Goal: Information Seeking & Learning: Learn about a topic

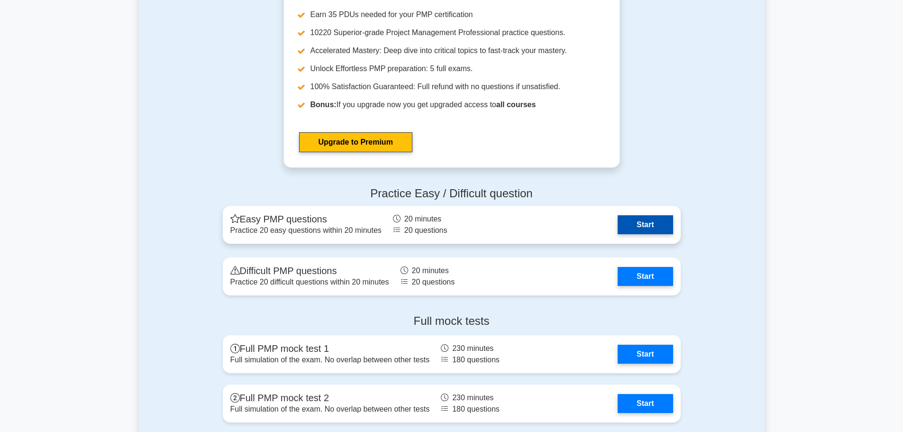
scroll to position [3469, 0]
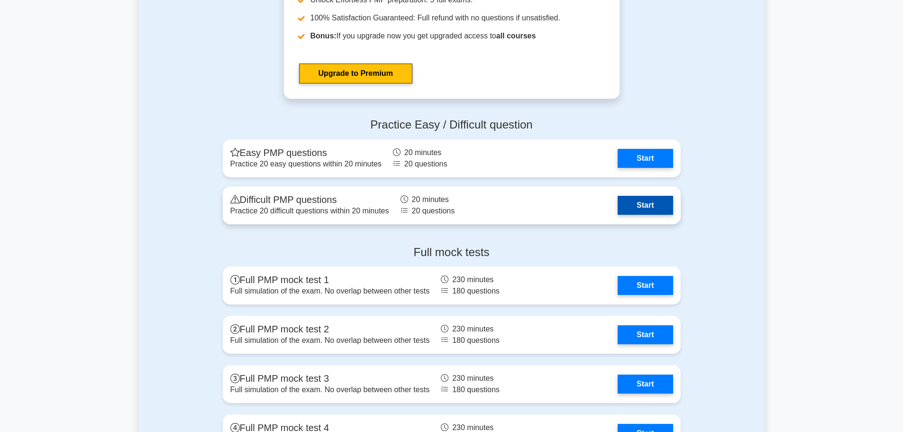
click at [650, 207] on link "Start" at bounding box center [644, 205] width 55 height 19
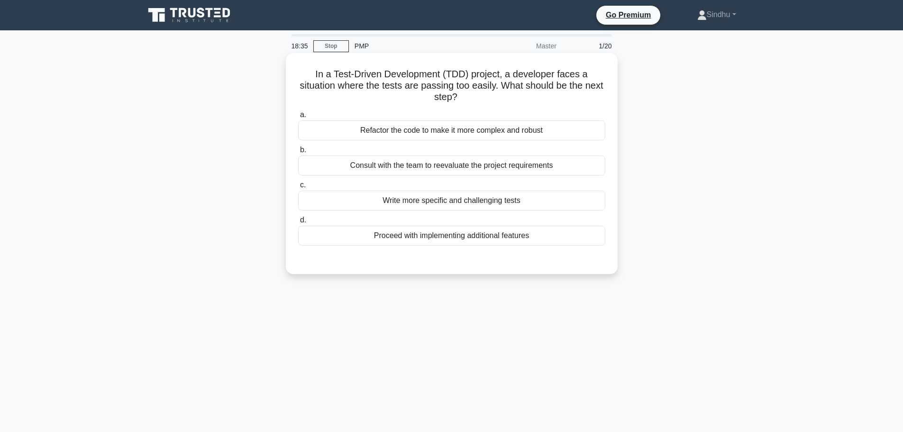
click at [539, 170] on div "Consult with the team to reevaluate the project requirements" at bounding box center [451, 165] width 307 height 20
click at [298, 153] on input "b. Consult with the team to reevaluate the project requirements" at bounding box center [298, 150] width 0 height 6
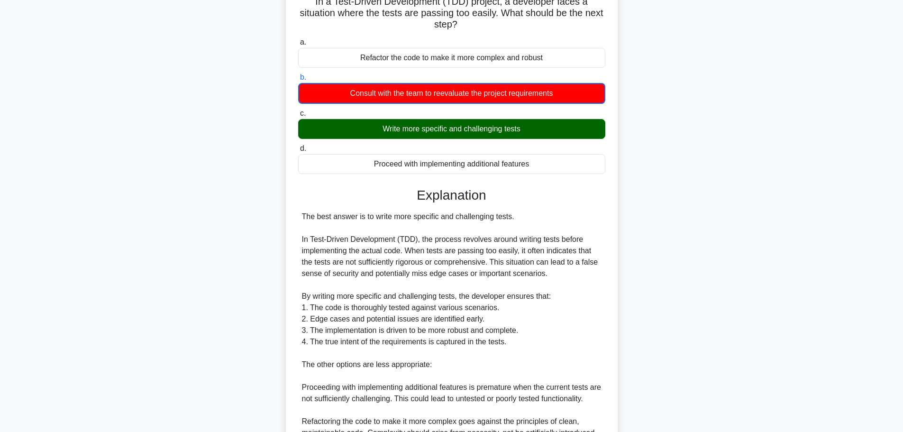
scroll to position [245, 0]
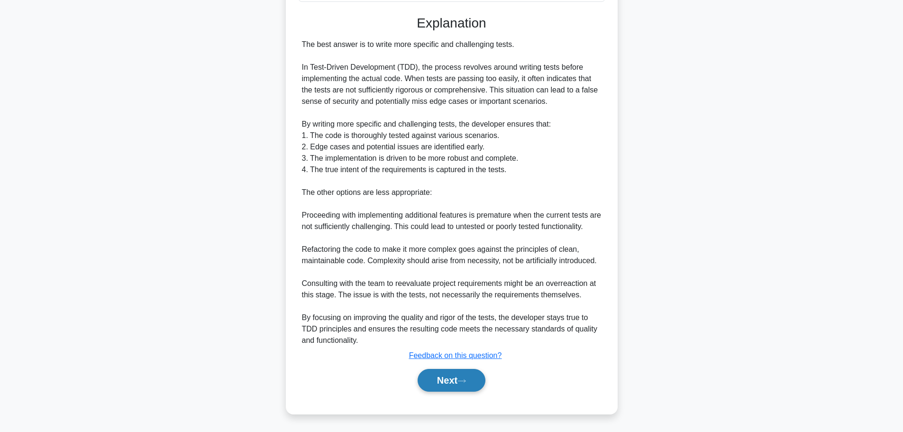
click at [433, 379] on button "Next" at bounding box center [451, 380] width 68 height 23
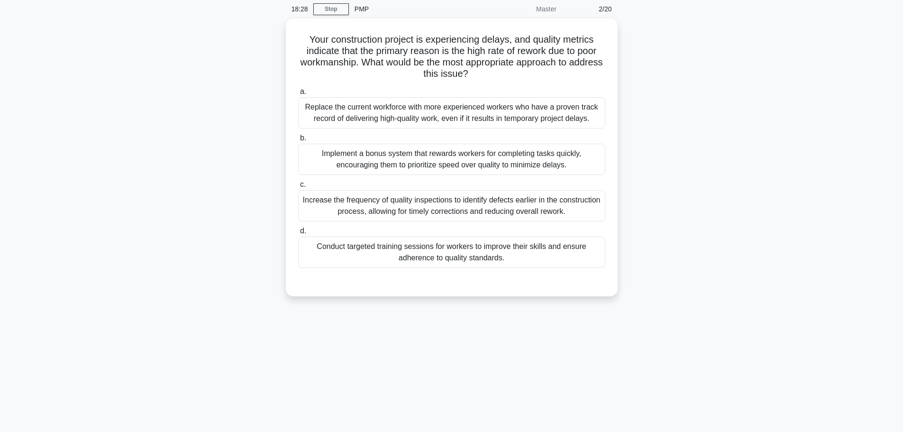
scroll to position [0, 0]
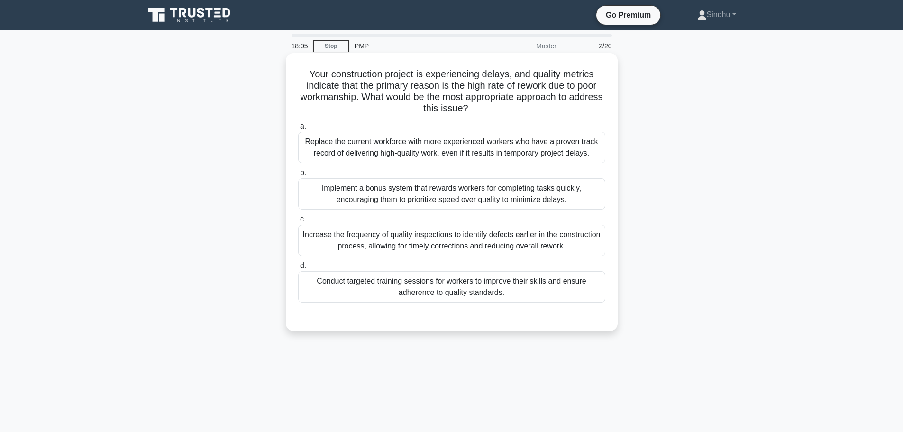
click at [437, 250] on div "Increase the frequency of quality inspections to identify defects earlier in th…" at bounding box center [451, 240] width 307 height 31
click at [298, 222] on input "c. Increase the frequency of quality inspections to identify defects earlier in…" at bounding box center [298, 219] width 0 height 6
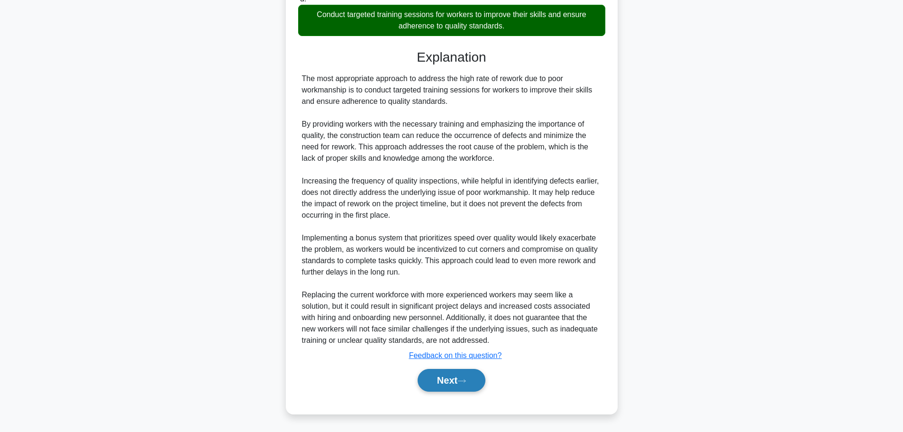
click at [437, 381] on button "Next" at bounding box center [451, 380] width 68 height 23
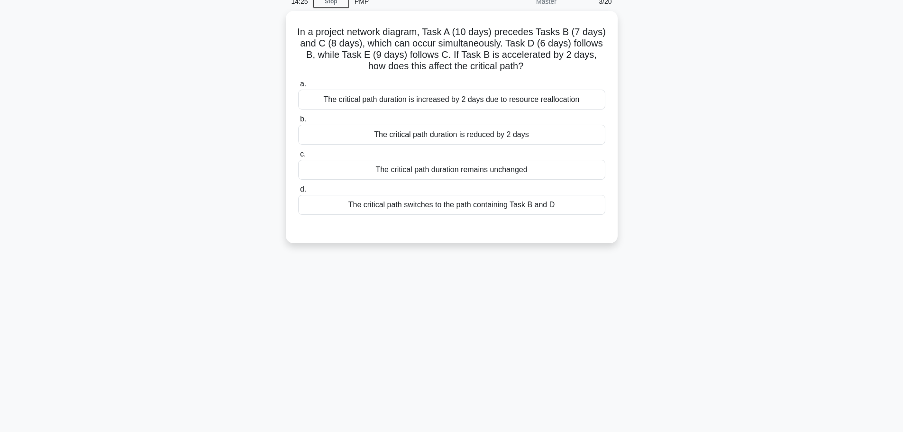
scroll to position [80, 0]
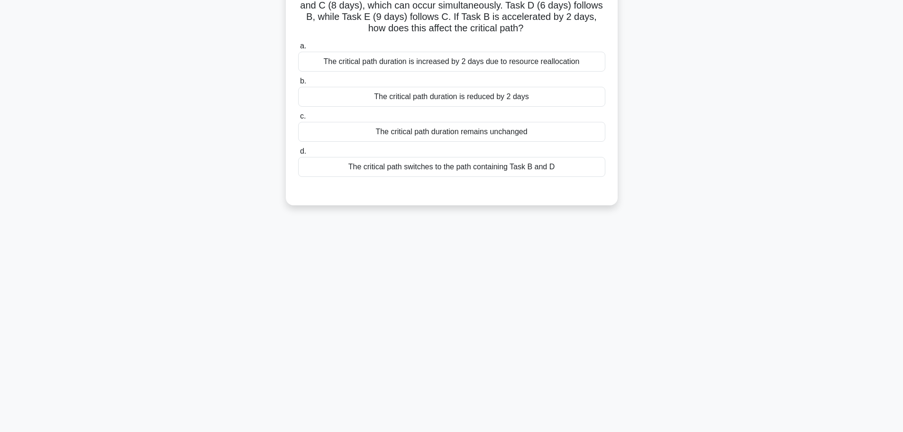
click at [451, 96] on div "The critical path duration is reduced by 2 days" at bounding box center [451, 97] width 307 height 20
click at [298, 84] on input "b. The critical path duration is reduced by 2 days" at bounding box center [298, 81] width 0 height 6
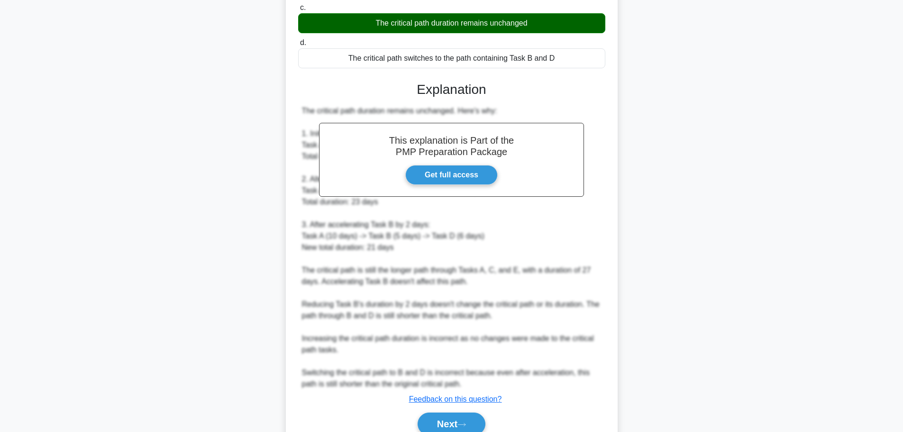
scroll to position [234, 0]
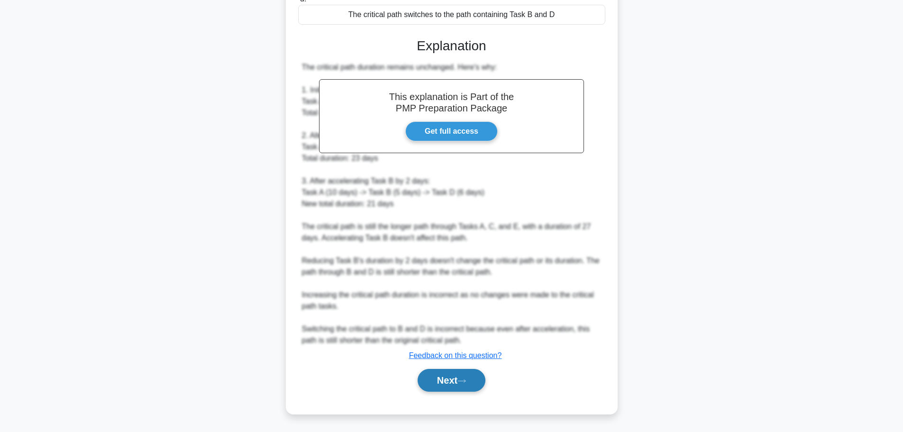
click at [442, 382] on button "Next" at bounding box center [451, 380] width 68 height 23
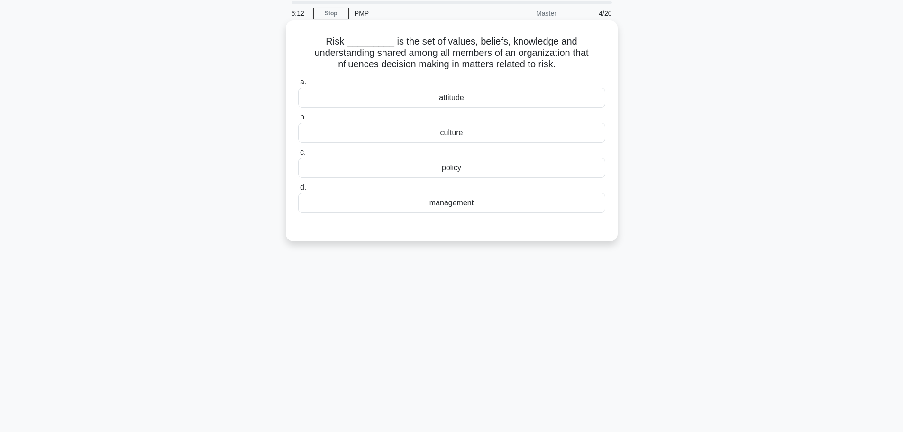
scroll to position [0, 0]
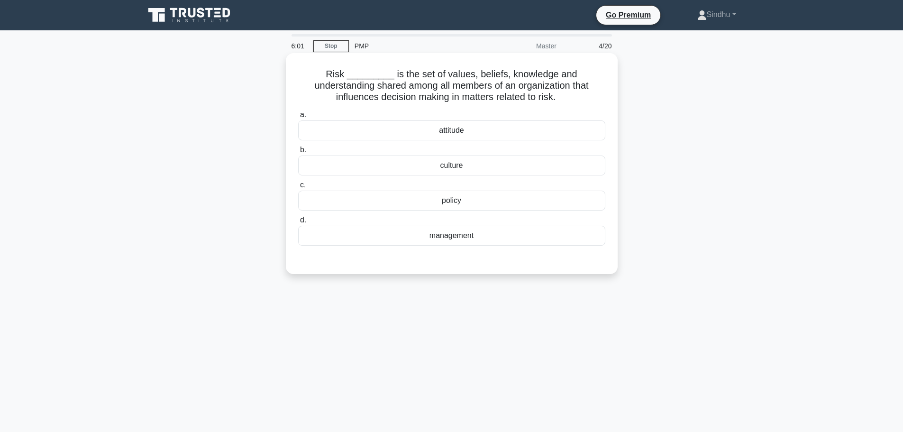
click at [485, 172] on div "culture" at bounding box center [451, 165] width 307 height 20
click at [298, 153] on input "b. culture" at bounding box center [298, 150] width 0 height 6
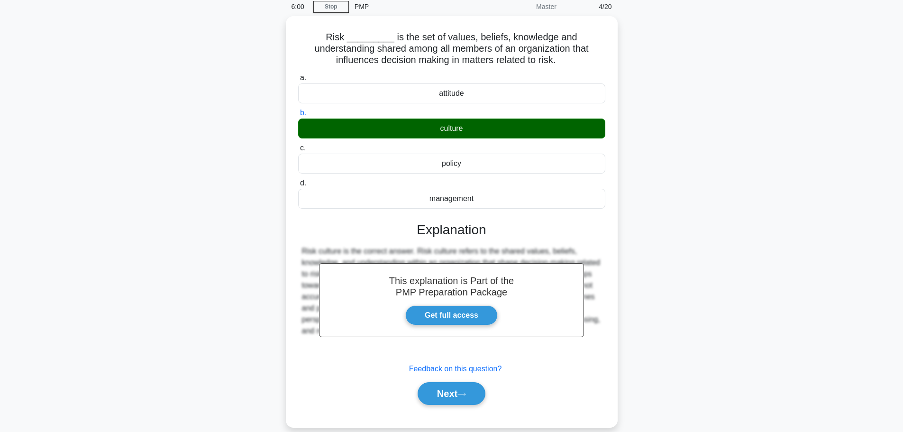
scroll to position [80, 0]
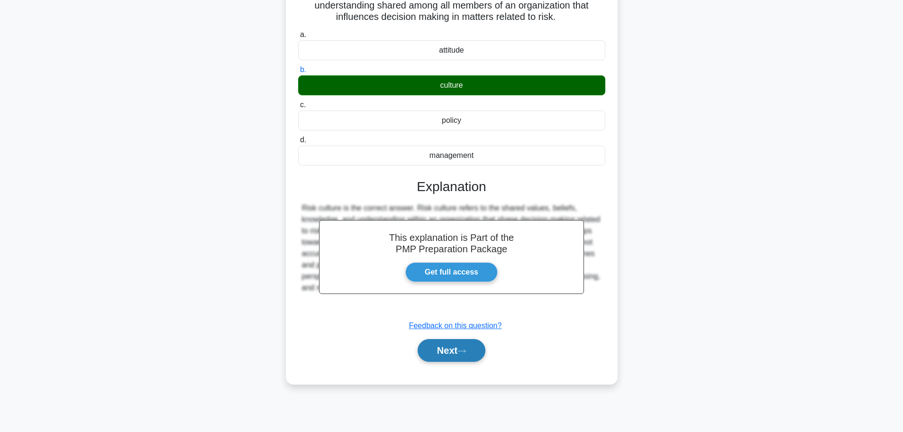
click at [444, 354] on button "Next" at bounding box center [451, 350] width 68 height 23
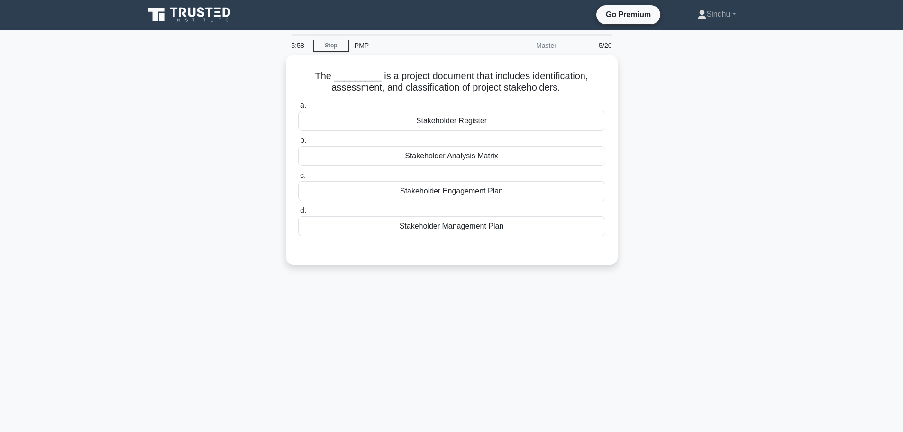
scroll to position [0, 0]
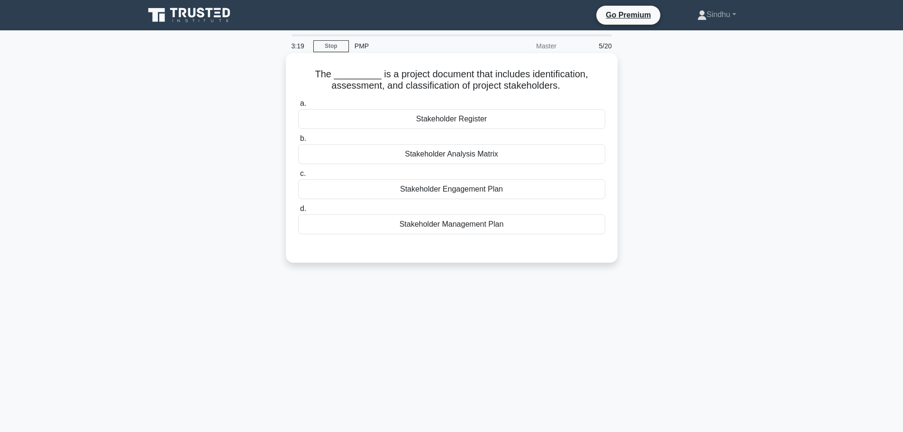
click at [462, 116] on div "Stakeholder Register" at bounding box center [451, 119] width 307 height 20
click at [298, 107] on input "a. Stakeholder Register" at bounding box center [298, 103] width 0 height 6
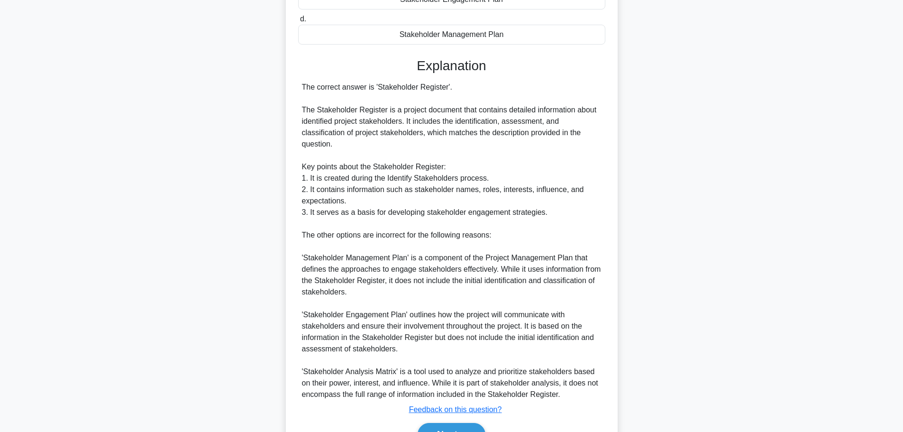
scroll to position [244, 0]
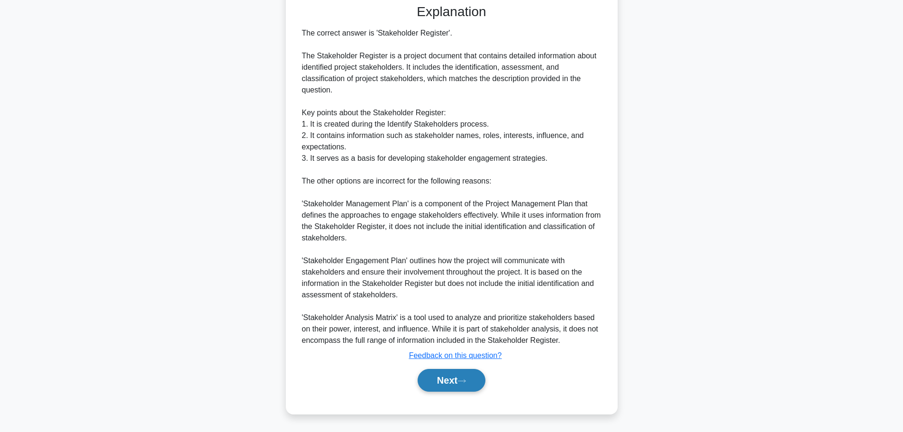
click at [436, 381] on button "Next" at bounding box center [451, 380] width 68 height 23
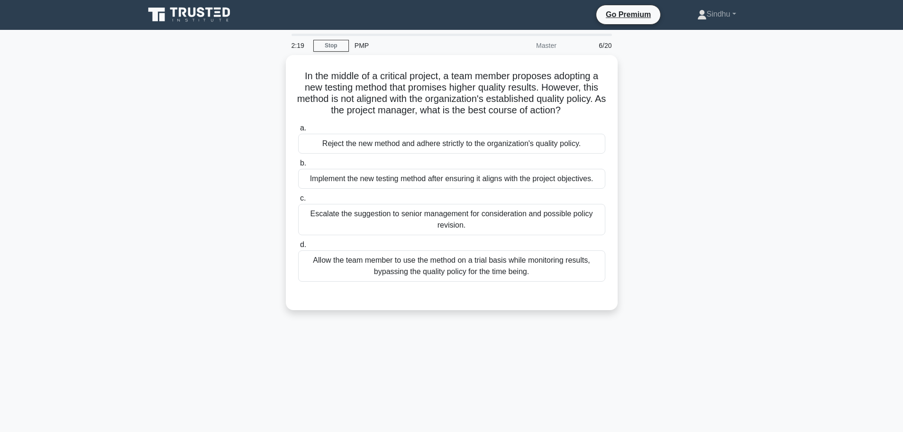
scroll to position [0, 0]
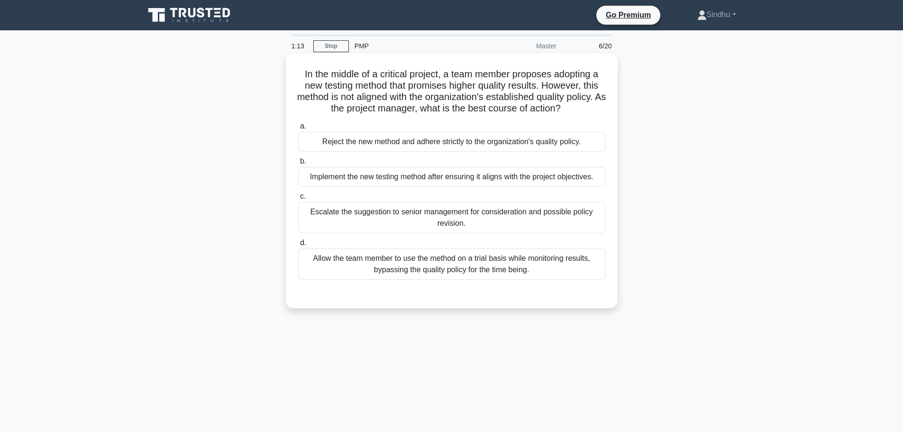
click at [554, 227] on div "Escalate the suggestion to senior management for consideration and possible pol…" at bounding box center [451, 217] width 307 height 31
click at [298, 199] on input "c. Escalate the suggestion to senior management for consideration and possible …" at bounding box center [298, 196] width 0 height 6
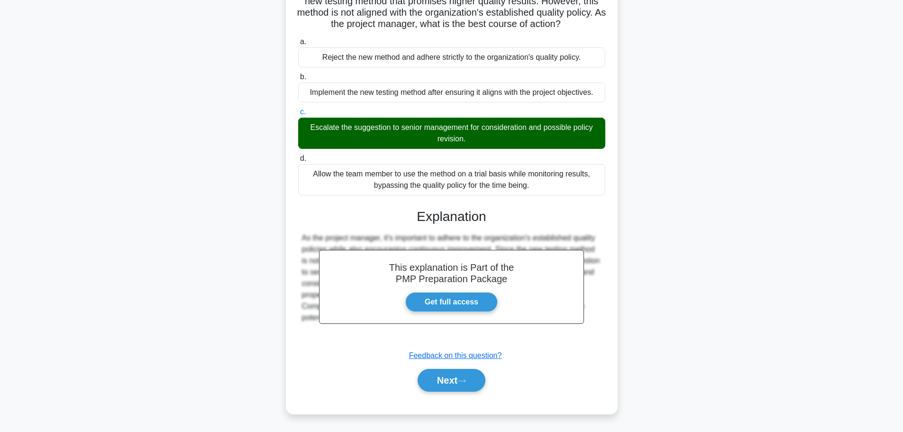
scroll to position [85, 0]
click at [417, 376] on button "Next" at bounding box center [451, 380] width 68 height 23
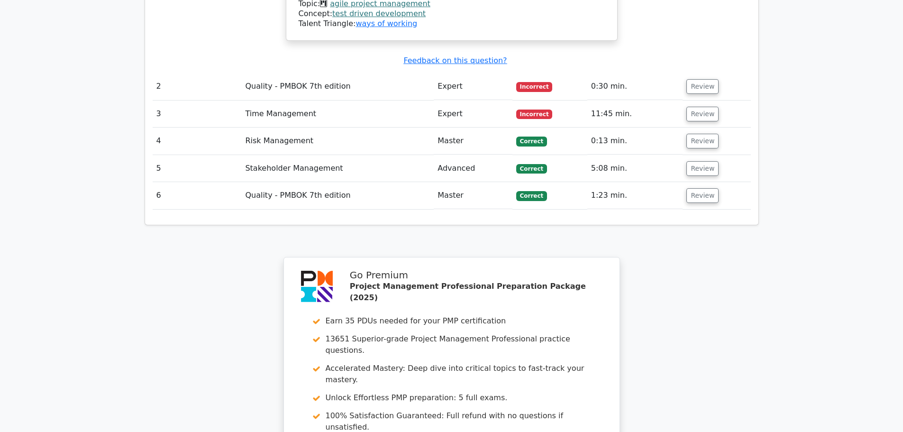
scroll to position [1509, 0]
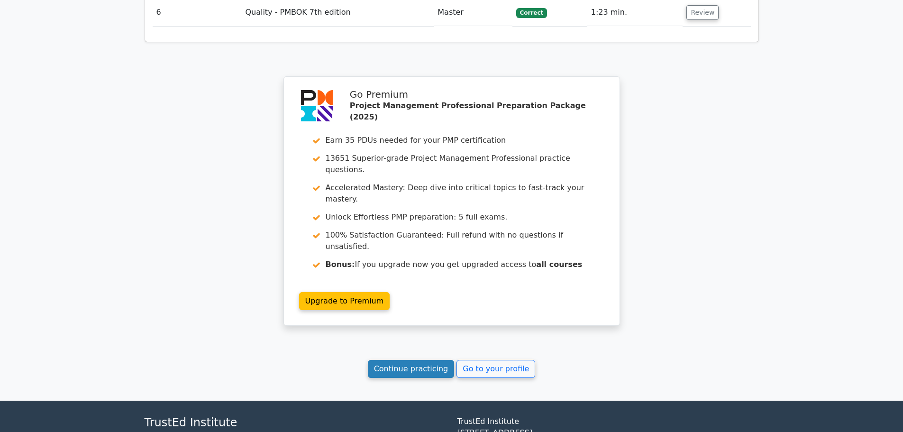
click at [425, 360] on link "Continue practicing" at bounding box center [411, 369] width 87 height 18
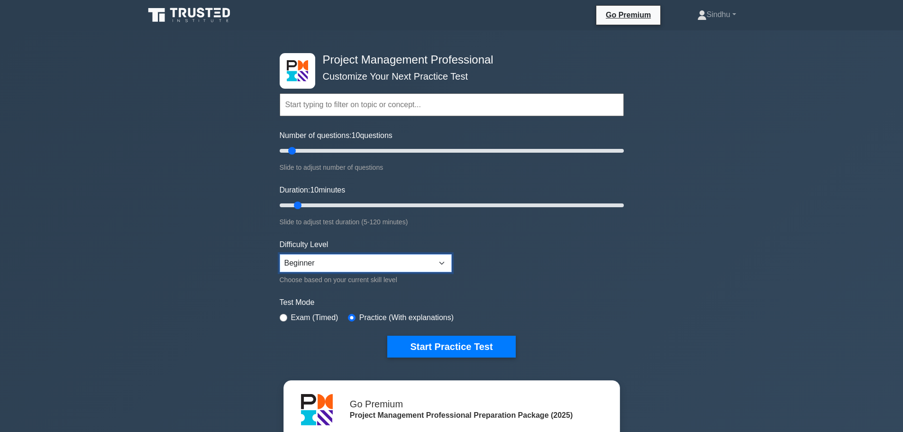
click at [424, 269] on select "Beginner Intermediate Expert" at bounding box center [366, 263] width 172 height 18
select select "expert"
click at [280, 254] on select "Beginner Intermediate Expert" at bounding box center [366, 263] width 172 height 18
click at [319, 153] on input "Number of questions: 25 questions" at bounding box center [452, 150] width 344 height 11
click at [314, 153] on input "Number of questions: 25 questions" at bounding box center [452, 150] width 344 height 11
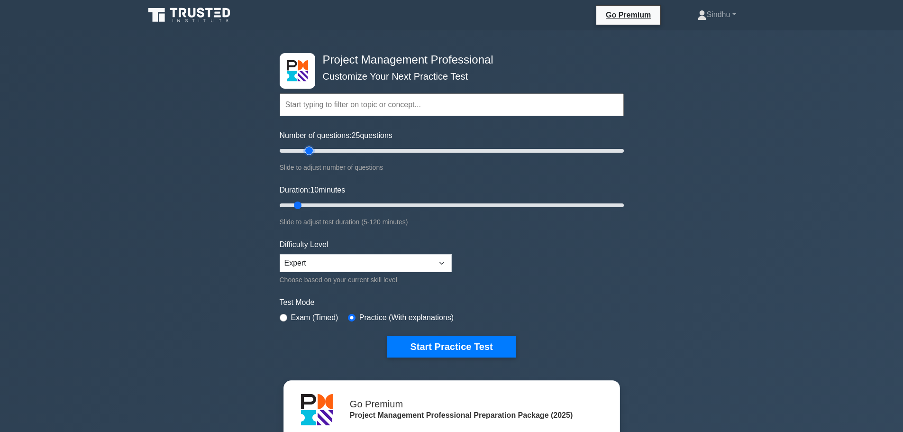
type input "20"
click at [309, 152] on input "Number of questions: 25 questions" at bounding box center [452, 150] width 344 height 11
click at [461, 347] on button "Start Practice Test" at bounding box center [451, 346] width 128 height 22
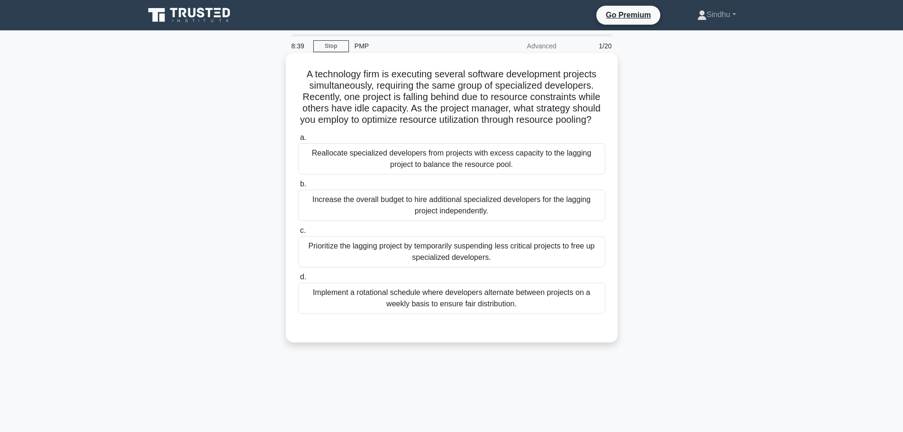
click at [420, 174] on div "Reallocate specialized developers from projects with excess capacity to the lag…" at bounding box center [451, 158] width 307 height 31
click at [298, 141] on input "a. Reallocate specialized developers from projects with excess capacity to the …" at bounding box center [298, 138] width 0 height 6
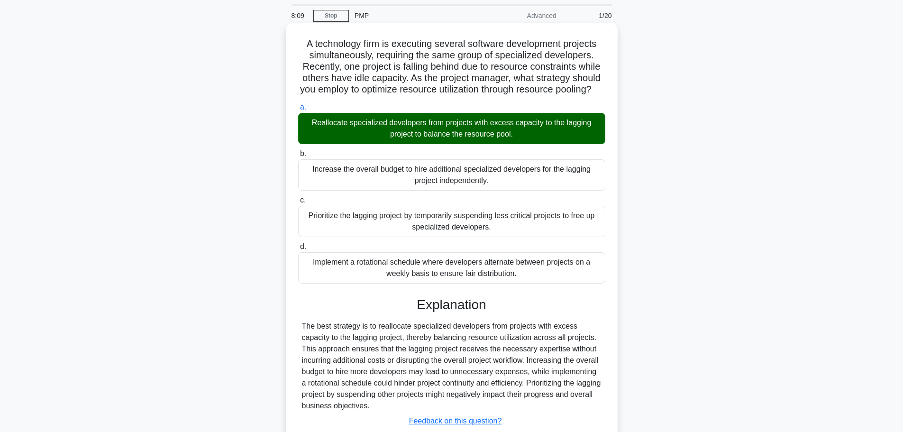
scroll to position [108, 0]
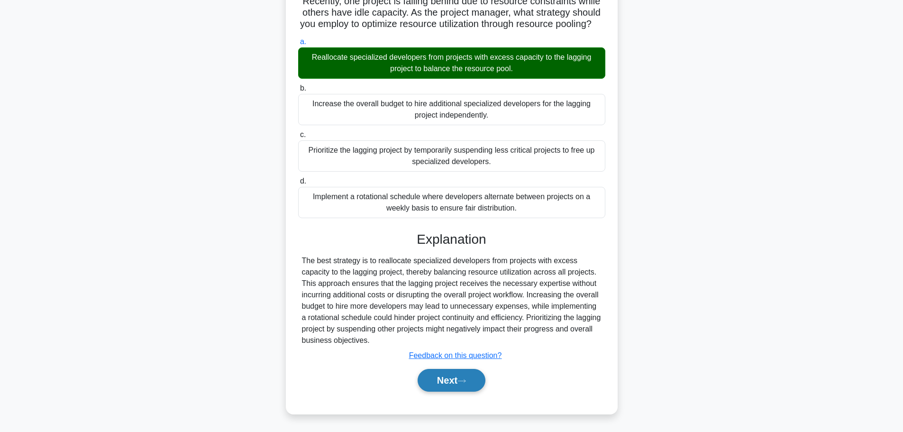
click at [438, 385] on button "Next" at bounding box center [451, 380] width 68 height 23
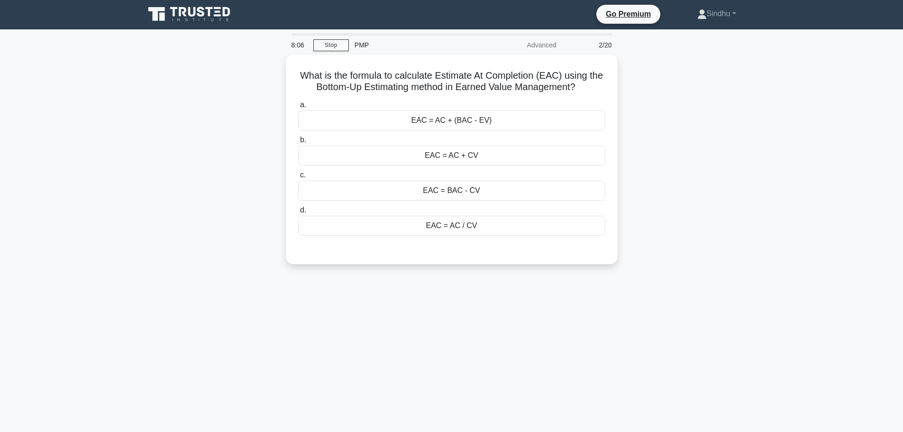
scroll to position [0, 0]
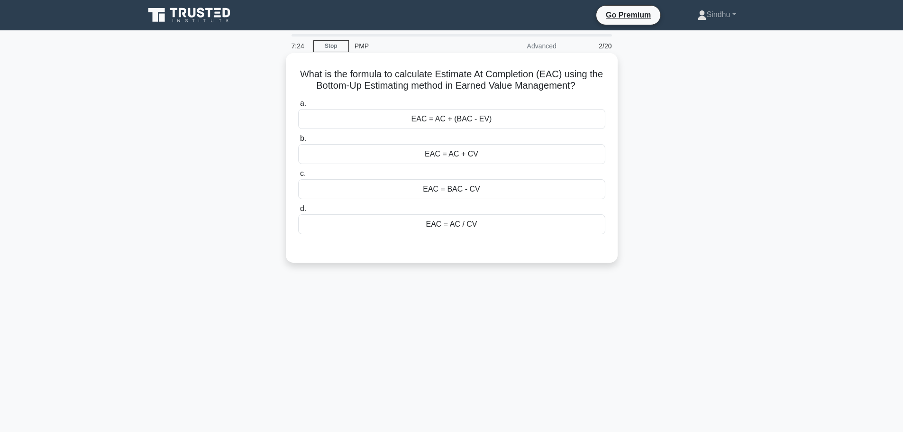
click at [468, 121] on div "EAC = AC + (BAC - EV)" at bounding box center [451, 119] width 307 height 20
click at [298, 107] on input "a. EAC = AC + (BAC - EV)" at bounding box center [298, 103] width 0 height 6
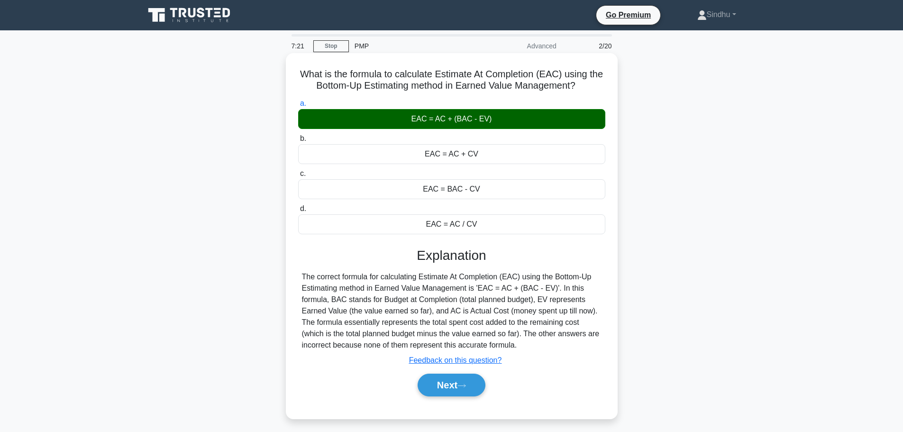
scroll to position [80, 0]
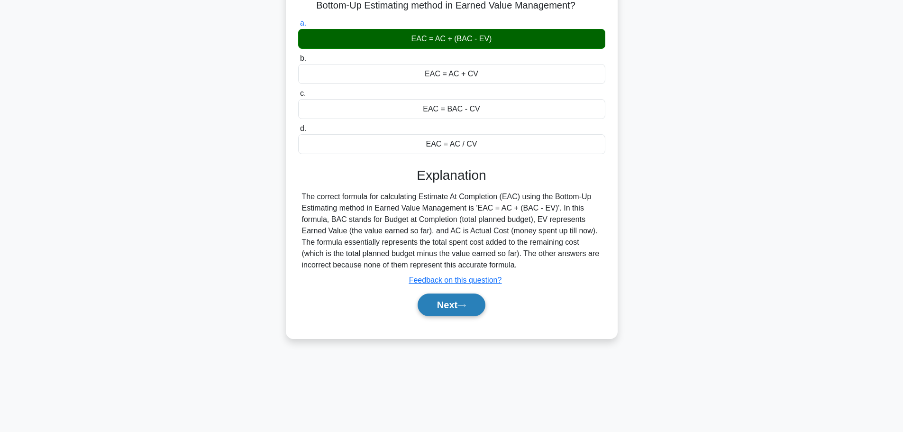
click at [455, 309] on button "Next" at bounding box center [451, 304] width 68 height 23
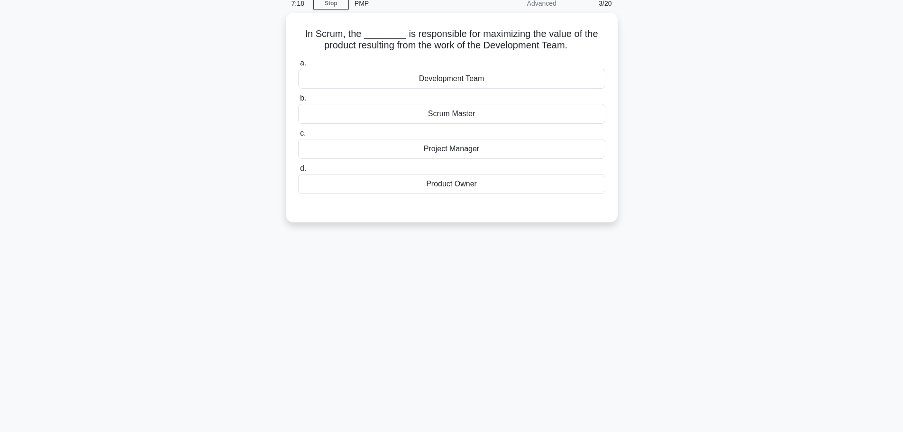
scroll to position [0, 0]
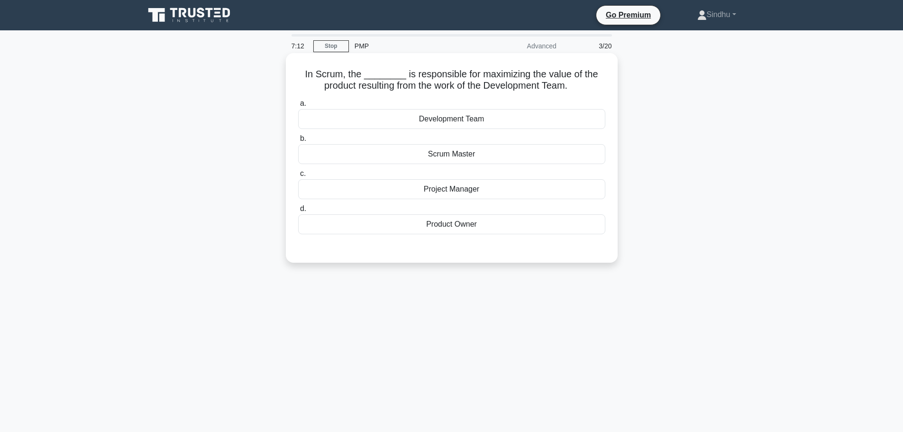
click at [467, 159] on div "Scrum Master" at bounding box center [451, 154] width 307 height 20
click at [298, 142] on input "b. Scrum Master" at bounding box center [298, 138] width 0 height 6
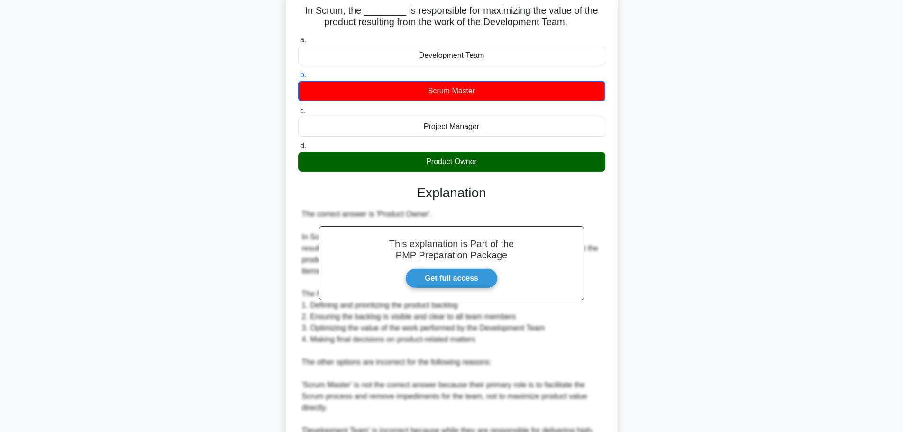
scroll to position [190, 0]
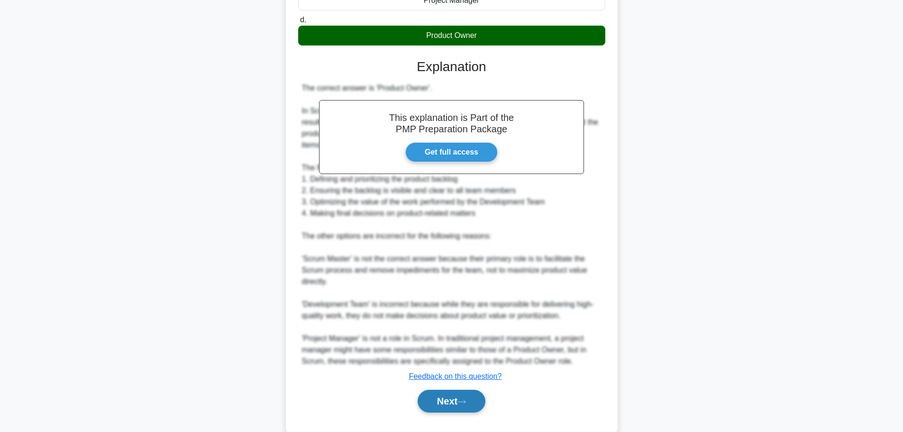
click at [444, 399] on button "Next" at bounding box center [451, 400] width 68 height 23
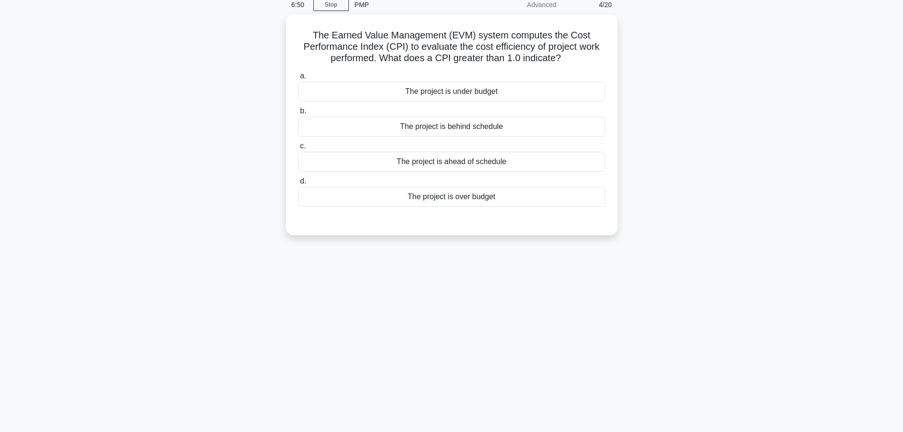
scroll to position [0, 0]
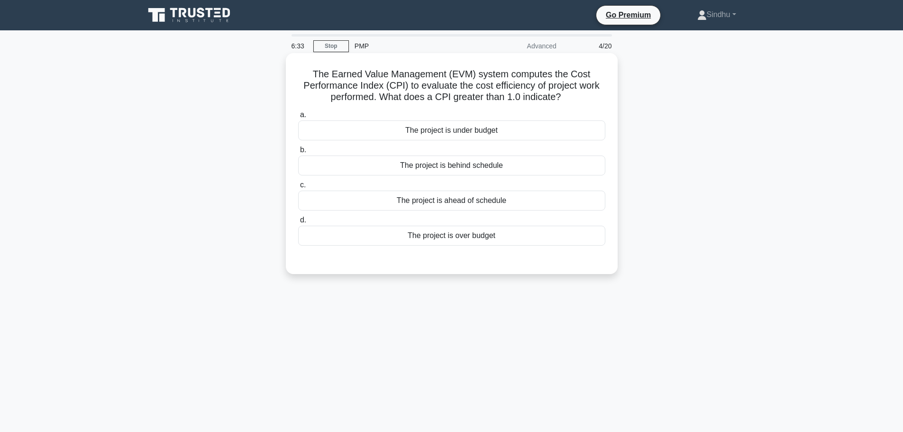
click at [478, 131] on div "The project is under budget" at bounding box center [451, 130] width 307 height 20
click at [298, 118] on input "a. The project is under budget" at bounding box center [298, 115] width 0 height 6
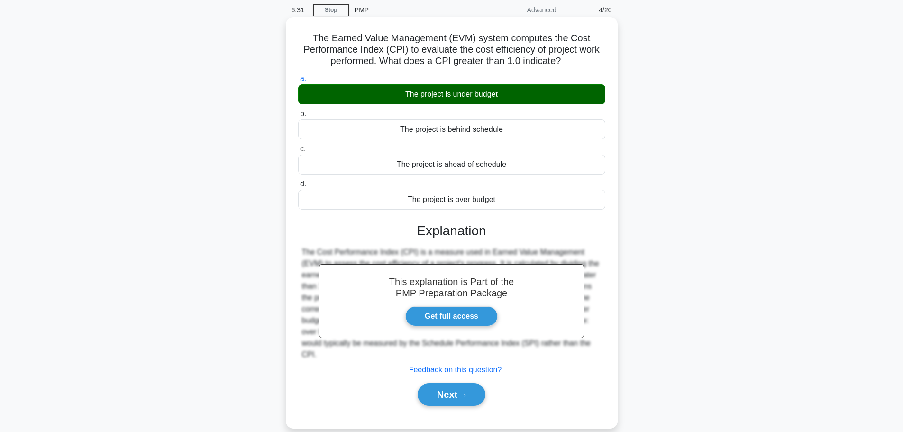
scroll to position [80, 0]
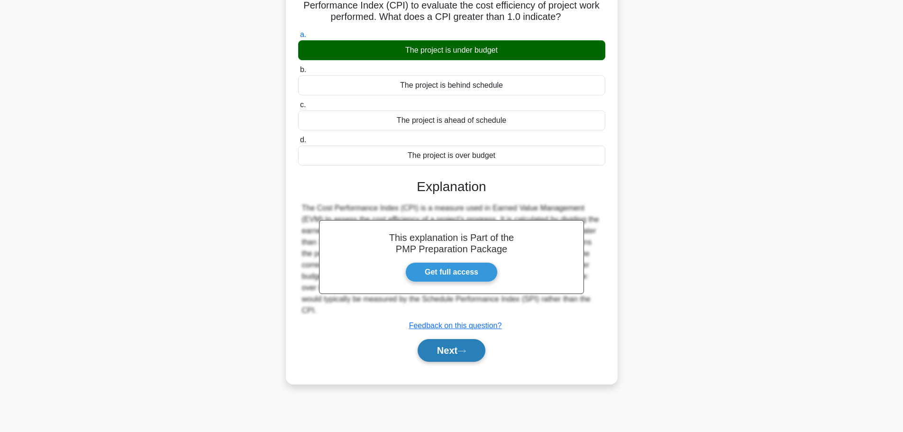
click at [456, 348] on button "Next" at bounding box center [451, 350] width 68 height 23
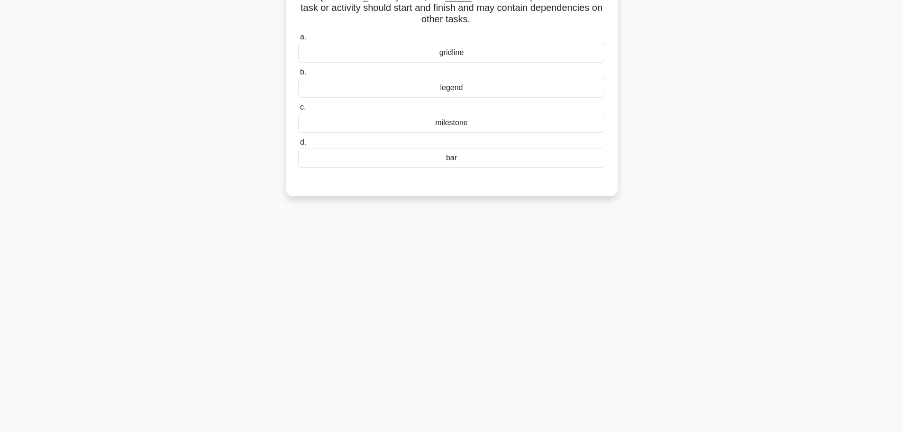
scroll to position [0, 0]
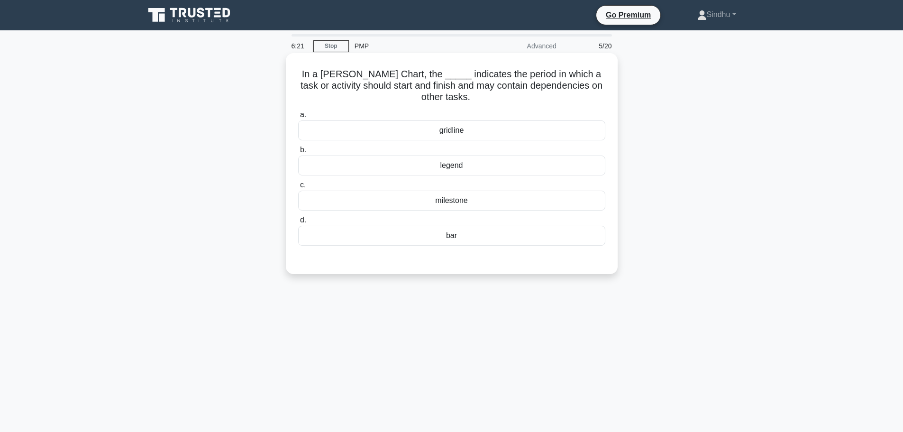
click at [433, 239] on div "bar" at bounding box center [451, 236] width 307 height 20
click at [298, 223] on input "d. bar" at bounding box center [298, 220] width 0 height 6
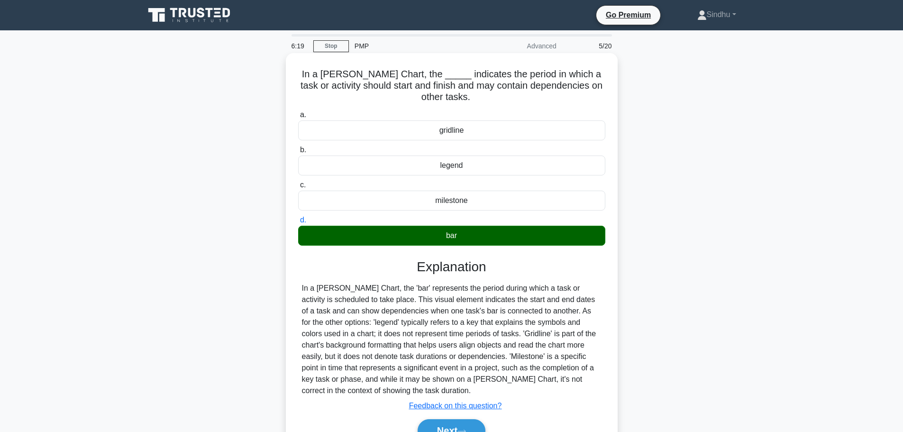
scroll to position [80, 0]
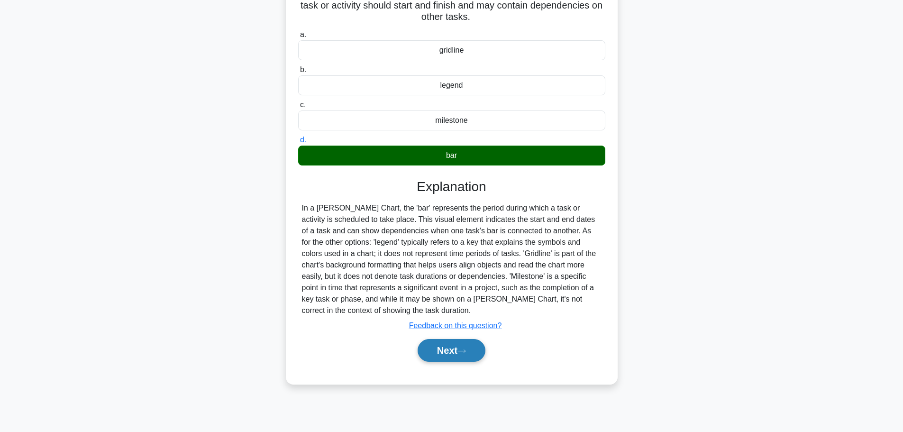
click at [453, 353] on button "Next" at bounding box center [451, 350] width 68 height 23
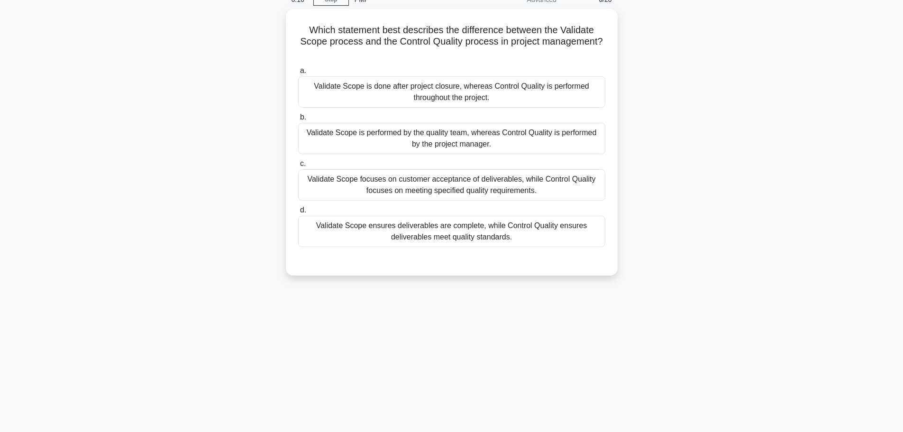
scroll to position [0, 0]
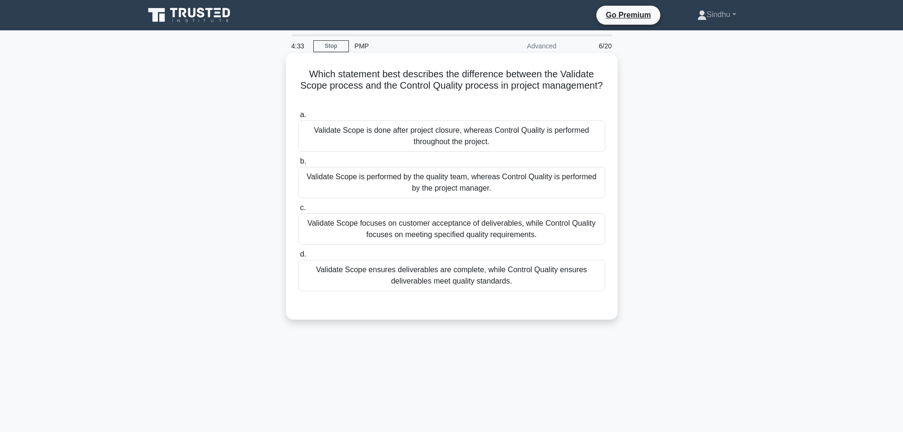
click at [417, 276] on div "Validate Scope ensures deliverables are complete, while Control Quality ensures…" at bounding box center [451, 275] width 307 height 31
click at [298, 257] on input "d. Validate Scope ensures deliverables are complete, while Control Quality ensu…" at bounding box center [298, 254] width 0 height 6
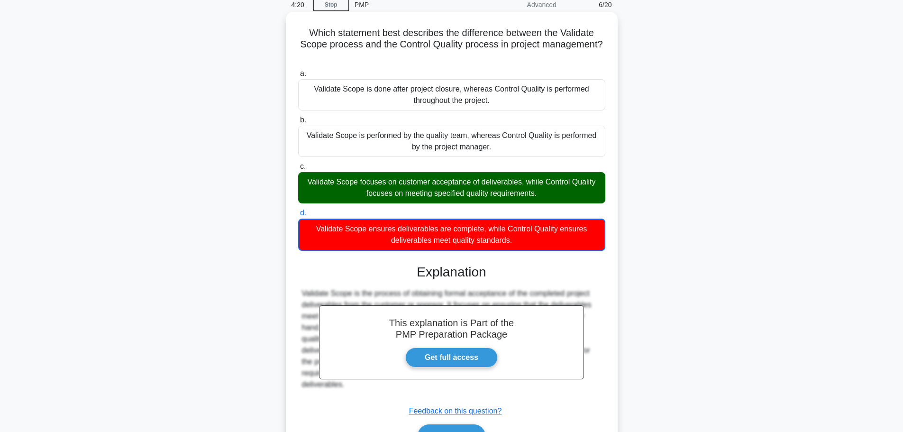
scroll to position [97, 0]
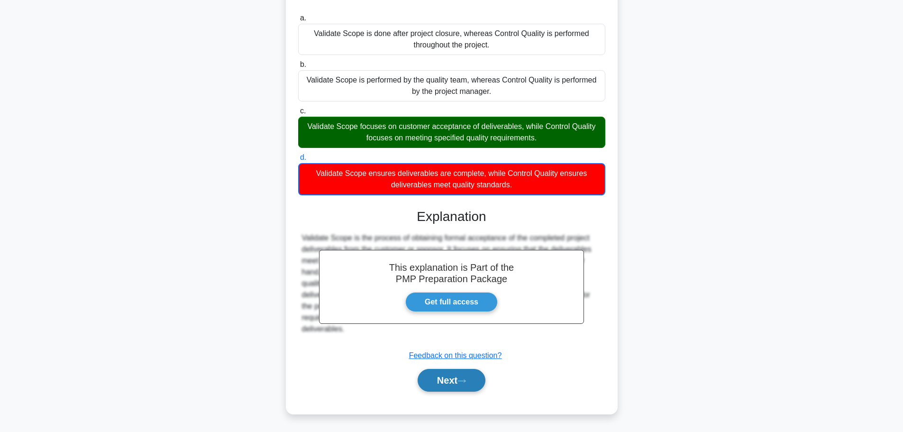
click at [450, 376] on button "Next" at bounding box center [451, 380] width 68 height 23
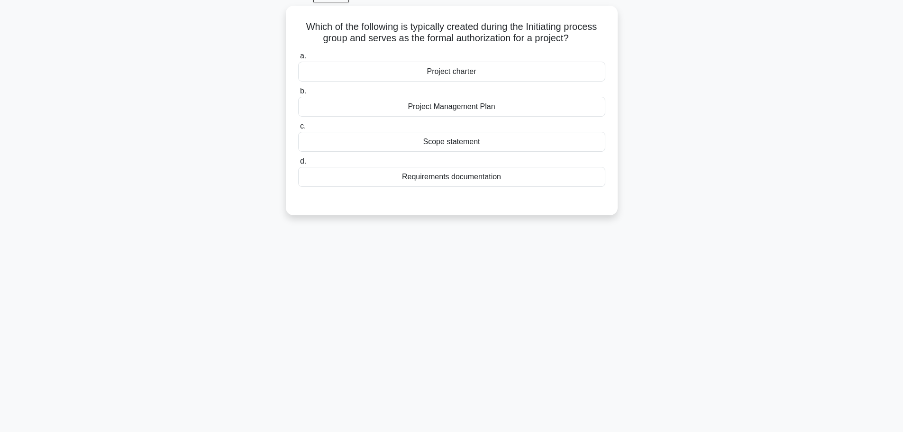
scroll to position [33, 0]
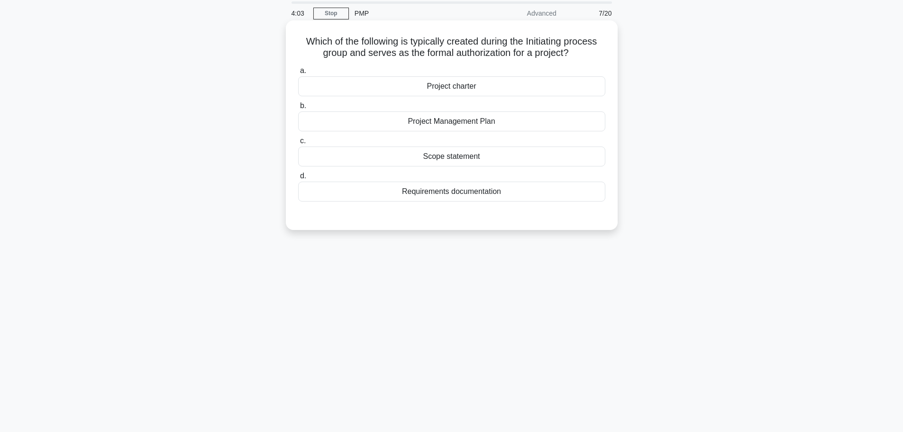
click at [451, 86] on div "Project charter" at bounding box center [451, 86] width 307 height 20
click at [298, 74] on input "a. Project charter" at bounding box center [298, 71] width 0 height 6
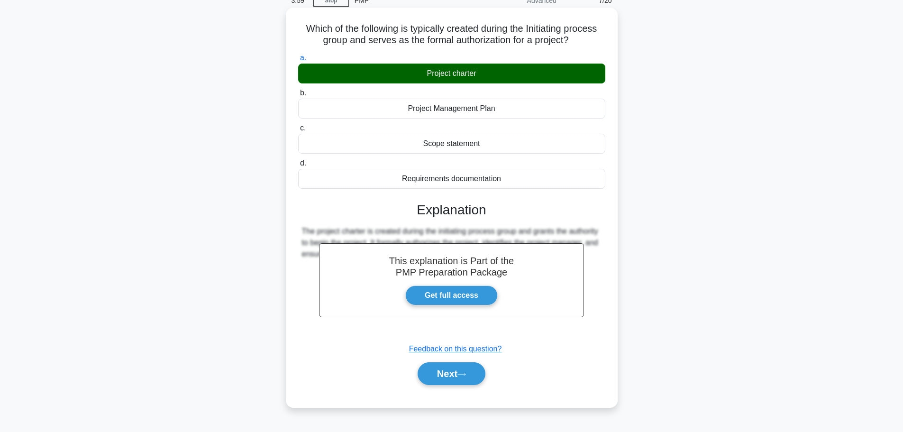
scroll to position [80, 0]
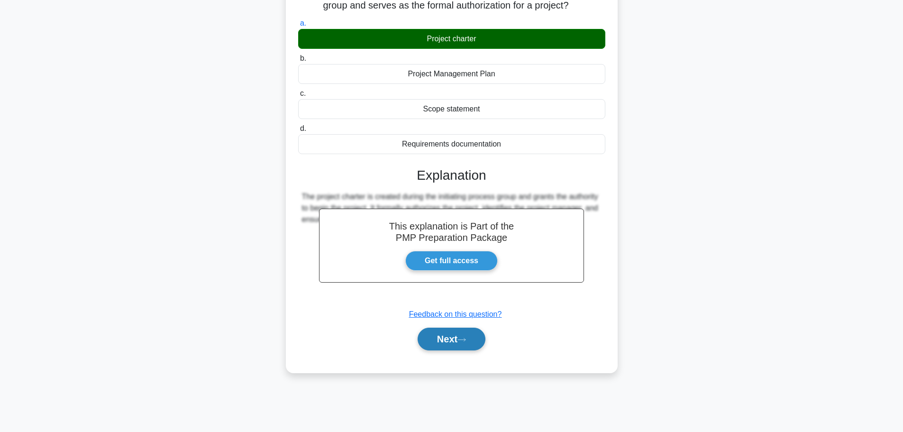
click at [462, 332] on button "Next" at bounding box center [451, 338] width 68 height 23
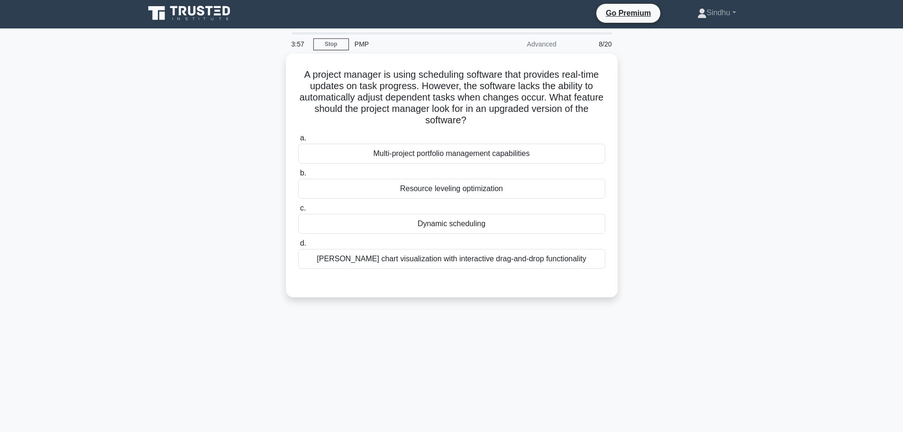
scroll to position [0, 0]
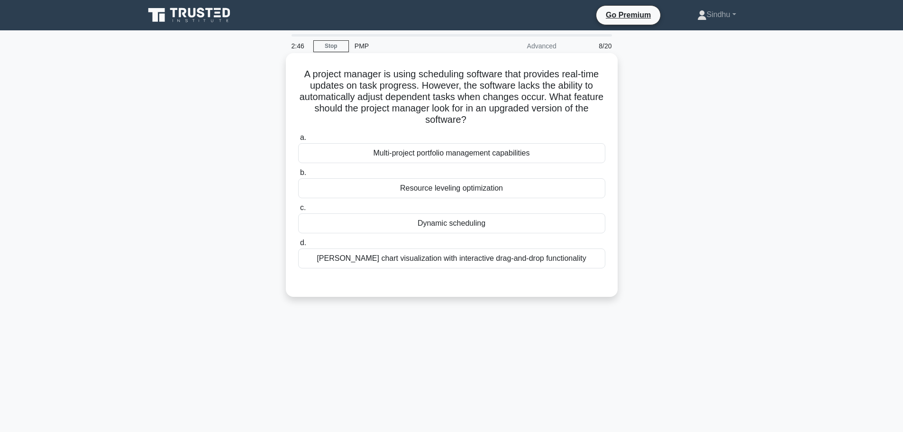
click at [412, 228] on div "Dynamic scheduling" at bounding box center [451, 223] width 307 height 20
click at [298, 211] on input "c. Dynamic scheduling" at bounding box center [298, 208] width 0 height 6
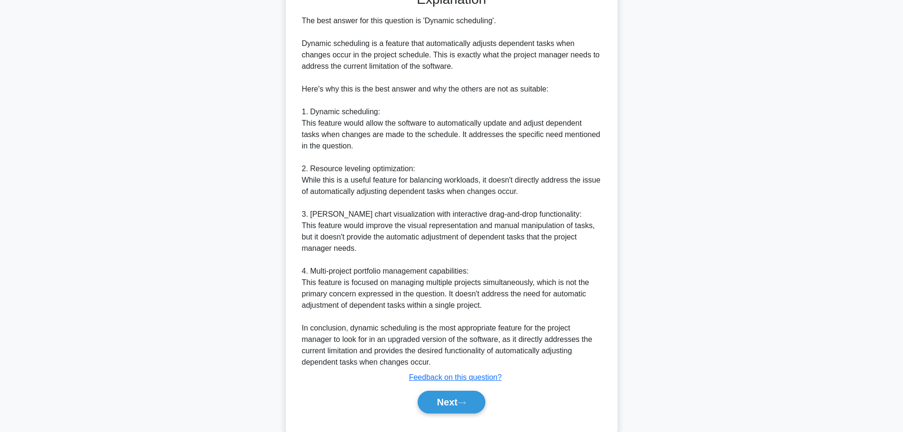
scroll to position [312, 0]
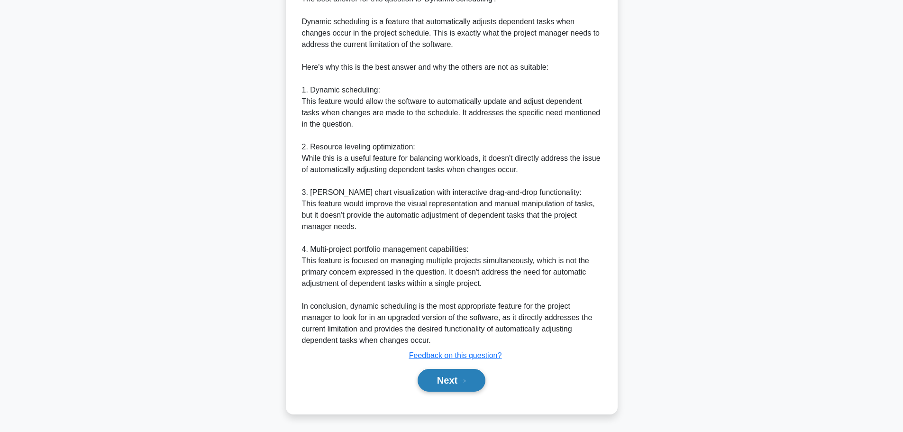
click at [439, 379] on button "Next" at bounding box center [451, 380] width 68 height 23
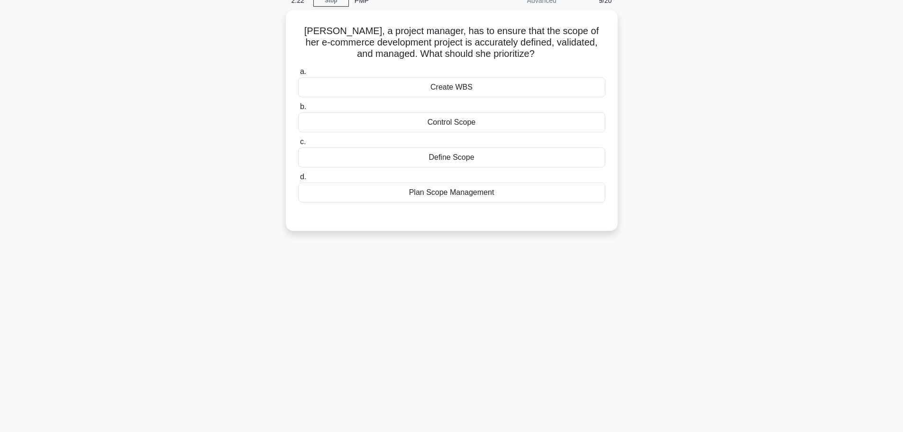
scroll to position [0, 0]
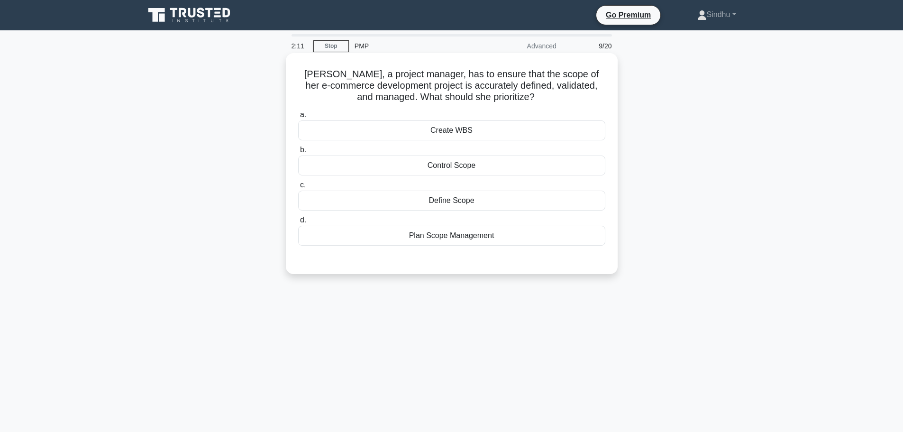
click at [440, 205] on div "Define Scope" at bounding box center [451, 200] width 307 height 20
click at [298, 188] on input "c. Define Scope" at bounding box center [298, 185] width 0 height 6
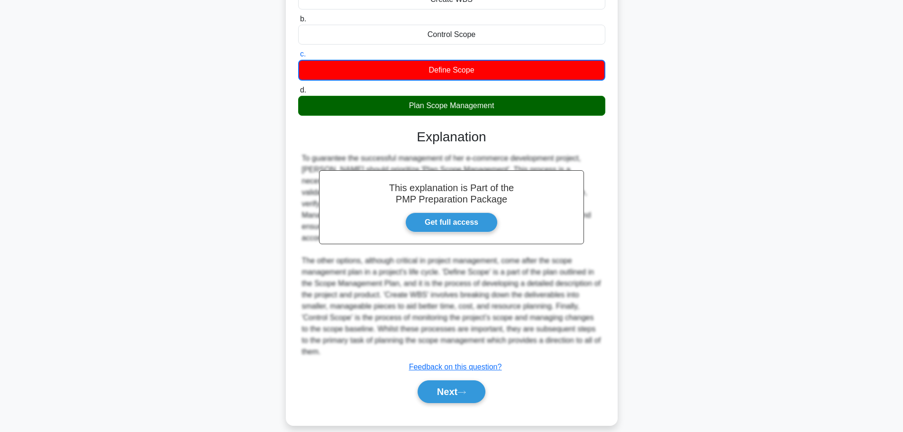
scroll to position [131, 0]
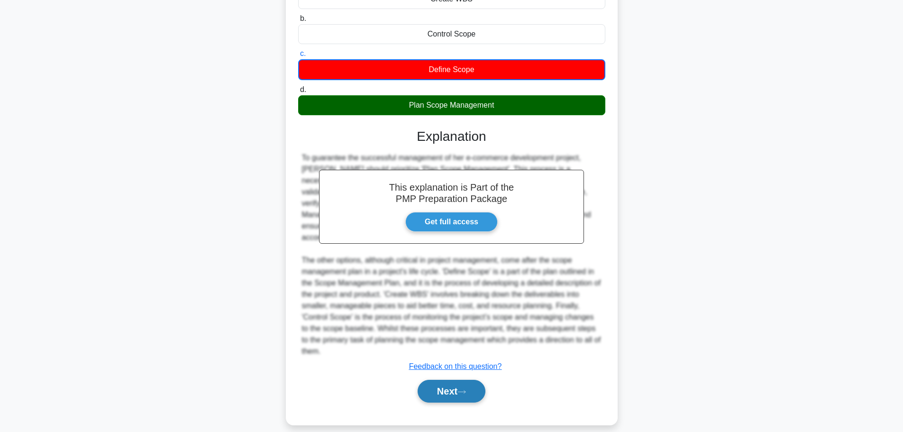
click at [454, 384] on button "Next" at bounding box center [451, 390] width 68 height 23
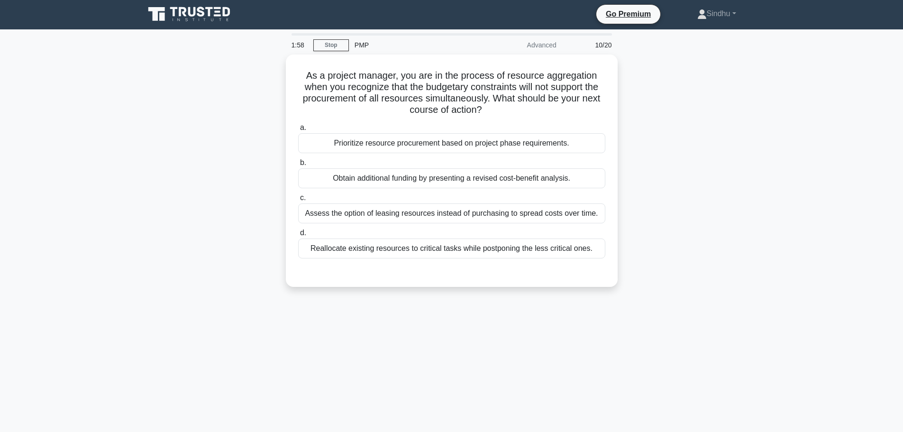
scroll to position [0, 0]
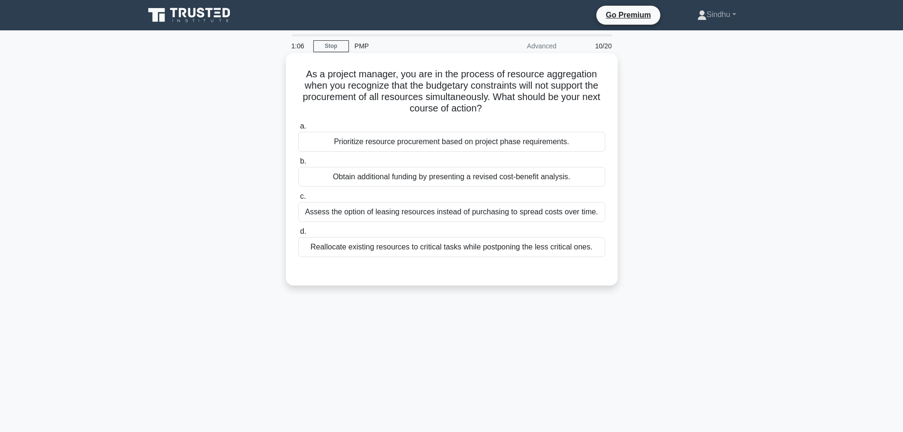
click at [469, 146] on div "Prioritize resource procurement based on project phase requirements." at bounding box center [451, 142] width 307 height 20
click at [298, 129] on input "a. Prioritize resource procurement based on project phase requirements." at bounding box center [298, 126] width 0 height 6
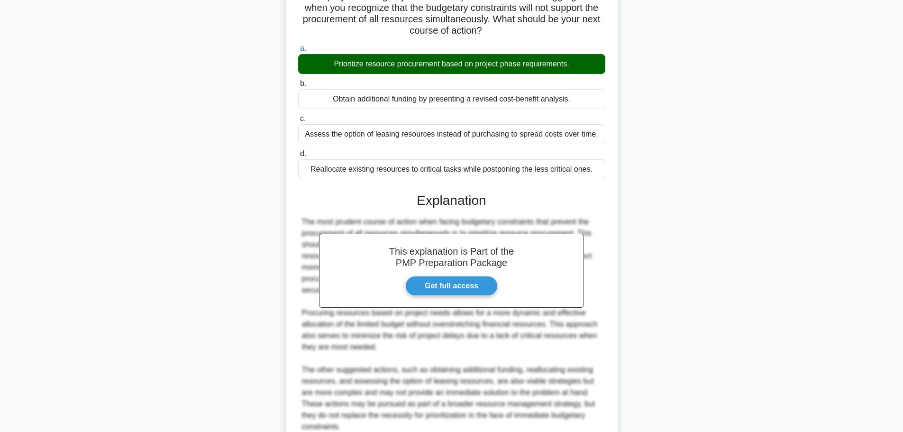
scroll to position [142, 0]
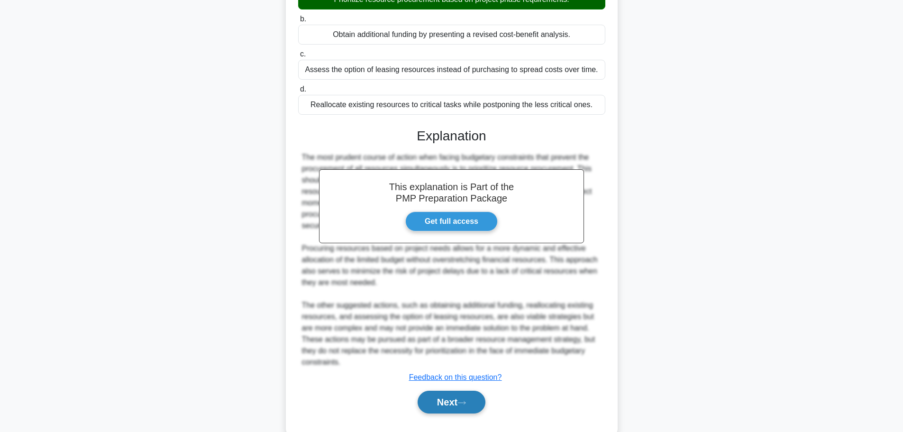
click at [438, 391] on button "Next" at bounding box center [451, 401] width 68 height 23
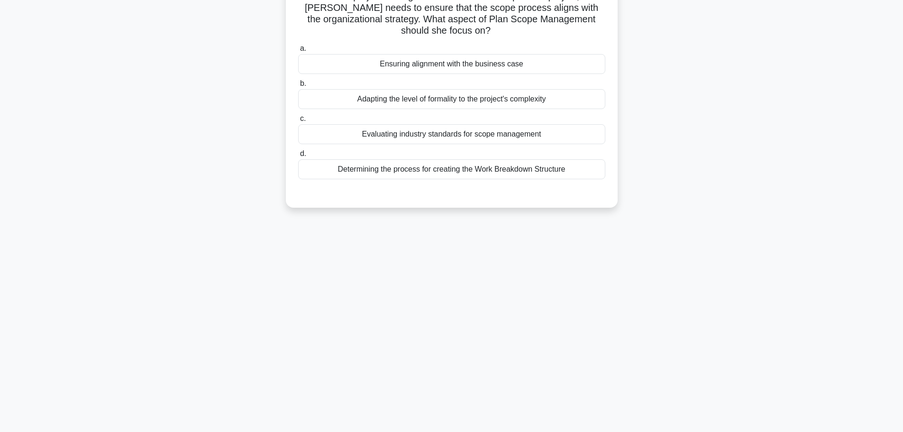
scroll to position [0, 0]
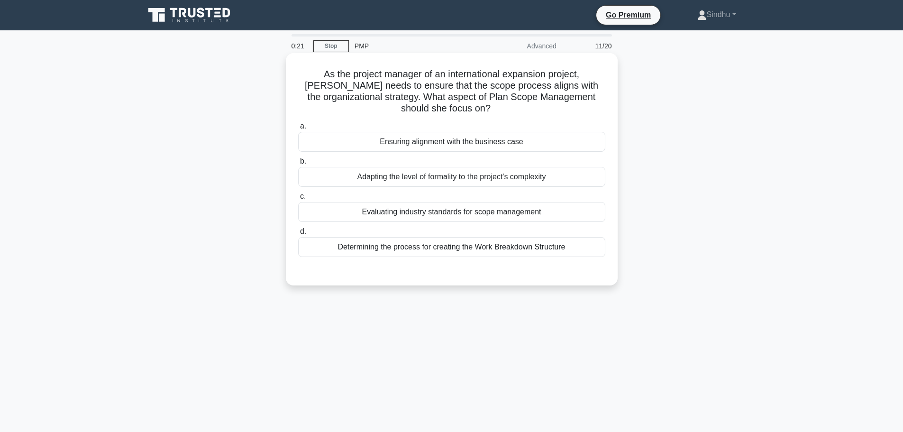
click at [479, 217] on div "Evaluating industry standards for scope management" at bounding box center [451, 212] width 307 height 20
click at [298, 199] on input "c. Evaluating industry standards for scope management" at bounding box center [298, 196] width 0 height 6
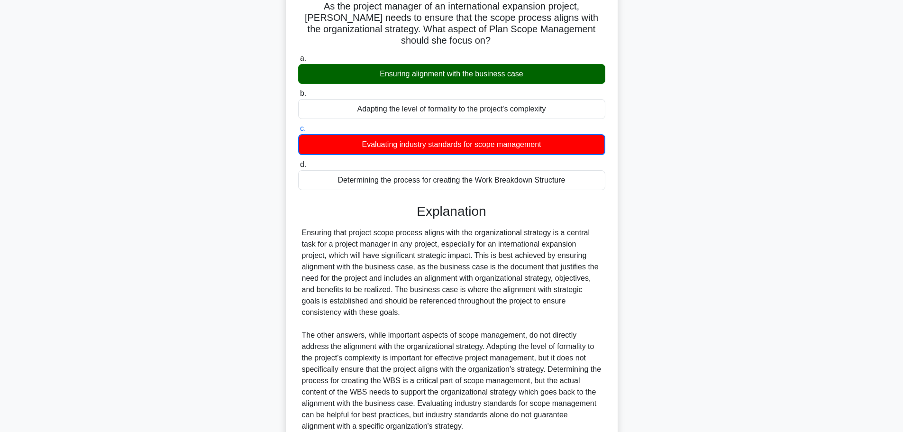
scroll to position [154, 0]
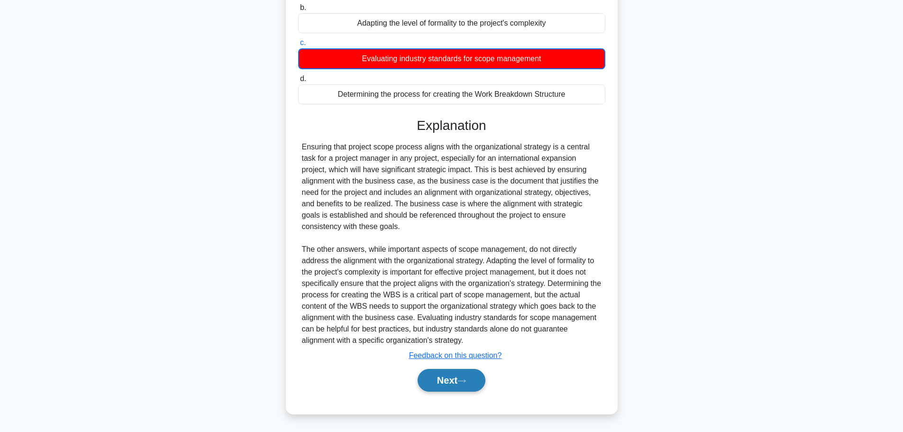
click at [461, 379] on icon at bounding box center [461, 380] width 9 height 5
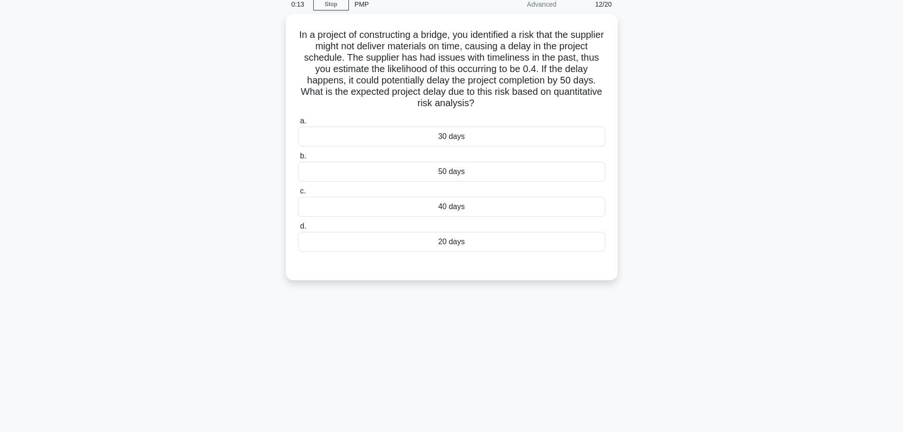
scroll to position [0, 0]
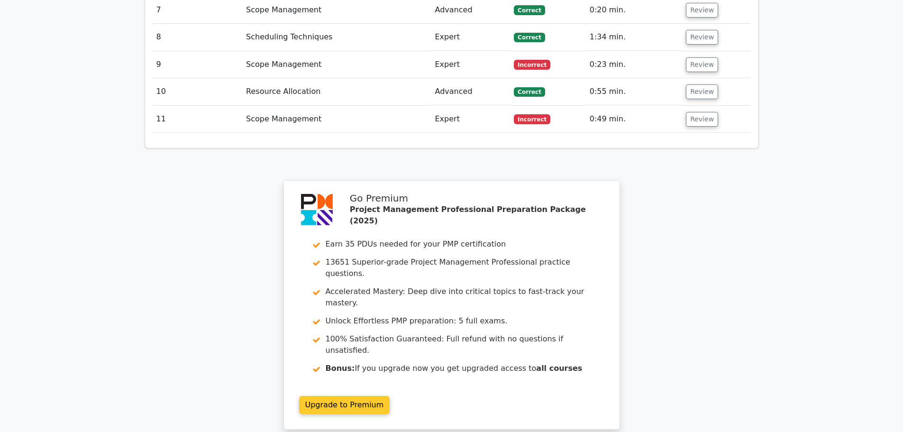
scroll to position [1552, 0]
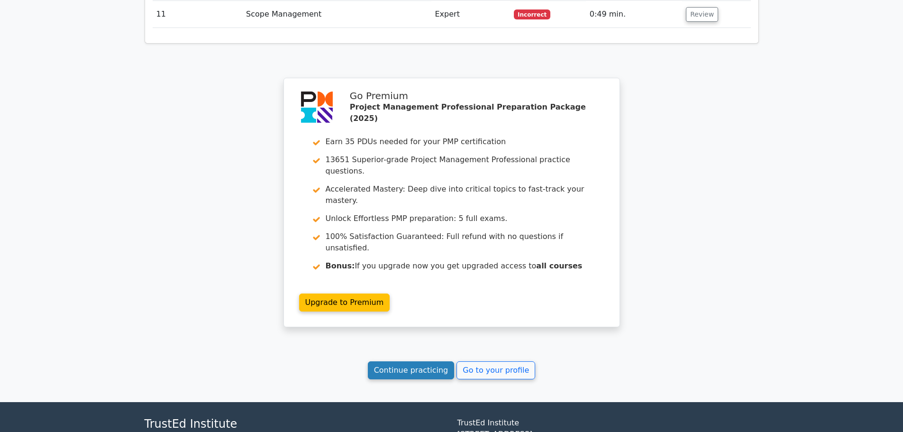
click at [421, 361] on link "Continue practicing" at bounding box center [411, 370] width 87 height 18
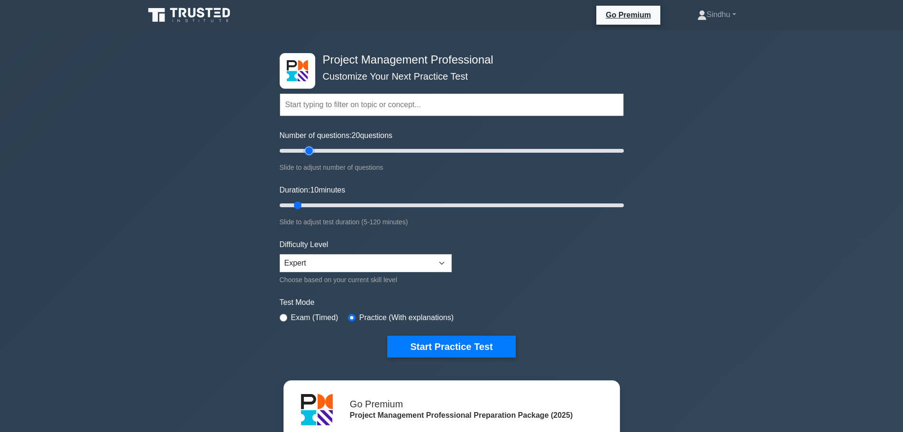
type input "20"
click at [307, 153] on input "Number of questions: 20 questions" at bounding box center [452, 150] width 344 height 11
click at [434, 345] on button "Start Practice Test" at bounding box center [451, 346] width 128 height 22
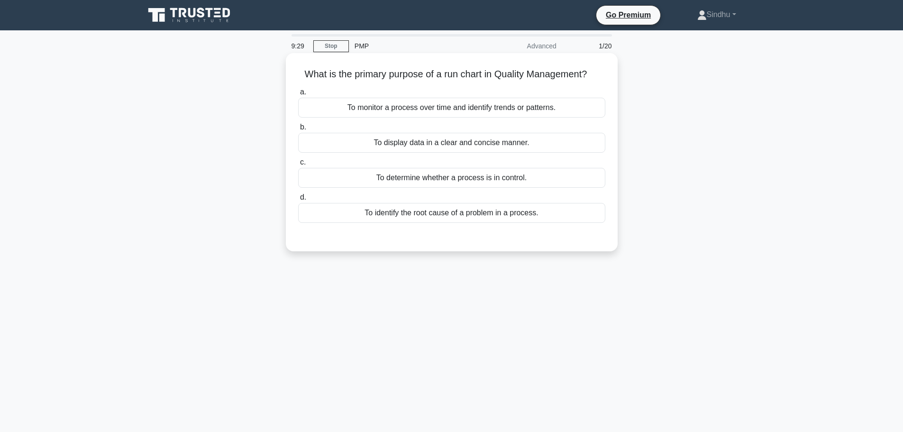
click at [453, 115] on div "To monitor a process over time and identify trends or patterns." at bounding box center [451, 108] width 307 height 20
click at [298, 95] on input "a. To monitor a process over time and identify trends or patterns." at bounding box center [298, 92] width 0 height 6
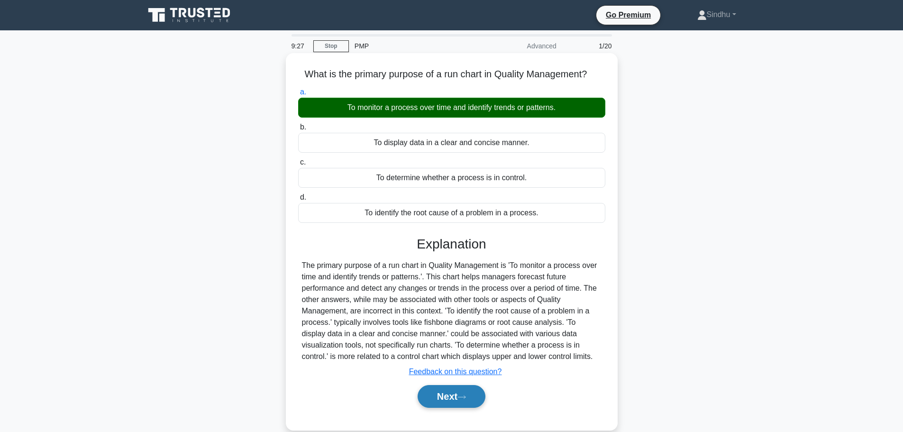
click at [451, 393] on button "Next" at bounding box center [451, 396] width 68 height 23
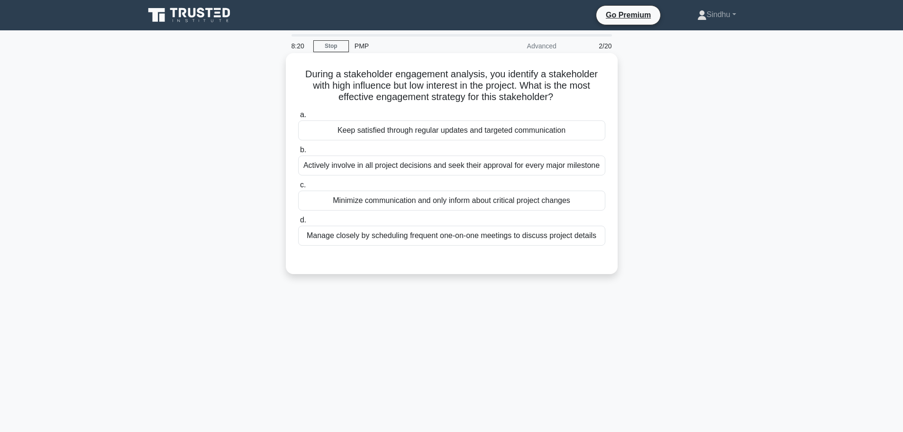
click at [439, 170] on div "Actively involve in all project decisions and seek their approval for every maj…" at bounding box center [451, 165] width 307 height 20
click at [298, 153] on input "b. Actively involve in all project decisions and seek their approval for every …" at bounding box center [298, 150] width 0 height 6
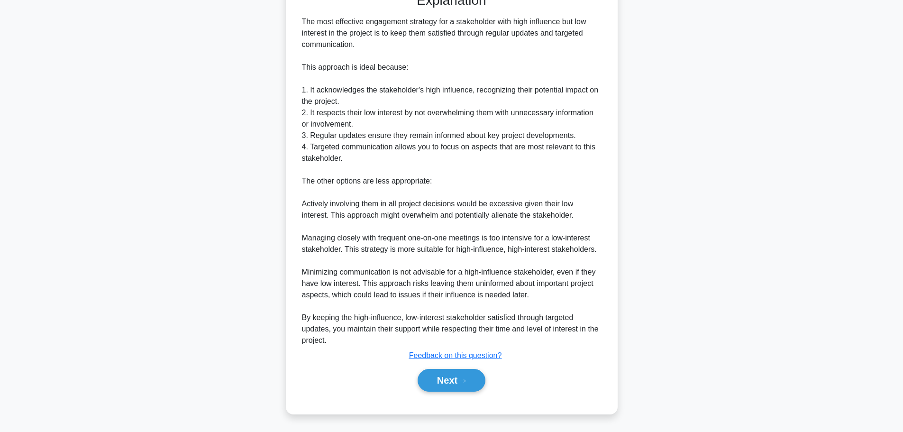
click at [454, 376] on button "Next" at bounding box center [451, 380] width 68 height 23
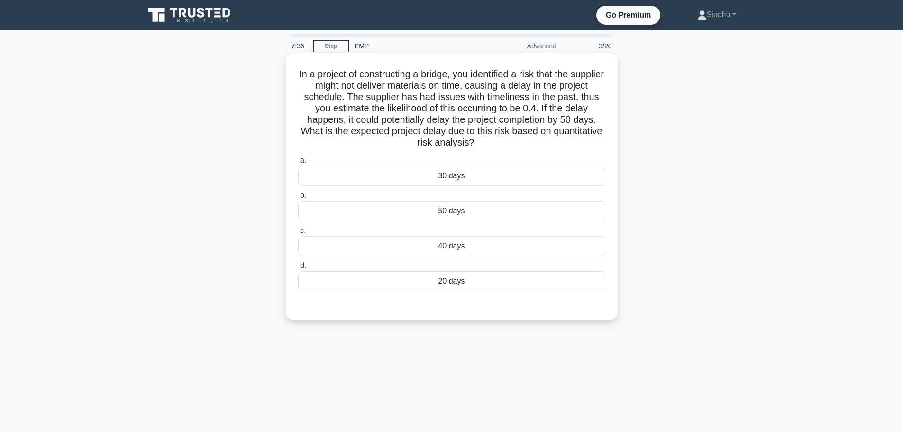
click at [443, 290] on div "20 days" at bounding box center [451, 281] width 307 height 20
click at [298, 269] on input "d. 20 days" at bounding box center [298, 265] width 0 height 6
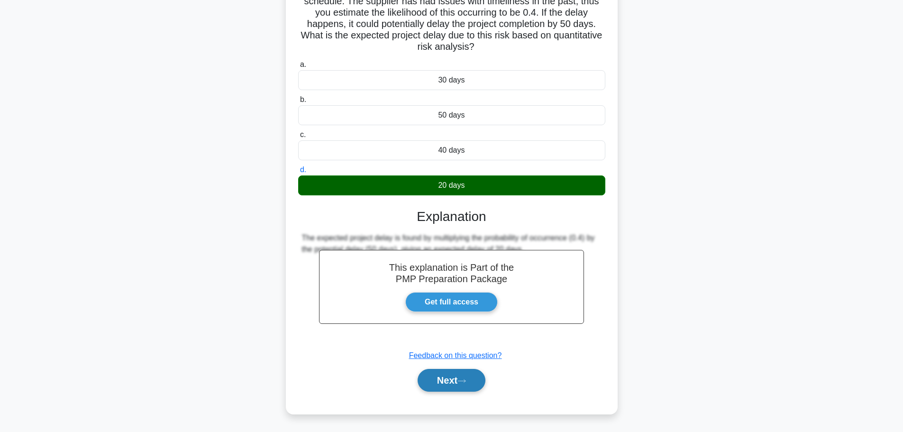
click at [449, 381] on button "Next" at bounding box center [451, 380] width 68 height 23
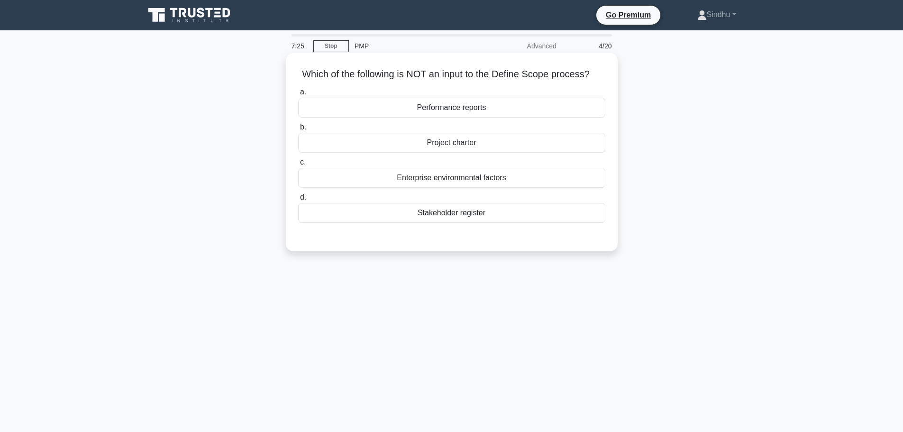
click at [429, 180] on div "Enterprise environmental factors" at bounding box center [451, 178] width 307 height 20
click at [298, 165] on input "c. Enterprise environmental factors" at bounding box center [298, 162] width 0 height 6
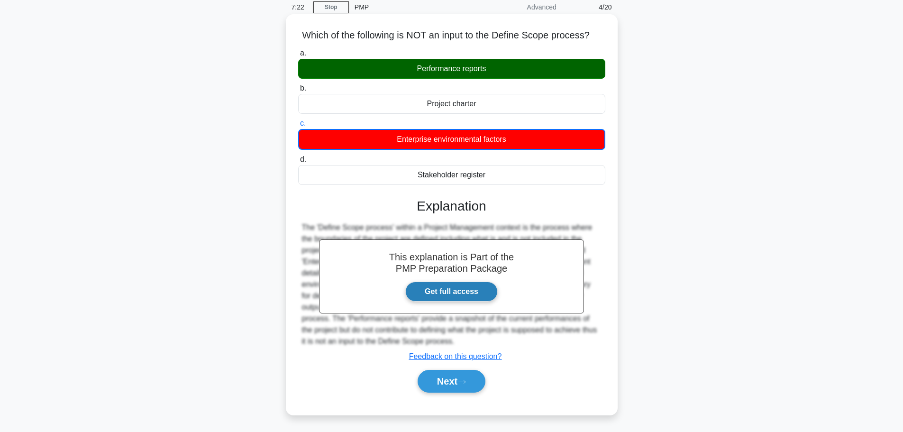
scroll to position [80, 0]
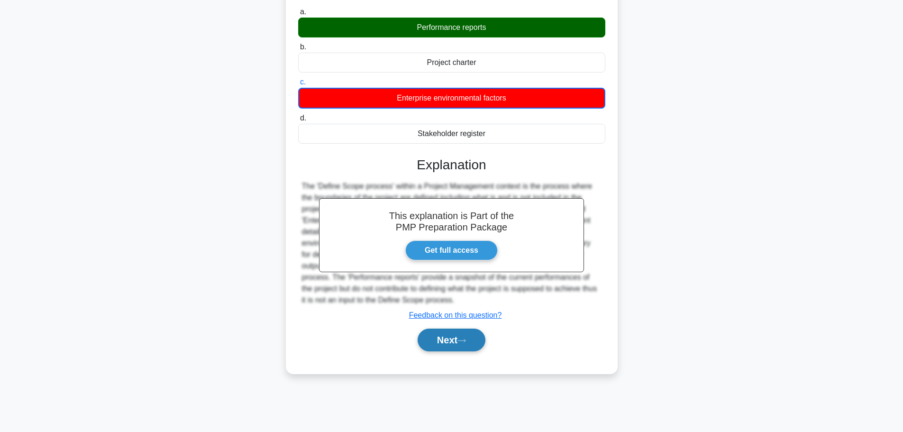
click at [453, 340] on button "Next" at bounding box center [451, 339] width 68 height 23
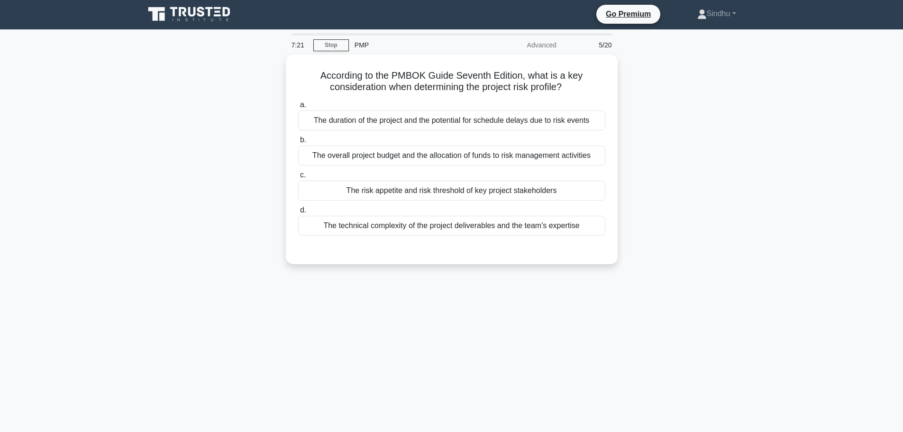
scroll to position [0, 0]
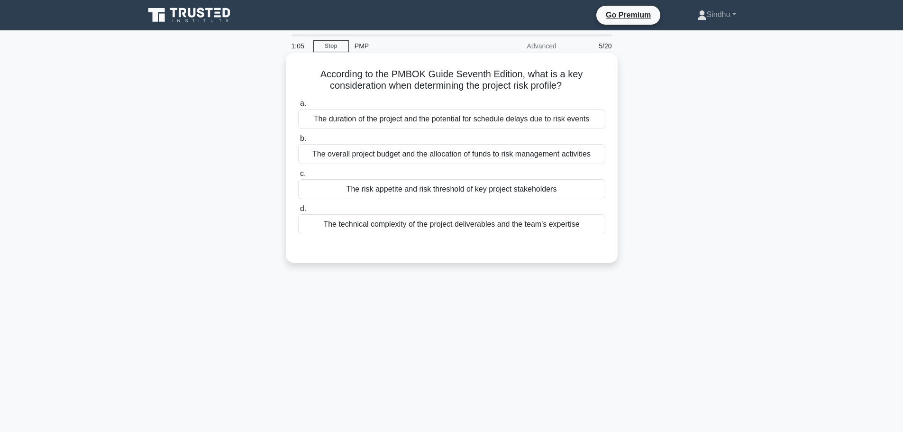
click at [493, 227] on div "The technical complexity of the project deliverables and the team's expertise" at bounding box center [451, 224] width 307 height 20
click at [298, 212] on input "d. The technical complexity of the project deliverables and the team's expertise" at bounding box center [298, 209] width 0 height 6
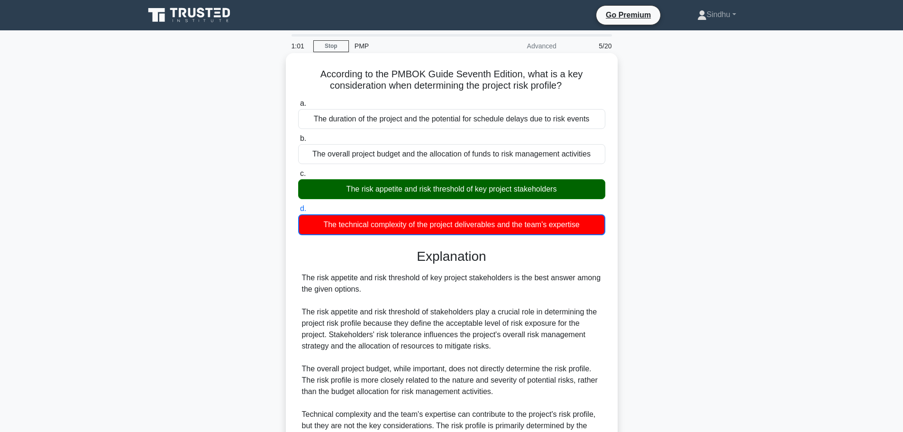
scroll to position [165, 0]
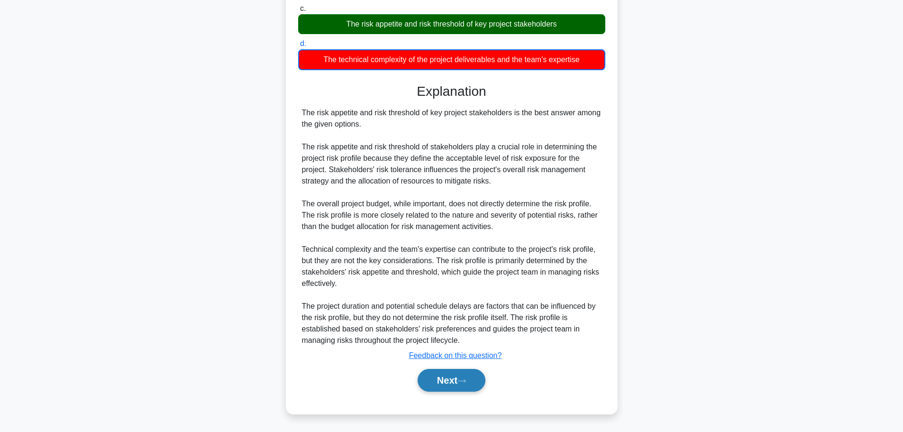
click at [457, 378] on button "Next" at bounding box center [451, 380] width 68 height 23
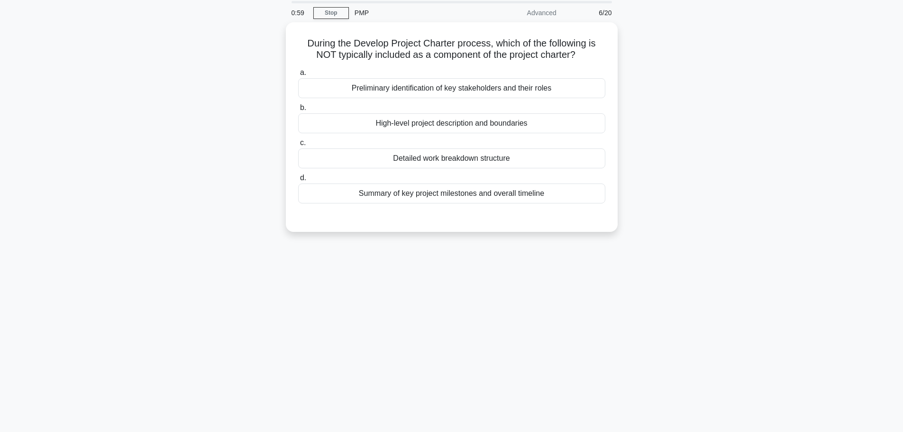
scroll to position [0, 0]
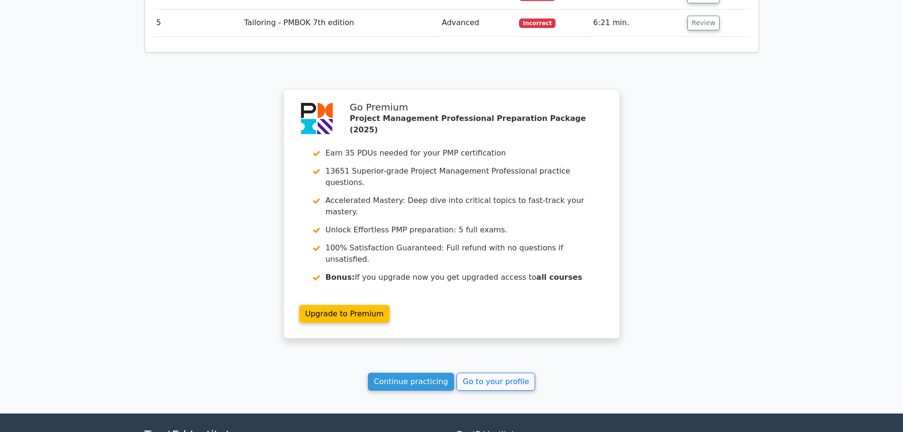
scroll to position [1253, 0]
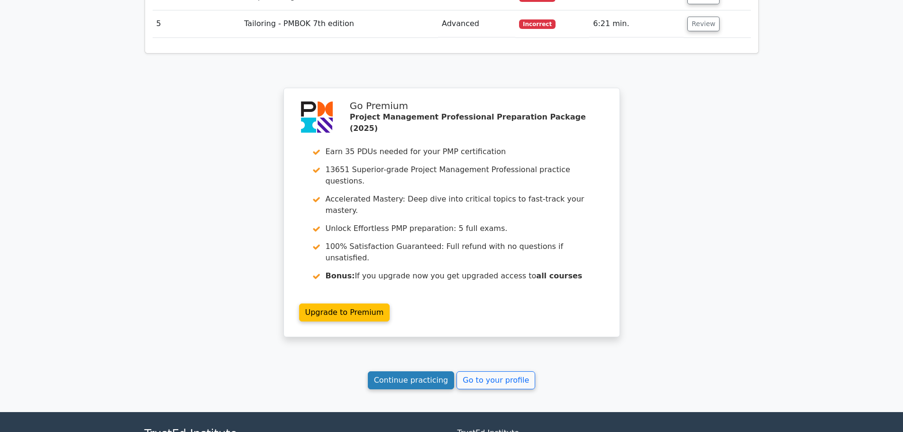
click at [421, 371] on link "Continue practicing" at bounding box center [411, 380] width 87 height 18
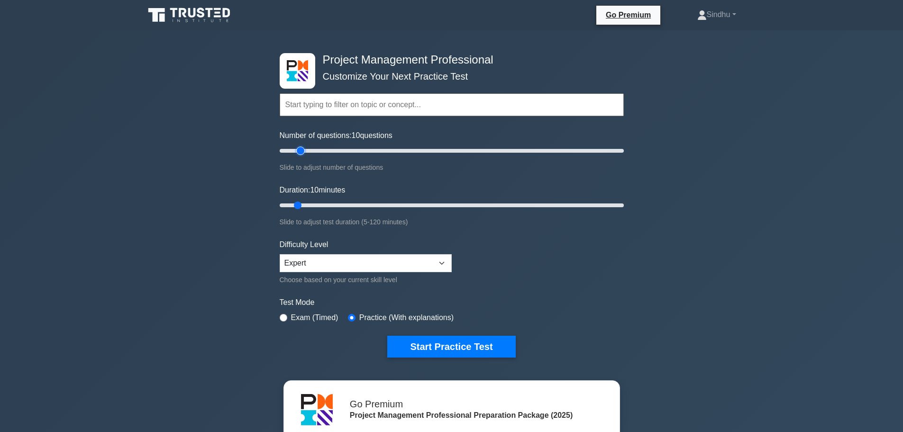
click at [298, 150] on input "Number of questions: 10 questions" at bounding box center [452, 150] width 344 height 11
type input "20"
click at [305, 150] on input "Number of questions: 20 questions" at bounding box center [452, 150] width 344 height 11
click at [422, 338] on button "Start Practice Test" at bounding box center [451, 346] width 128 height 22
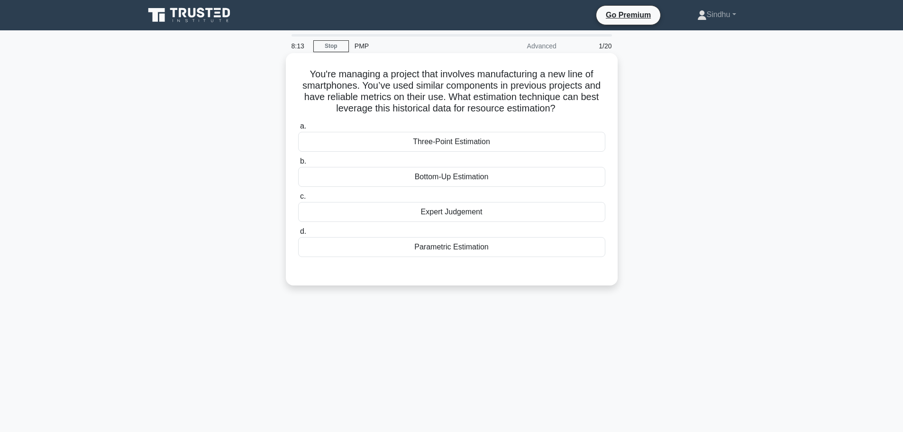
click at [455, 253] on div "Parametric Estimation" at bounding box center [451, 247] width 307 height 20
click at [298, 235] on input "d. Parametric Estimation" at bounding box center [298, 231] width 0 height 6
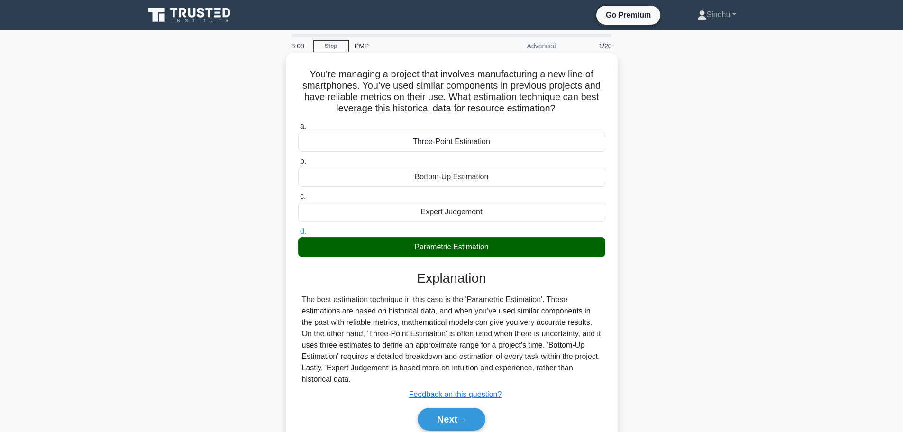
scroll to position [80, 0]
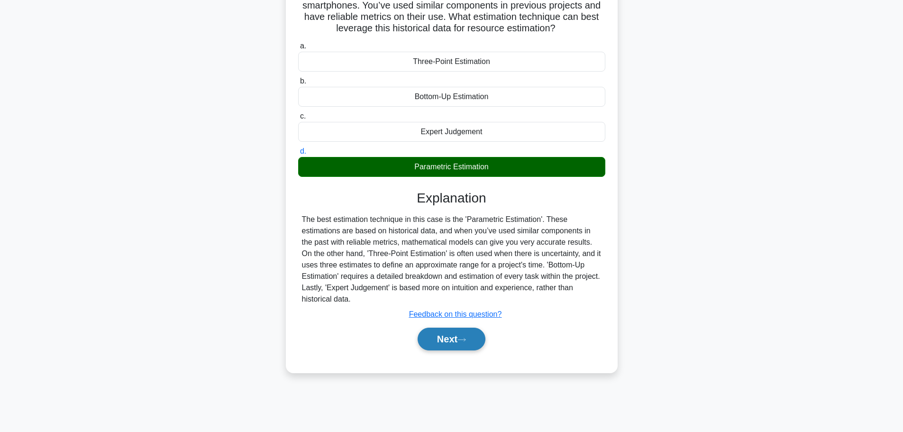
click at [425, 338] on button "Next" at bounding box center [451, 338] width 68 height 23
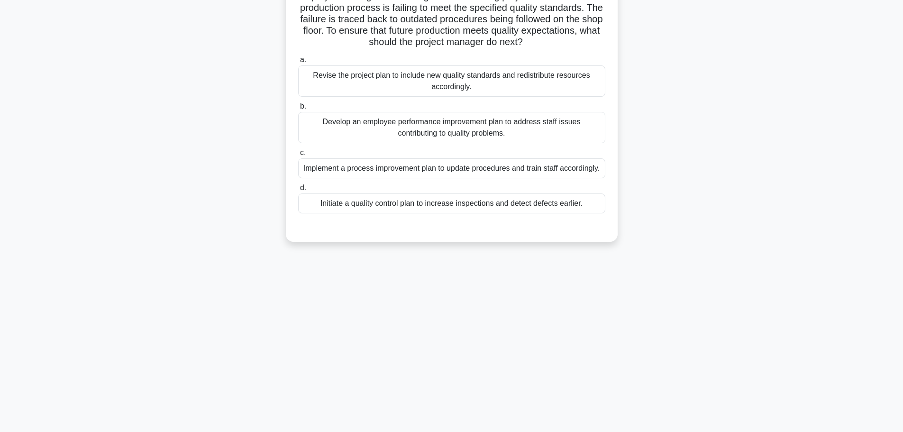
scroll to position [0, 0]
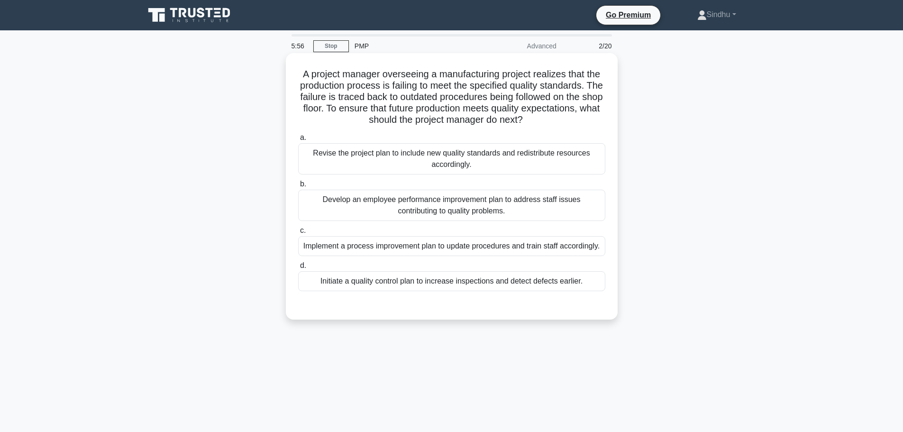
click at [440, 161] on div "Revise the project plan to include new quality standards and redistribute resou…" at bounding box center [451, 158] width 307 height 31
click at [298, 141] on input "a. Revise the project plan to include new quality standards and redistribute re…" at bounding box center [298, 138] width 0 height 6
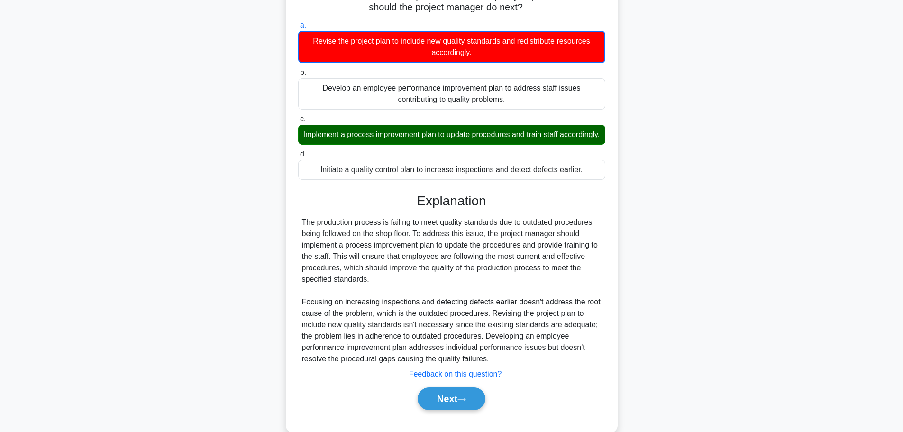
scroll to position [143, 0]
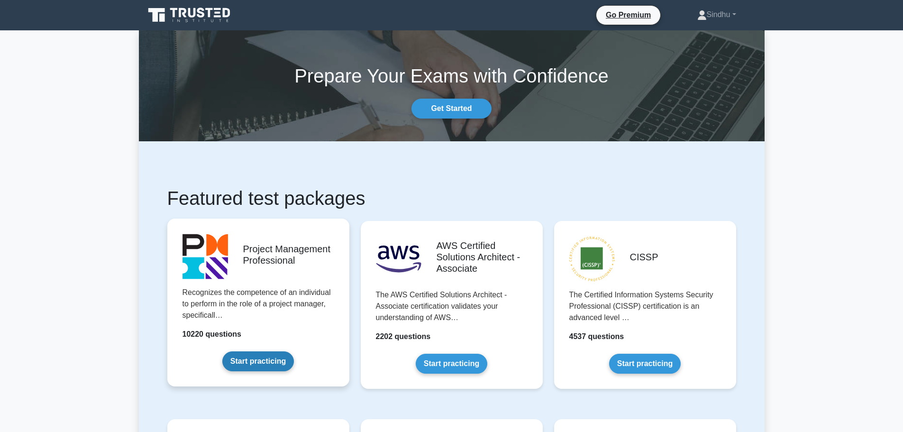
click at [252, 366] on link "Start practicing" at bounding box center [258, 361] width 72 height 20
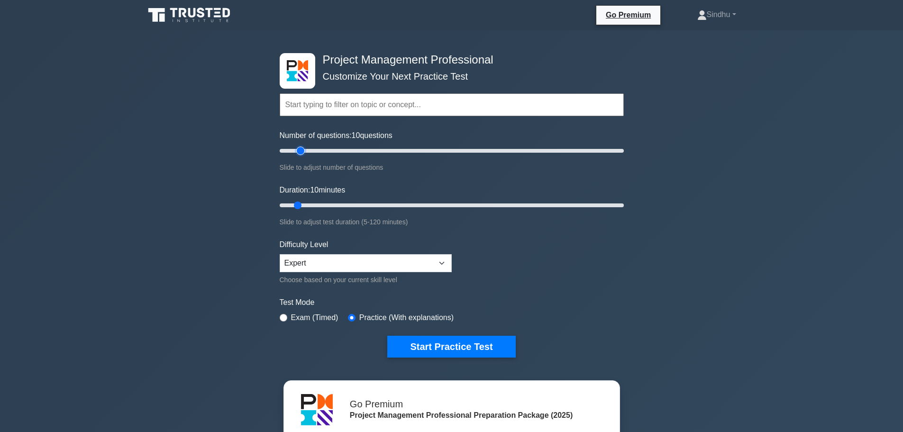
click at [297, 151] on input "Number of questions: 10 questions" at bounding box center [452, 150] width 344 height 11
type input "20"
click at [306, 151] on input "Number of questions: 20 questions" at bounding box center [452, 150] width 344 height 11
click at [407, 262] on select "Beginner Intermediate Expert" at bounding box center [366, 263] width 172 height 18
click at [280, 254] on select "Beginner Intermediate Expert" at bounding box center [366, 263] width 172 height 18
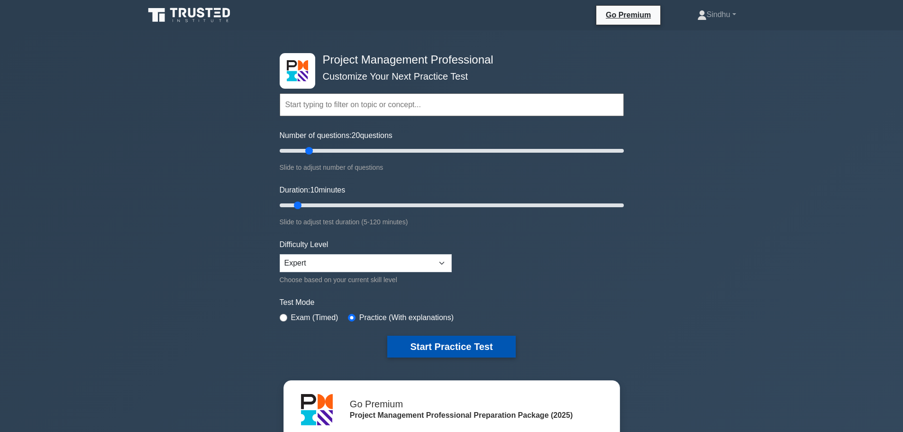
click at [433, 346] on button "Start Practice Test" at bounding box center [451, 346] width 128 height 22
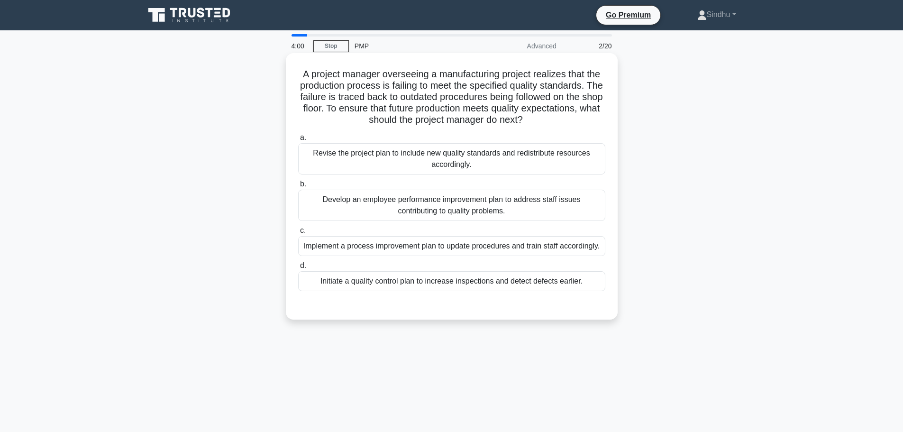
click at [433, 246] on div "Implement a process improvement plan to update procedures and train staff accor…" at bounding box center [451, 246] width 307 height 20
click at [298, 234] on input "c. Implement a process improvement plan to update procedures and train staff ac…" at bounding box center [298, 230] width 0 height 6
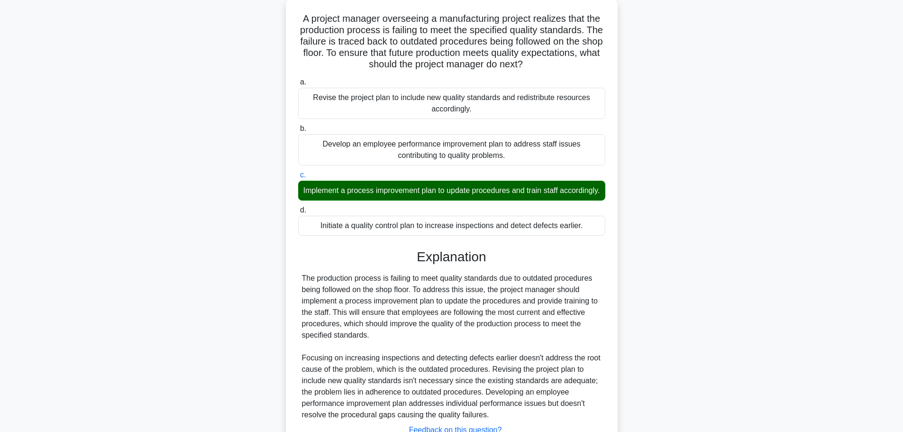
scroll to position [142, 0]
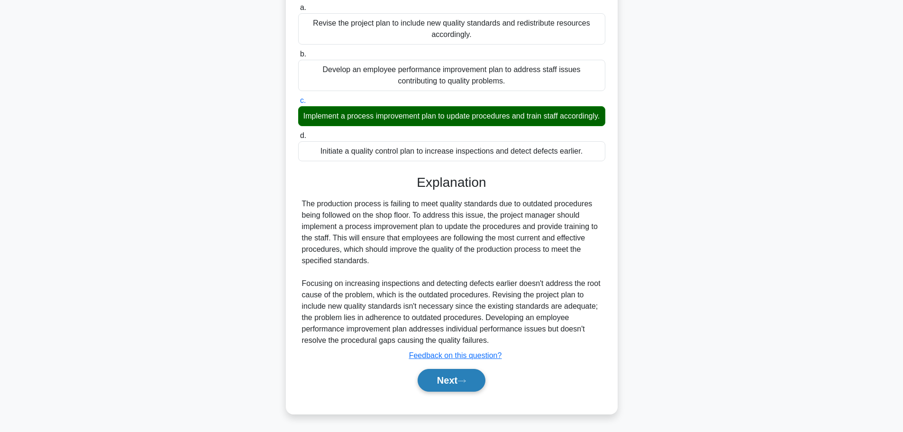
click at [441, 380] on button "Next" at bounding box center [451, 380] width 68 height 23
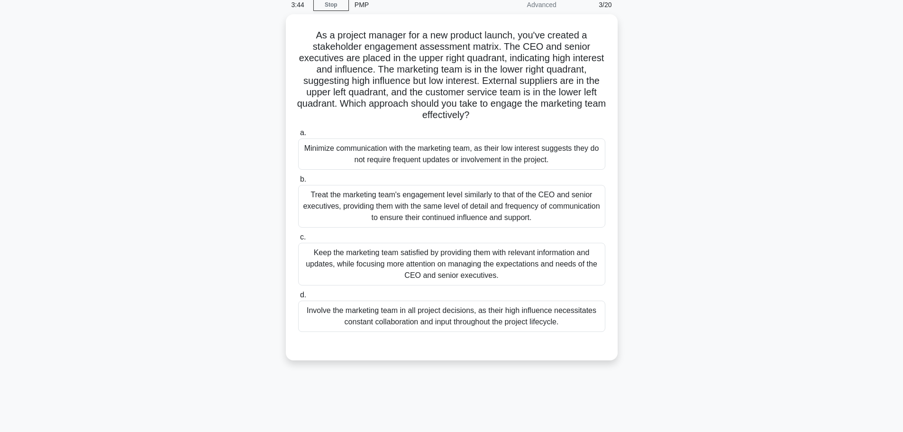
scroll to position [0, 0]
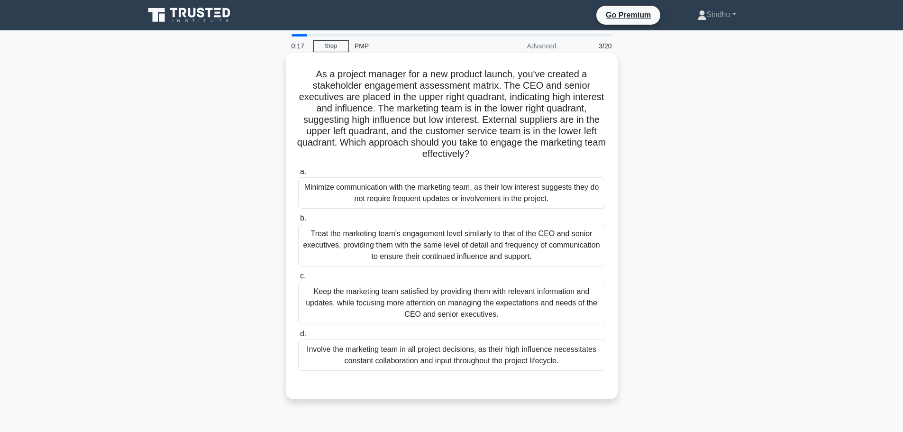
click at [528, 301] on div "Keep the marketing team satisfied by providing them with relevant information a…" at bounding box center [451, 302] width 307 height 43
click at [298, 279] on input "c. Keep the marketing team satisfied by providing them with relevant informatio…" at bounding box center [298, 276] width 0 height 6
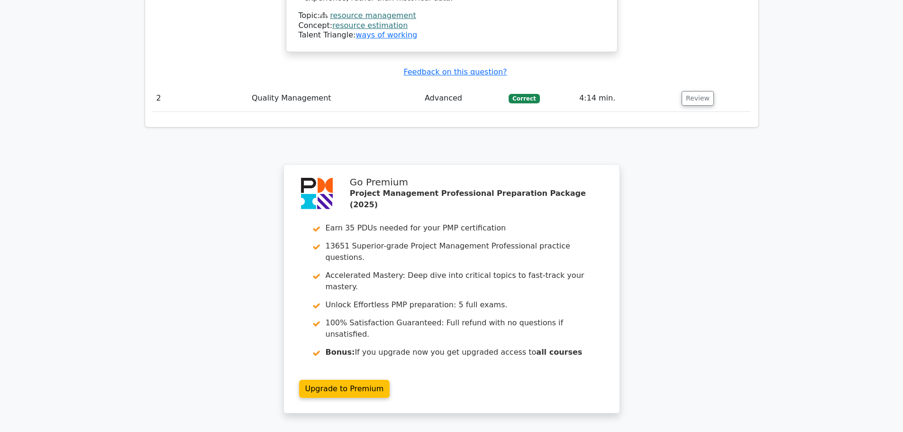
scroll to position [1183, 0]
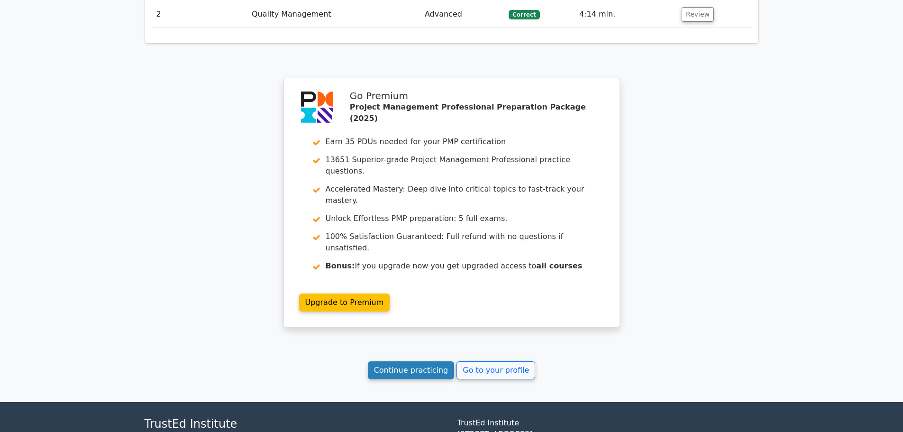
click at [430, 361] on link "Continue practicing" at bounding box center [411, 370] width 87 height 18
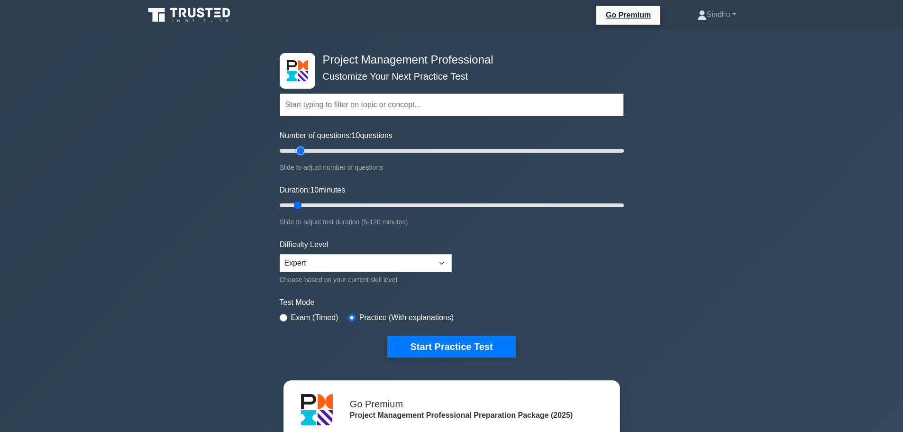
click at [301, 149] on input "Number of questions: 10 questions" at bounding box center [452, 150] width 344 height 11
type input "20"
click at [307, 149] on input "Number of questions: 15 questions" at bounding box center [452, 150] width 344 height 11
click at [443, 344] on button "Start Practice Test" at bounding box center [451, 346] width 128 height 22
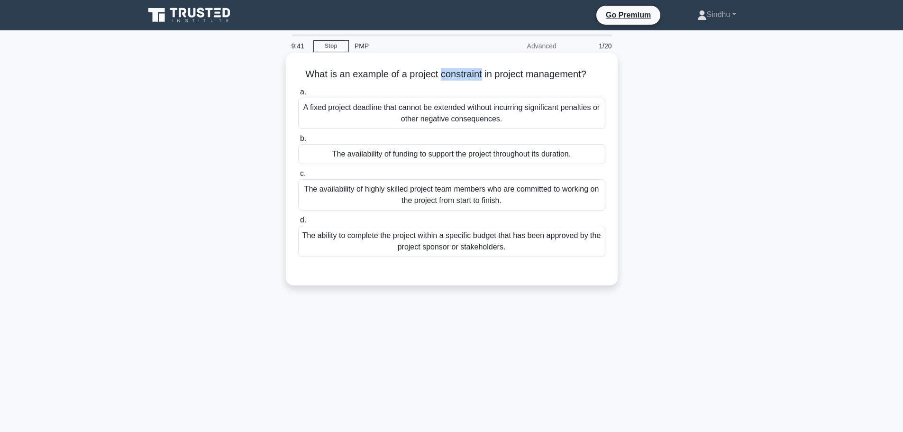
drag, startPoint x: 482, startPoint y: 73, endPoint x: 438, endPoint y: 70, distance: 43.7
click at [438, 70] on h5 "What is an example of a project constraint in project management? .spinner_0XTQ…" at bounding box center [451, 74] width 309 height 12
copy h5 "constraint"
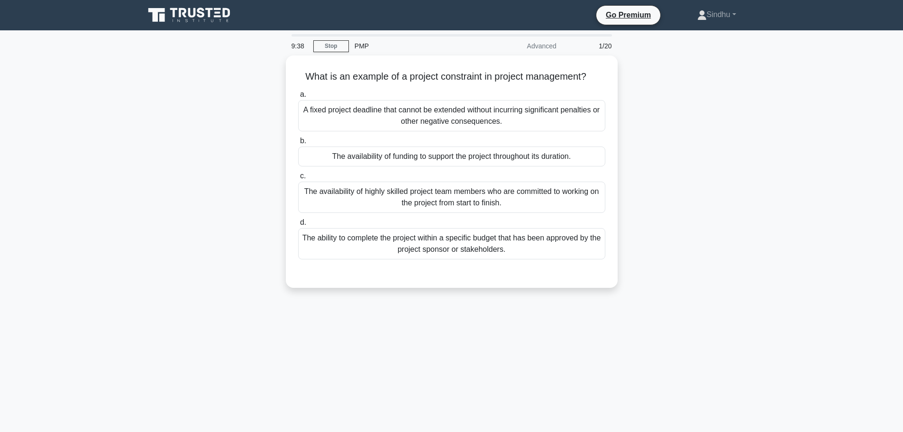
click at [451, 334] on div "9:38 Stop PMP Advanced 1/20 What is an example of a project constraint in proje…" at bounding box center [451, 271] width 625 height 474
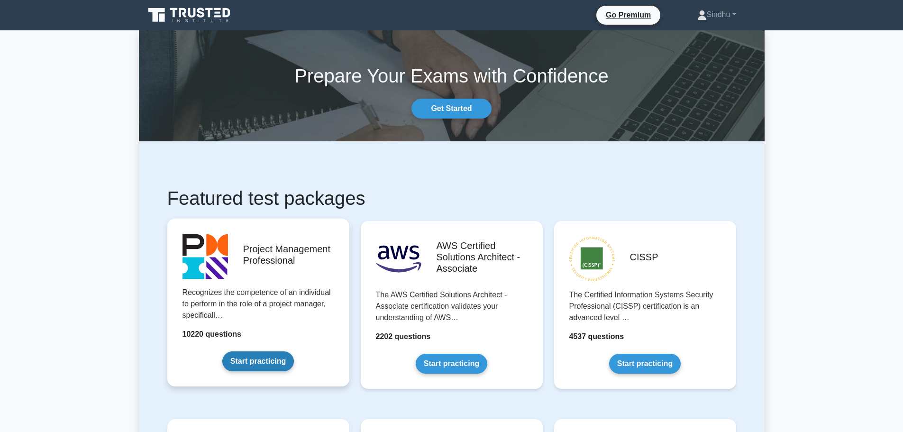
click at [272, 362] on link "Start practicing" at bounding box center [258, 361] width 72 height 20
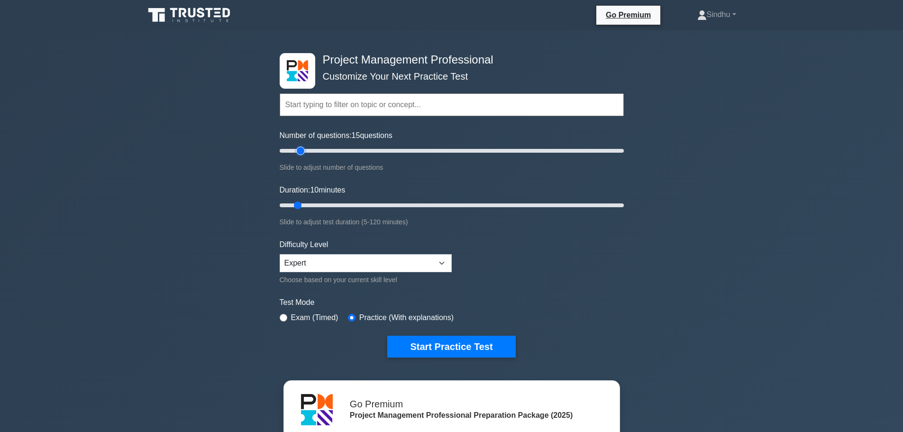
click at [301, 151] on input "Number of questions: 15 questions" at bounding box center [452, 150] width 344 height 11
type input "20"
click at [307, 150] on input "Number of questions: 15 questions" at bounding box center [452, 150] width 344 height 11
click at [342, 258] on select "Beginner Intermediate Expert" at bounding box center [366, 263] width 172 height 18
click at [280, 254] on select "Beginner Intermediate Expert" at bounding box center [366, 263] width 172 height 18
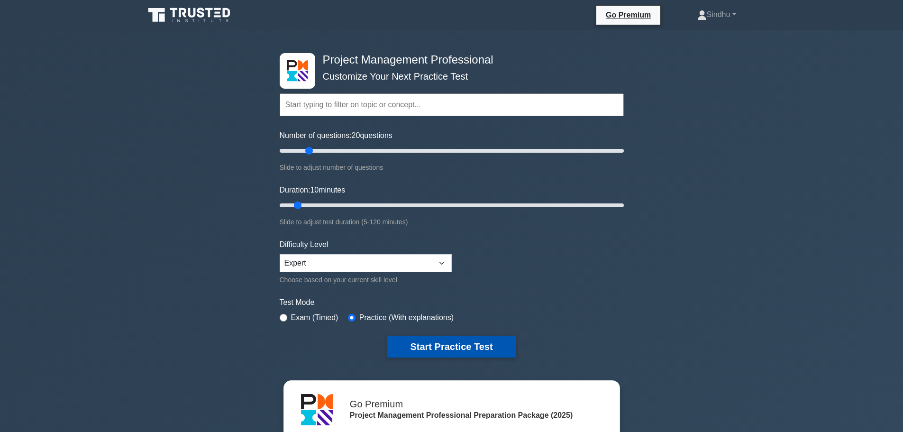
click at [417, 348] on button "Start Practice Test" at bounding box center [451, 346] width 128 height 22
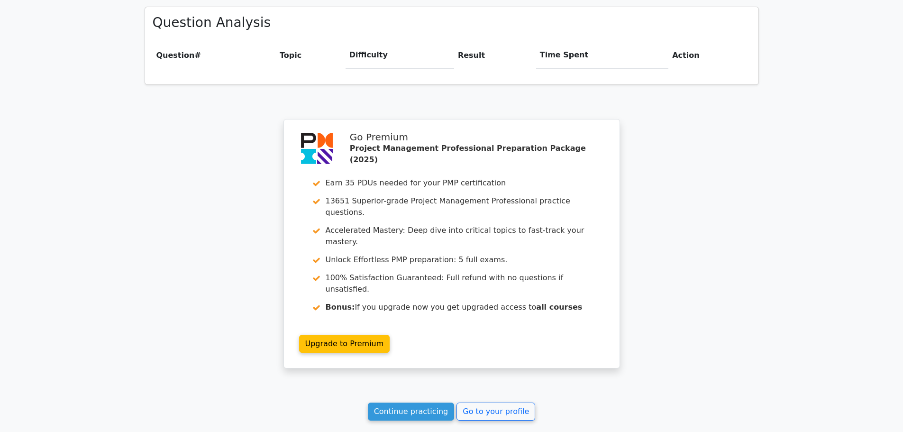
scroll to position [711, 0]
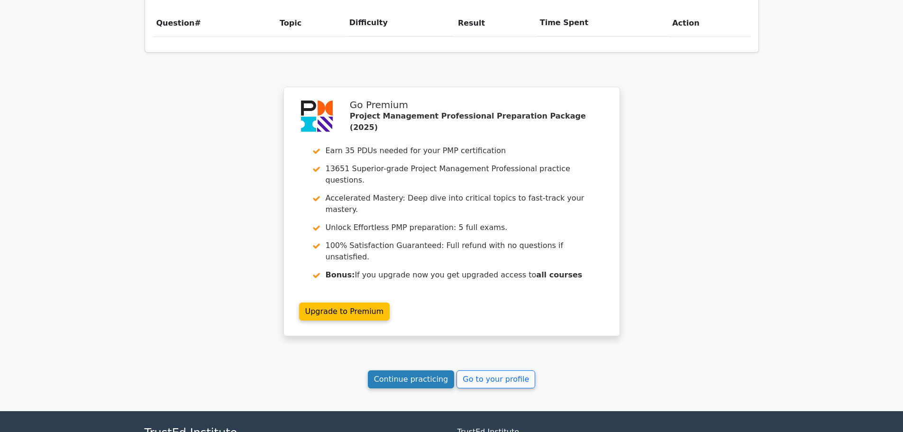
click at [426, 370] on link "Continue practicing" at bounding box center [411, 379] width 87 height 18
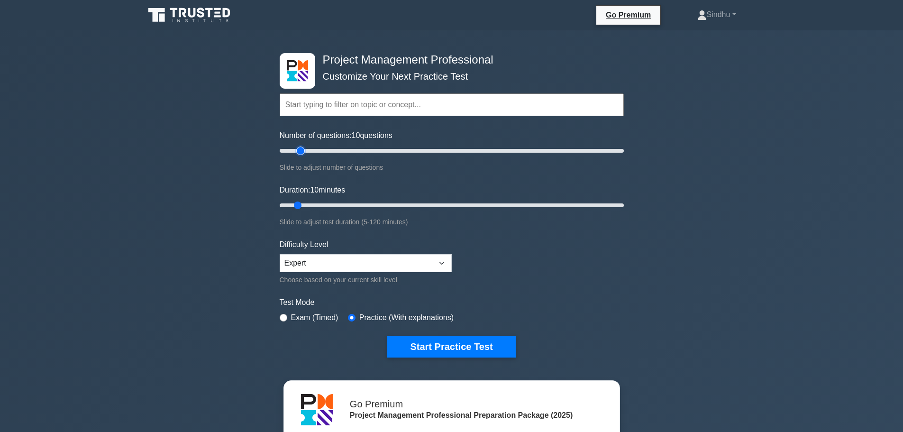
click at [298, 150] on input "Number of questions: 10 questions" at bounding box center [452, 150] width 344 height 11
click at [303, 150] on input "Number of questions: 15 questions" at bounding box center [452, 150] width 344 height 11
type input "20"
click at [307, 151] on input "Number of questions: 15 questions" at bounding box center [452, 150] width 344 height 11
click at [319, 252] on div "Difficulty Level Beginner Intermediate Expert Choose based on your current skil…" at bounding box center [366, 262] width 172 height 46
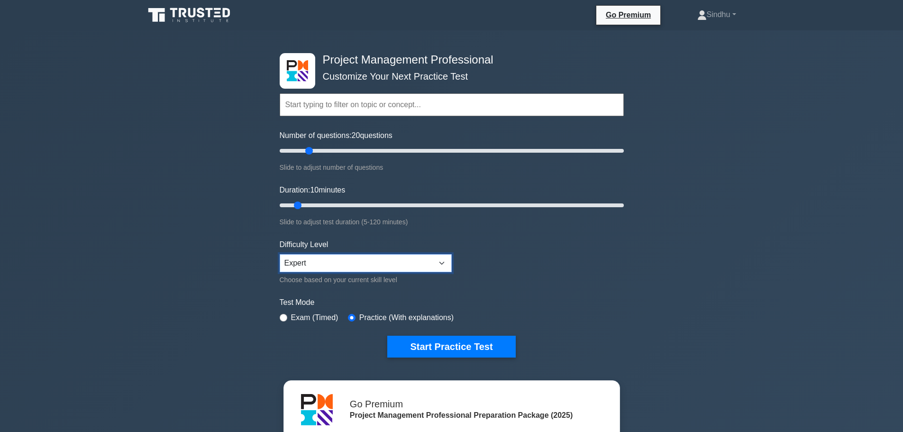
click at [319, 254] on select "Beginner Intermediate Expert" at bounding box center [366, 263] width 172 height 18
click at [280, 254] on select "Beginner Intermediate Expert" at bounding box center [366, 263] width 172 height 18
click at [430, 349] on button "Start Practice Test" at bounding box center [451, 346] width 128 height 22
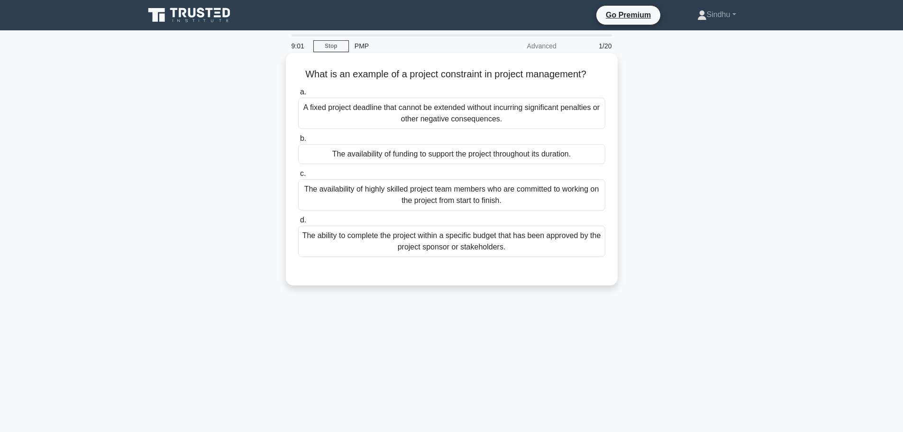
click at [489, 247] on div "The ability to complete the project within a specific budget that has been appr…" at bounding box center [451, 241] width 307 height 31
click at [298, 223] on input "d. The ability to complete the project within a specific budget that has been a…" at bounding box center [298, 220] width 0 height 6
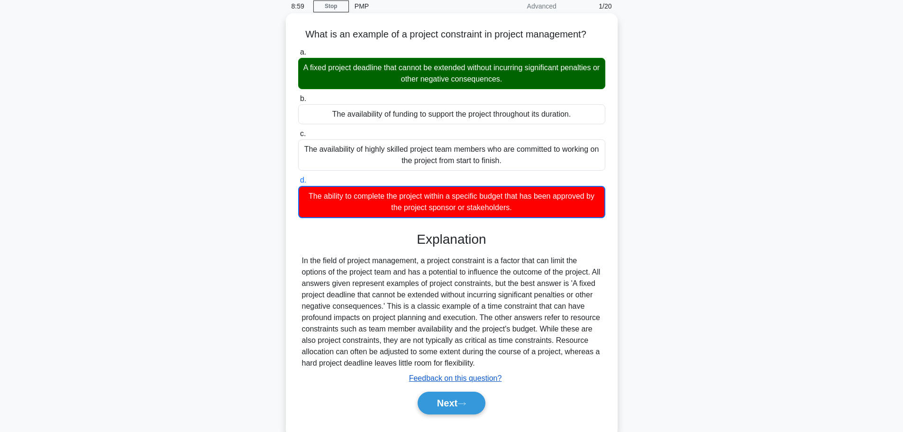
scroll to position [80, 0]
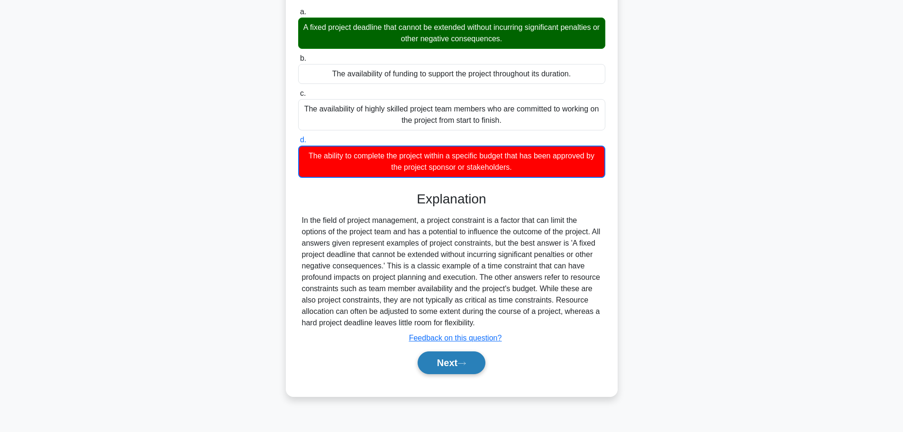
click at [424, 355] on button "Next" at bounding box center [451, 362] width 68 height 23
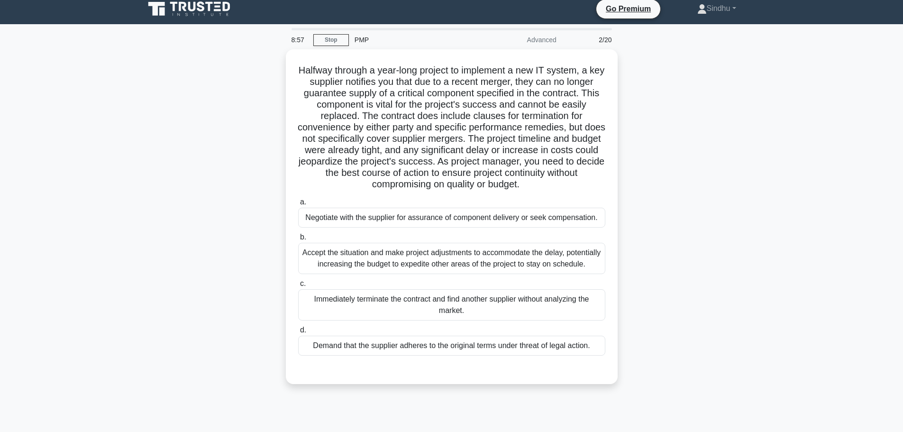
scroll to position [0, 0]
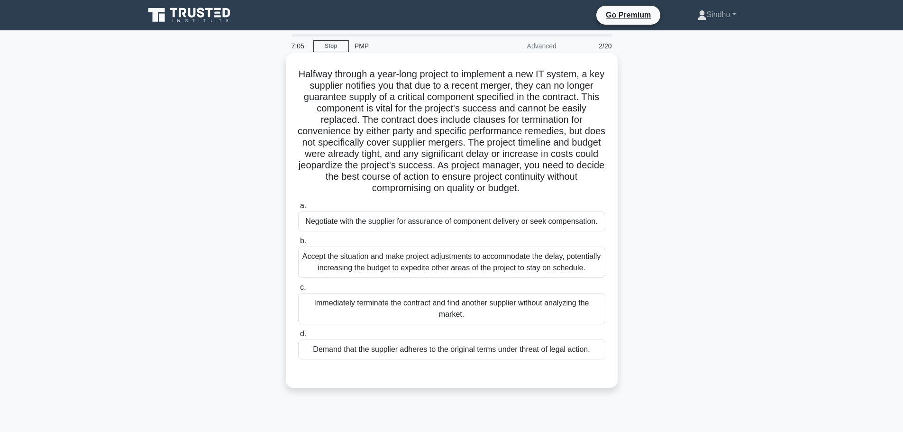
click at [488, 267] on div "Accept the situation and make project adjustments to accommodate the delay, pot…" at bounding box center [451, 261] width 307 height 31
click at [298, 244] on input "b. Accept the situation and make project adjustments to accommodate the delay, …" at bounding box center [298, 241] width 0 height 6
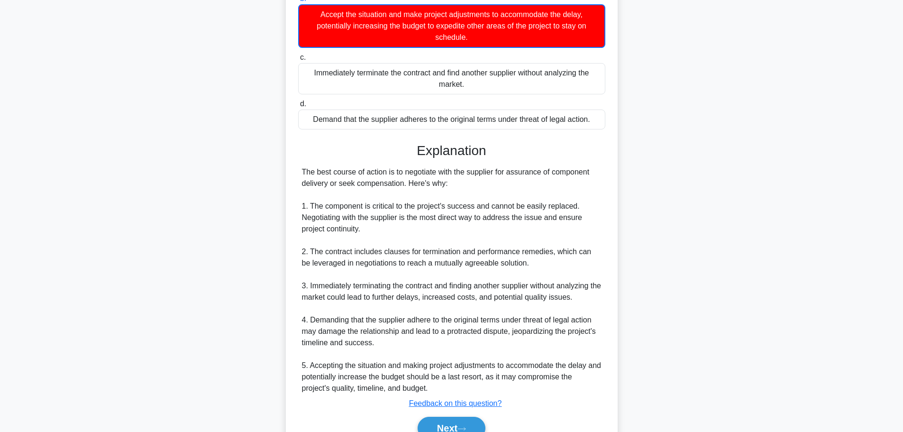
scroll to position [302, 0]
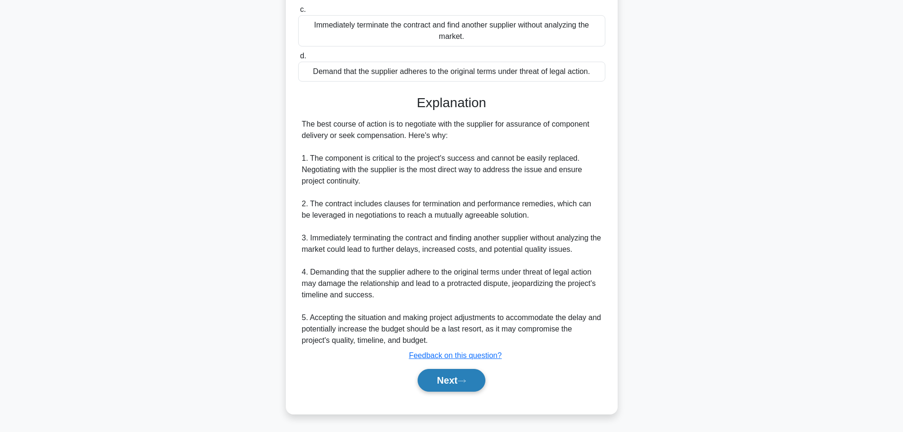
click at [436, 379] on button "Next" at bounding box center [451, 380] width 68 height 23
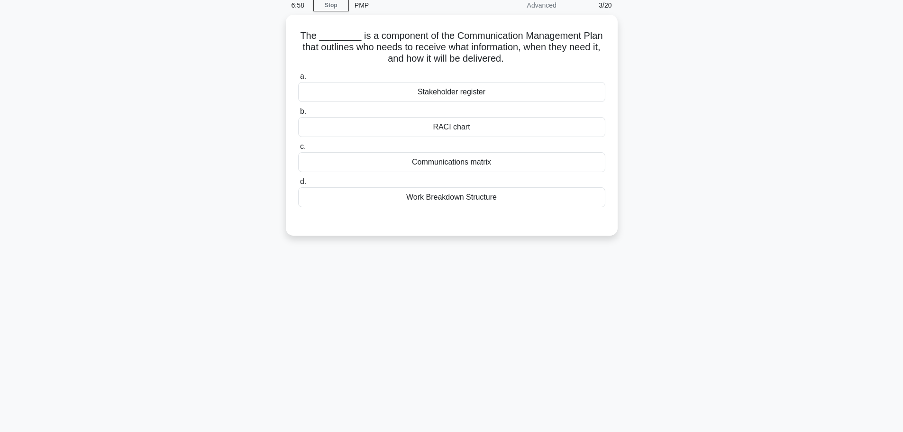
scroll to position [0, 0]
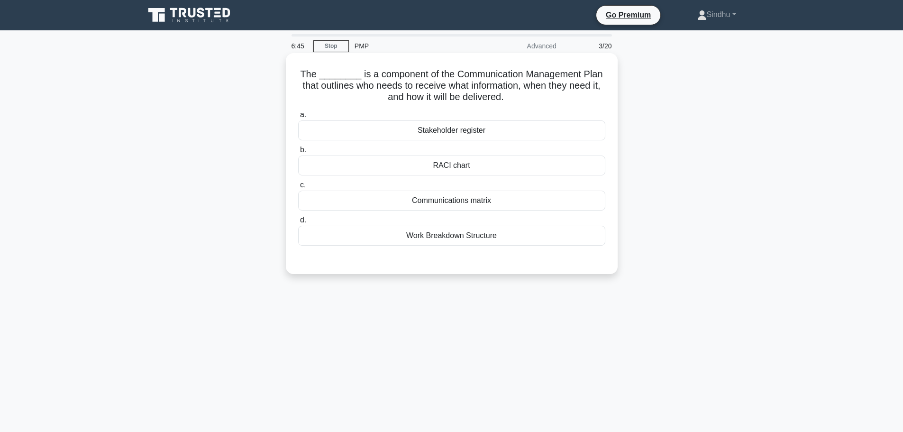
click at [484, 207] on div "Communications matrix" at bounding box center [451, 200] width 307 height 20
click at [298, 188] on input "c. Communications matrix" at bounding box center [298, 185] width 0 height 6
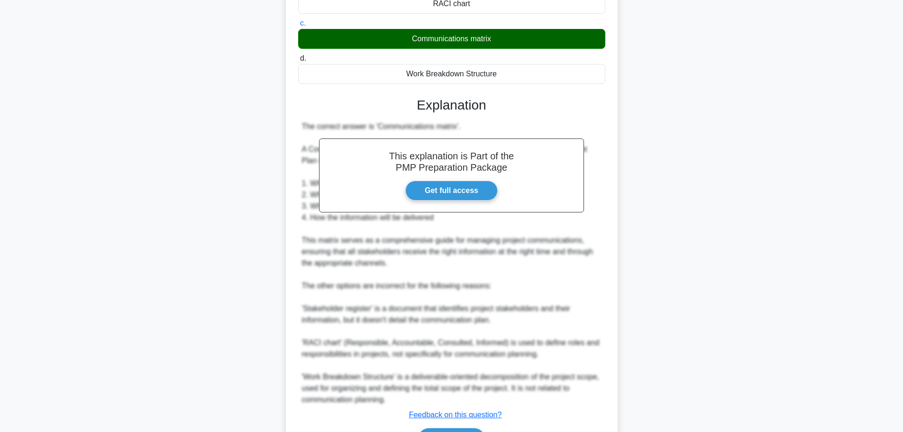
scroll to position [190, 0]
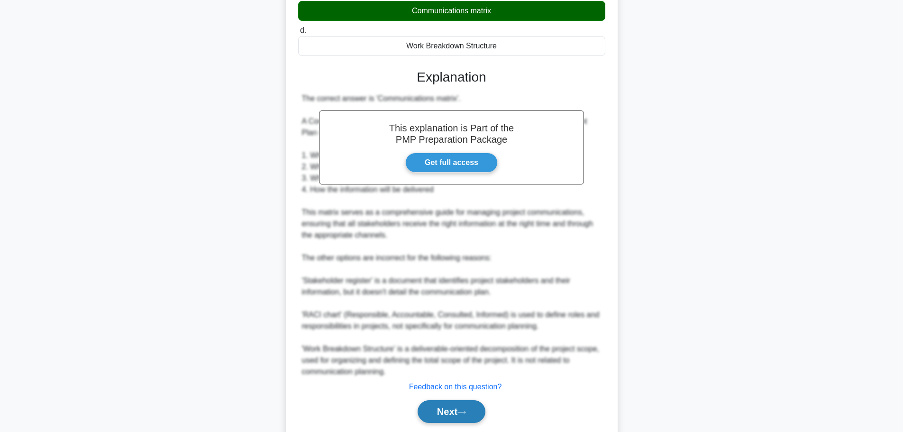
click at [436, 412] on button "Next" at bounding box center [451, 411] width 68 height 23
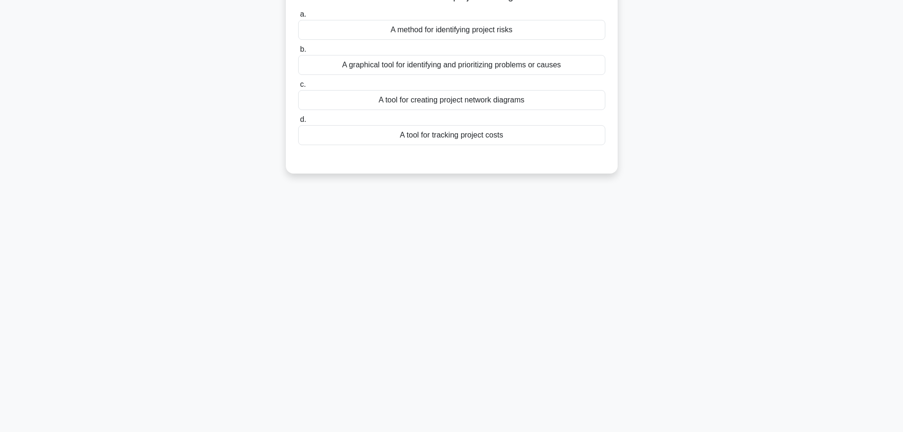
scroll to position [0, 0]
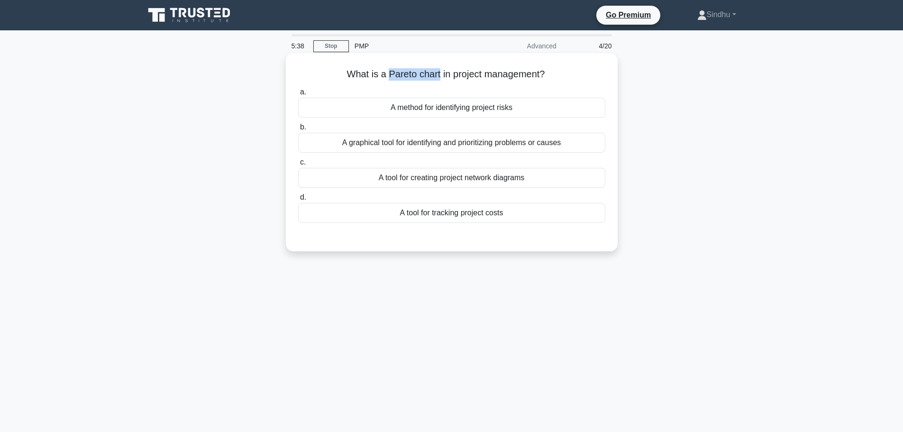
drag, startPoint x: 438, startPoint y: 76, endPoint x: 387, endPoint y: 76, distance: 51.2
click at [387, 76] on h5 "What is a Pareto chart in project management? .spinner_0XTQ{transform-origin:ce…" at bounding box center [451, 74] width 309 height 12
copy h5 "Pareto chart"
click at [517, 143] on div "A graphical tool for identifying and prioritizing problems or causes" at bounding box center [451, 143] width 307 height 20
click at [298, 130] on input "b. A graphical tool for identifying and prioritizing problems or causes" at bounding box center [298, 127] width 0 height 6
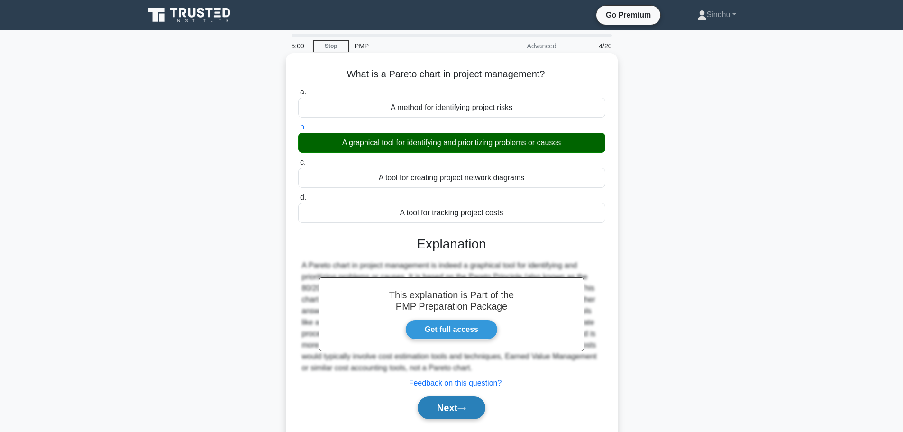
click at [442, 412] on button "Next" at bounding box center [451, 407] width 68 height 23
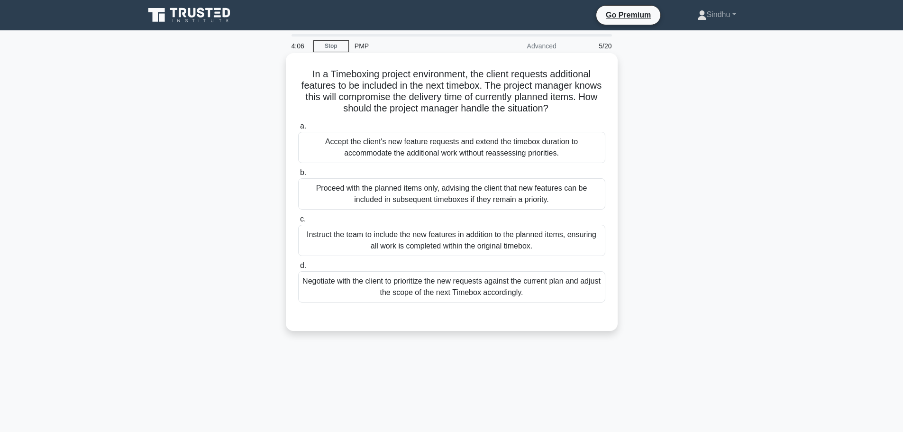
click at [438, 286] on div "Negotiate with the client to prioritize the new requests against the current pl…" at bounding box center [451, 286] width 307 height 31
click at [298, 269] on input "d. Negotiate with the client to prioritize the new requests against the current…" at bounding box center [298, 265] width 0 height 6
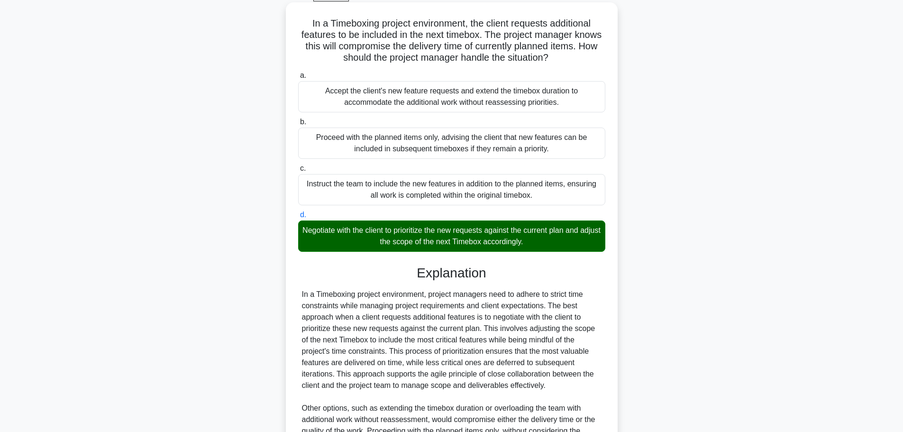
scroll to position [176, 0]
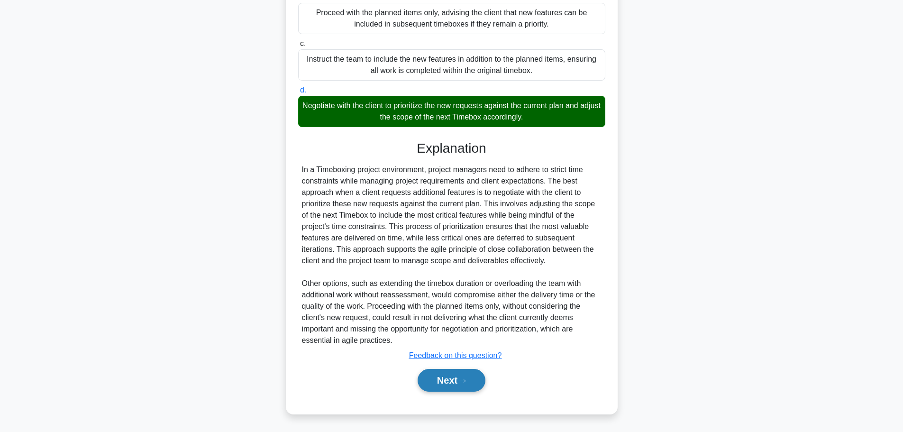
click at [444, 373] on button "Next" at bounding box center [451, 380] width 68 height 23
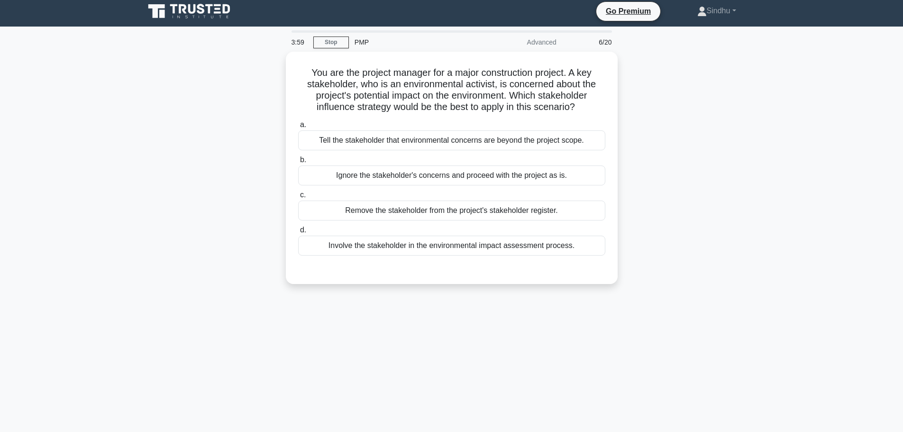
scroll to position [0, 0]
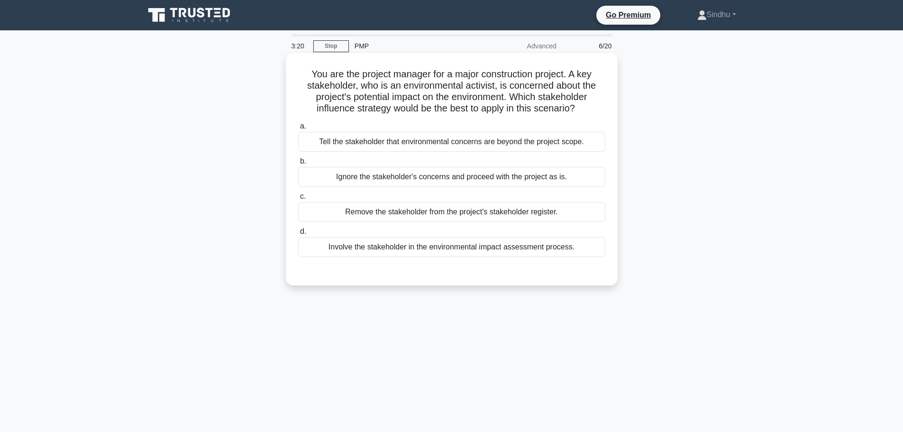
click at [399, 247] on div "Involve the stakeholder in the environmental impact assessment process." at bounding box center [451, 247] width 307 height 20
click at [298, 235] on input "d. Involve the stakeholder in the environmental impact assessment process." at bounding box center [298, 231] width 0 height 6
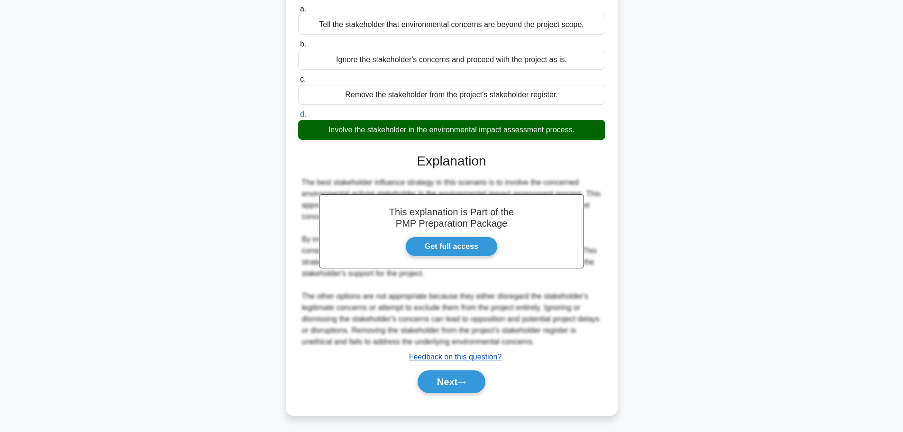
scroll to position [119, 0]
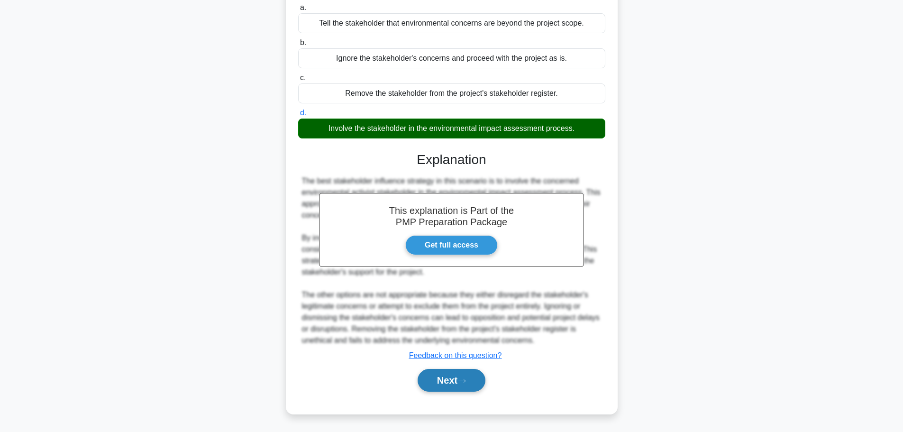
click at [426, 372] on button "Next" at bounding box center [451, 380] width 68 height 23
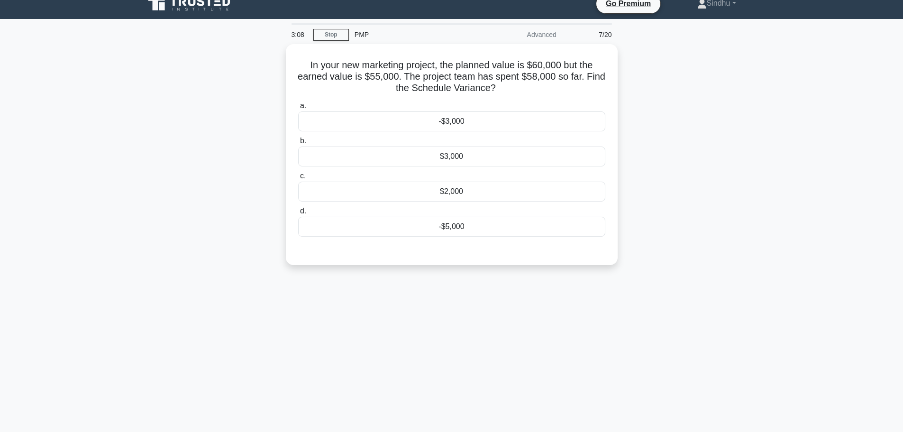
scroll to position [0, 0]
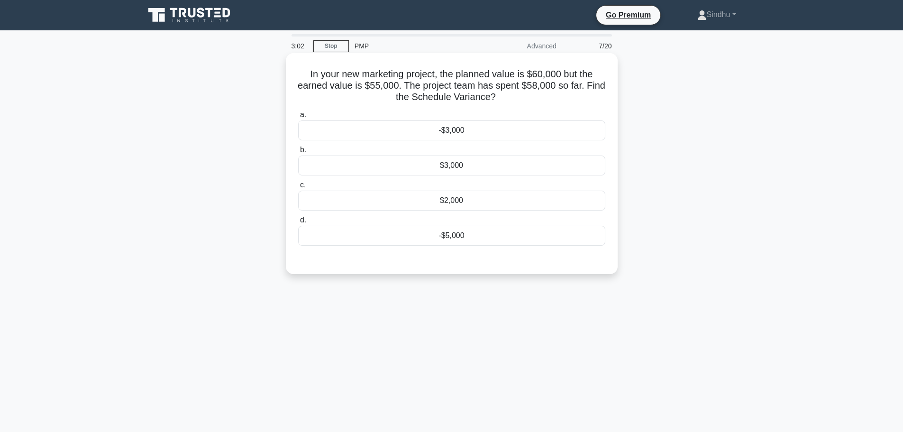
click at [433, 241] on div "-$5,000" at bounding box center [451, 236] width 307 height 20
click at [298, 223] on input "d. -$5,000" at bounding box center [298, 220] width 0 height 6
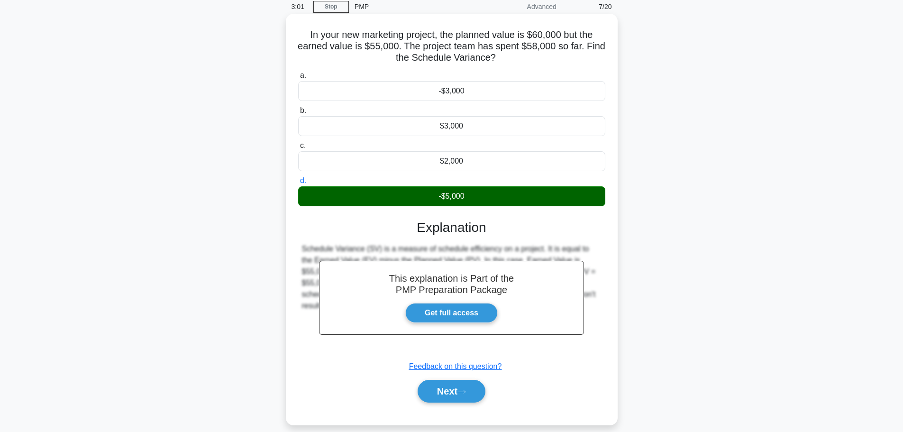
scroll to position [80, 0]
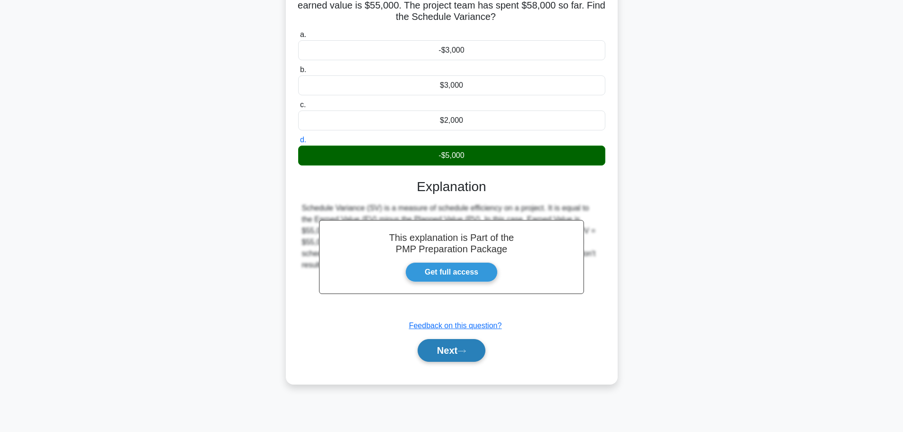
click at [441, 351] on button "Next" at bounding box center [451, 350] width 68 height 23
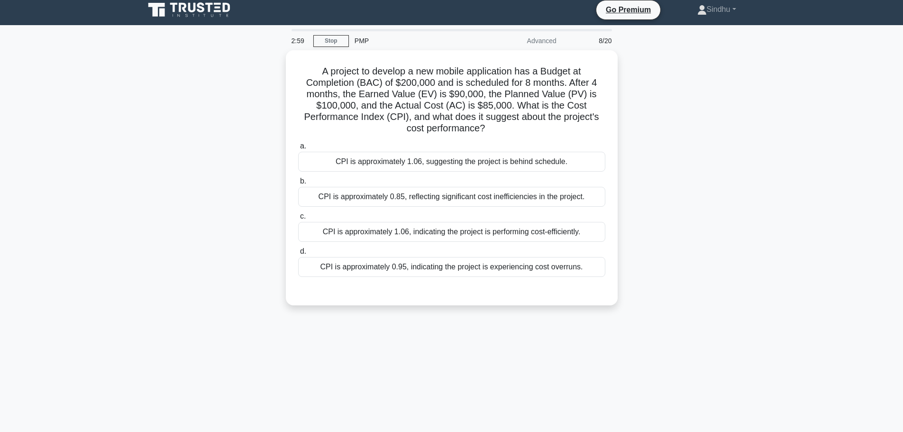
scroll to position [0, 0]
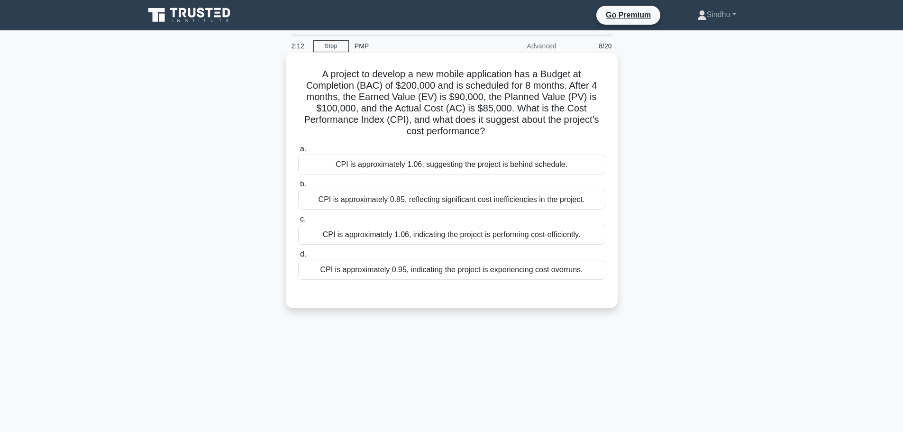
click at [433, 238] on div "CPI is approximately 1.06, indicating the project is performing cost-efficientl…" at bounding box center [451, 235] width 307 height 20
click at [298, 222] on input "c. CPI is approximately 1.06, indicating the project is performing cost-efficie…" at bounding box center [298, 219] width 0 height 6
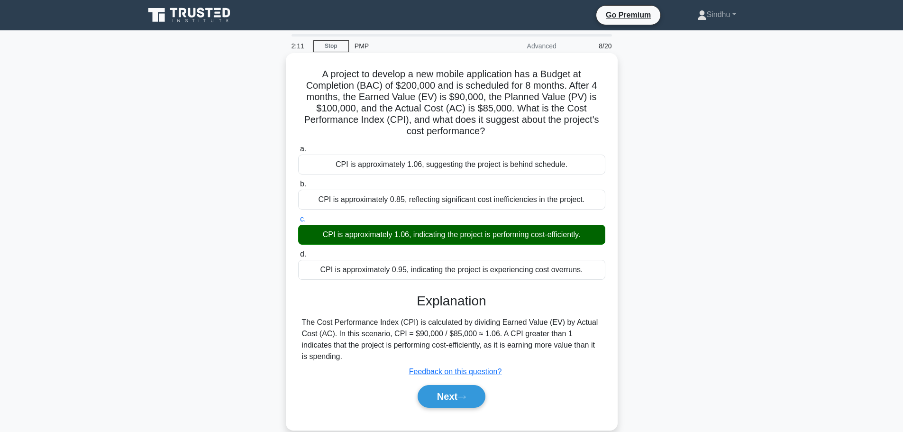
scroll to position [80, 0]
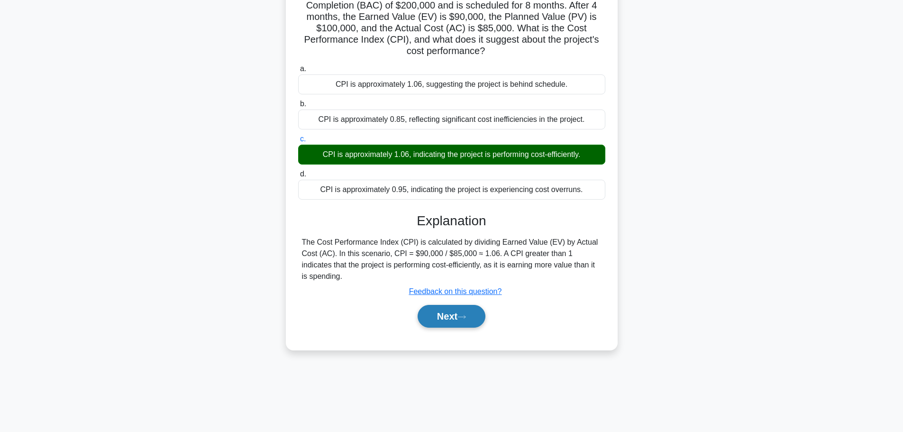
click at [442, 310] on button "Next" at bounding box center [451, 316] width 68 height 23
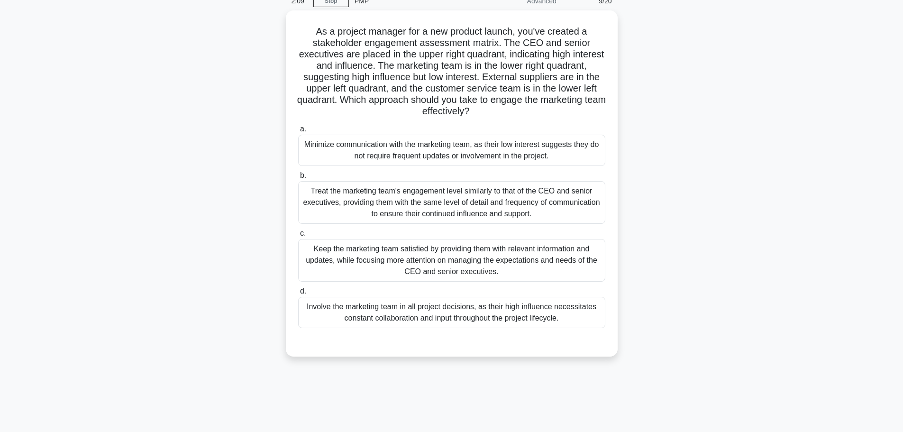
scroll to position [0, 0]
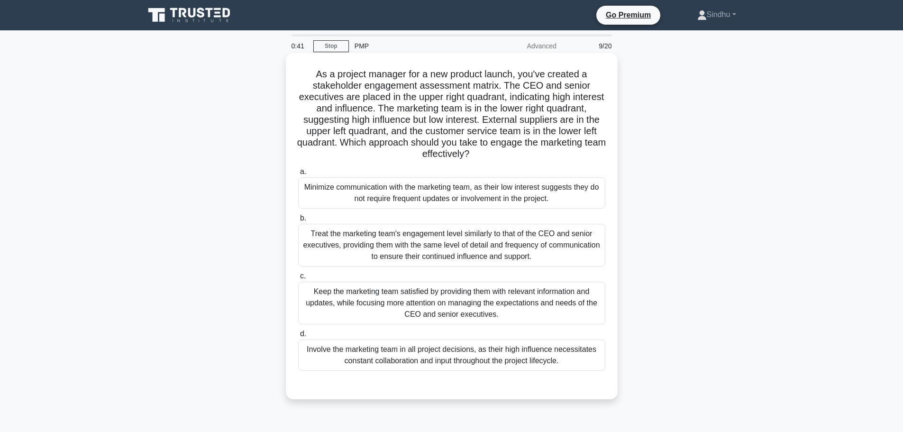
click at [358, 297] on div "Keep the marketing team satisfied by providing them with relevant information a…" at bounding box center [451, 302] width 307 height 43
click at [298, 279] on input "c. Keep the marketing team satisfied by providing them with relevant informatio…" at bounding box center [298, 276] width 0 height 6
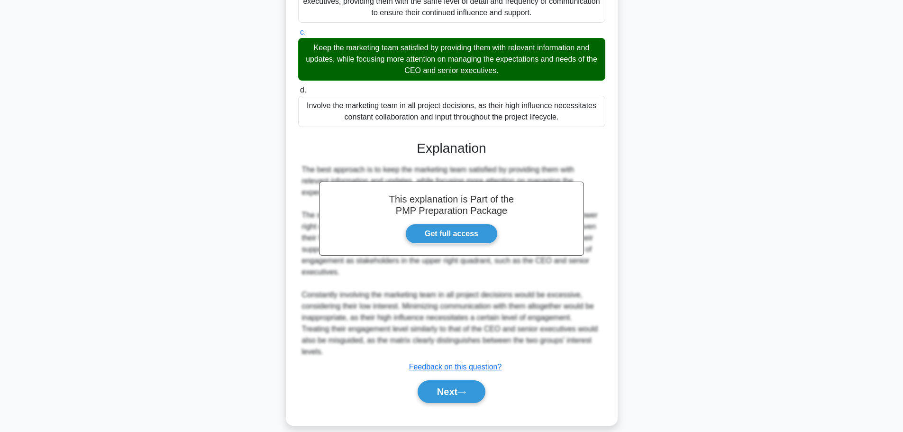
scroll to position [244, 0]
click at [428, 379] on button "Next" at bounding box center [451, 390] width 68 height 23
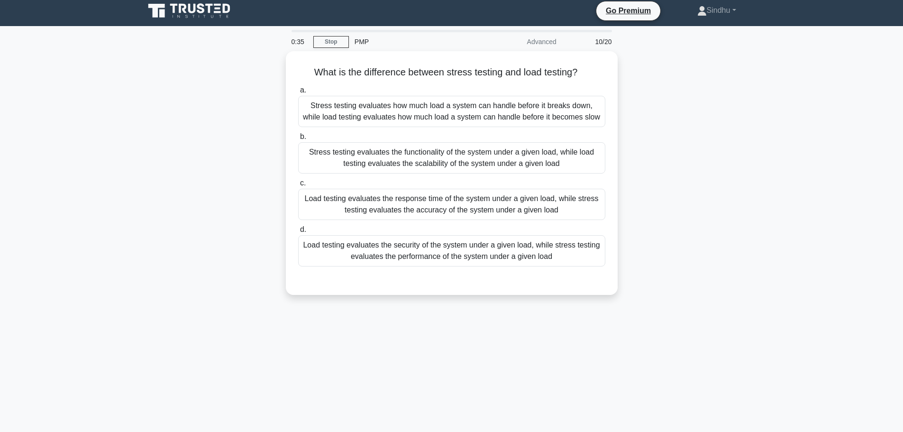
scroll to position [0, 0]
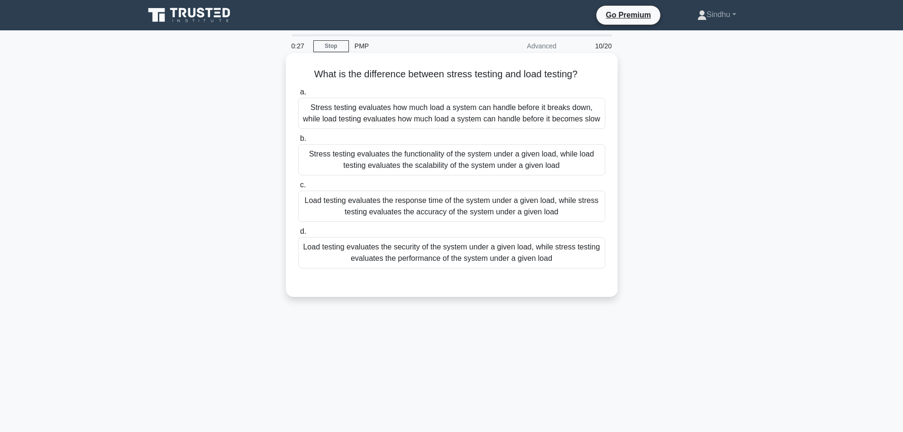
click at [385, 121] on div "Stress testing evaluates how much load a system can handle before it breaks dow…" at bounding box center [451, 113] width 307 height 31
click at [298, 95] on input "a. Stress testing evaluates how much load a system can handle before it breaks …" at bounding box center [298, 92] width 0 height 6
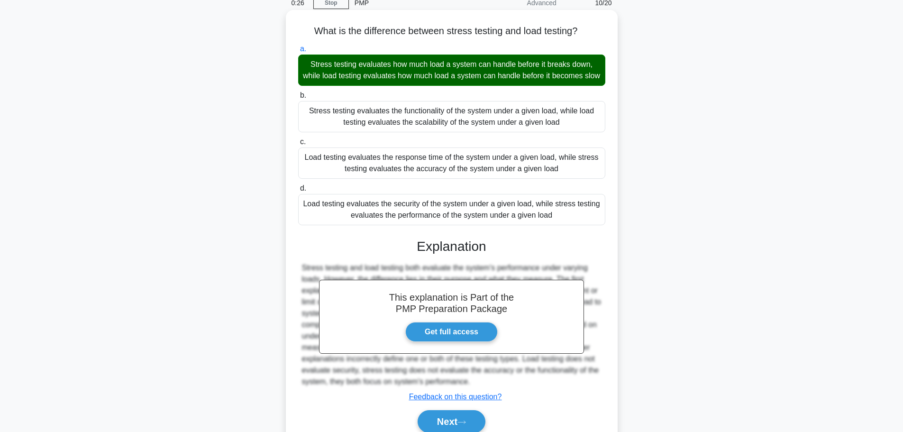
scroll to position [96, 0]
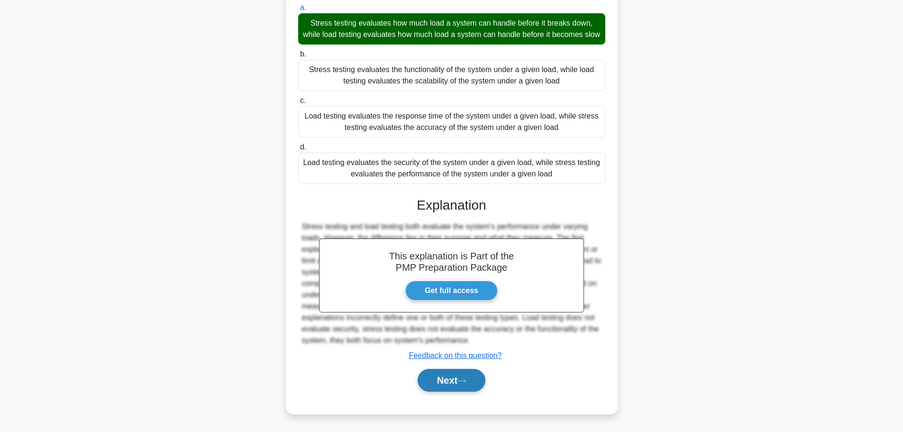
click at [434, 375] on button "Next" at bounding box center [451, 380] width 68 height 23
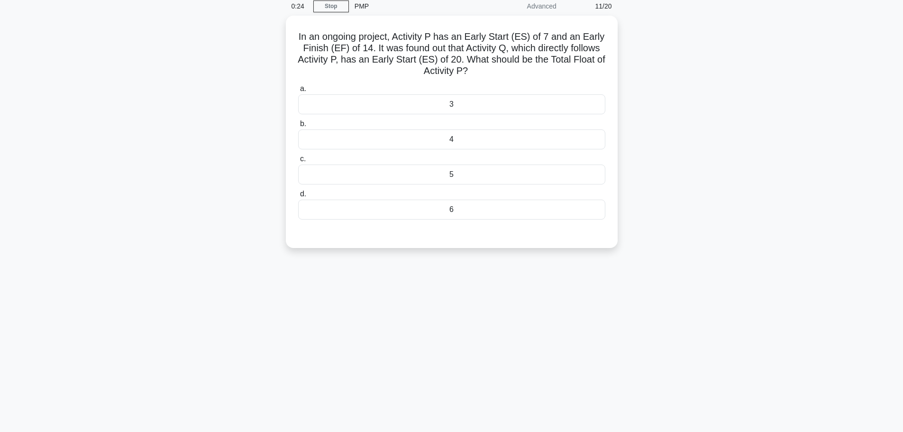
scroll to position [0, 0]
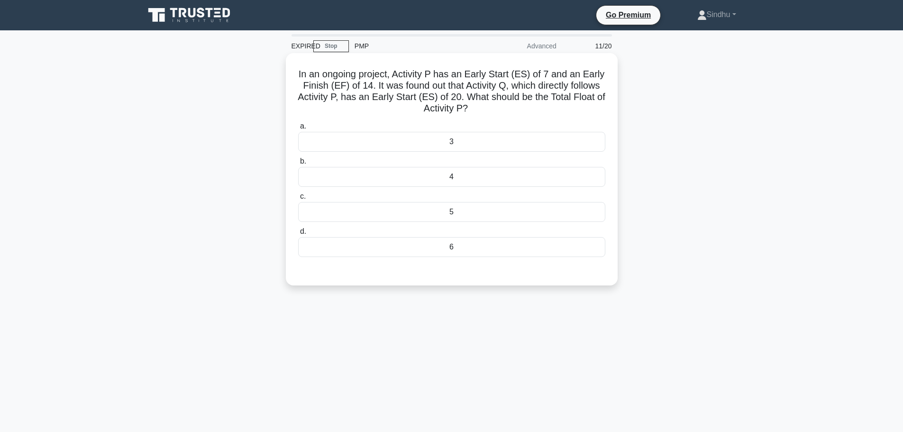
click at [451, 248] on div "6" at bounding box center [451, 247] width 307 height 20
click at [298, 235] on input "d. 6" at bounding box center [298, 231] width 0 height 6
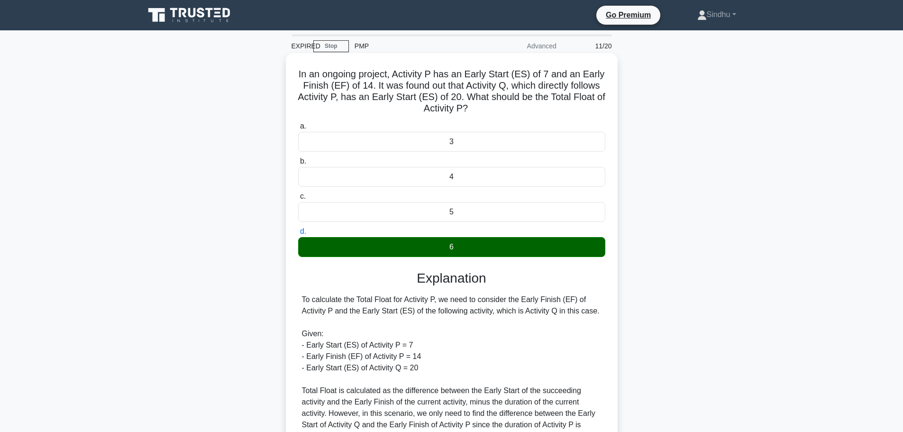
scroll to position [187, 0]
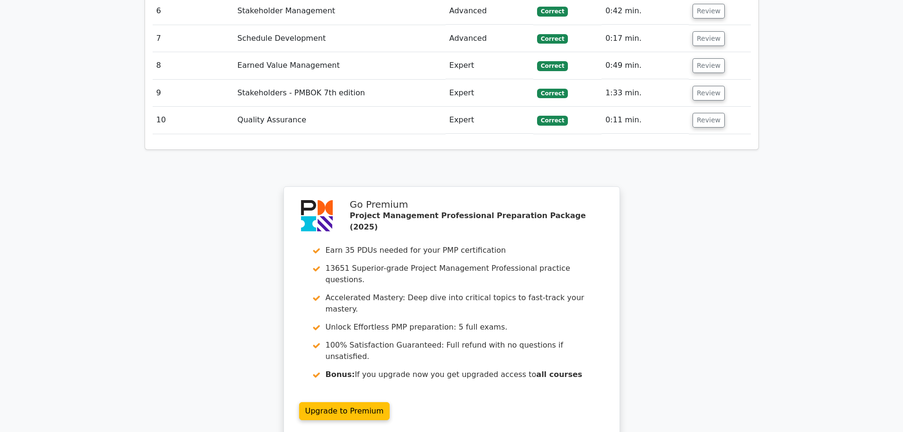
scroll to position [1485, 0]
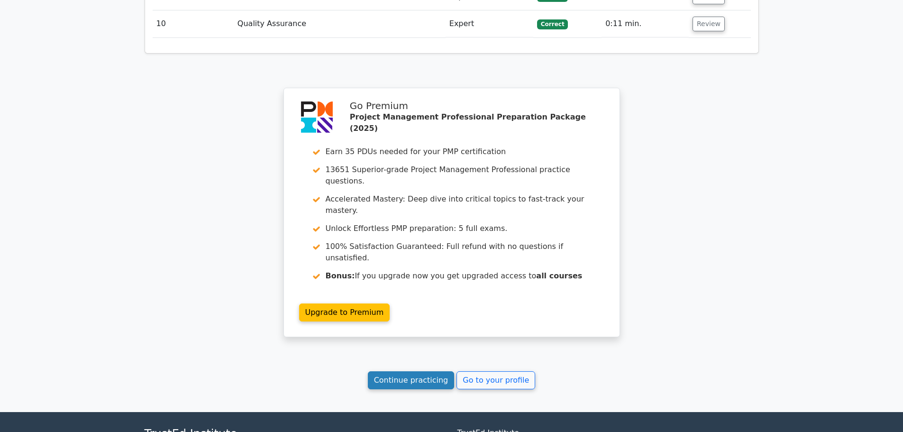
click at [418, 371] on link "Continue practicing" at bounding box center [411, 380] width 87 height 18
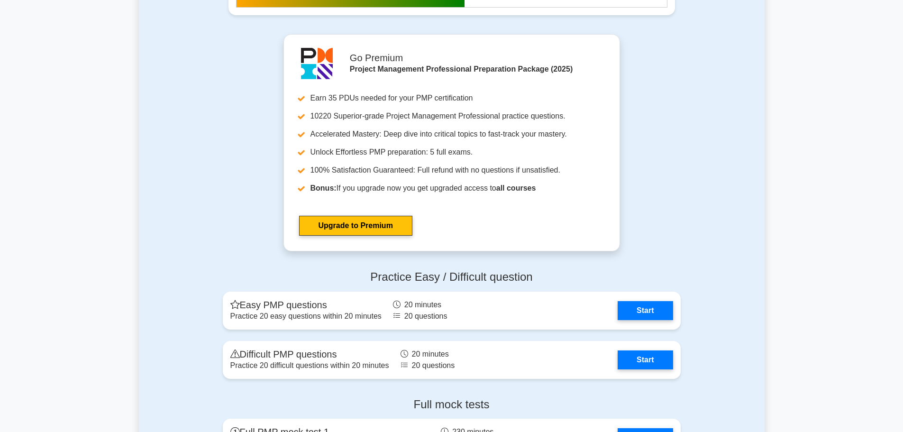
scroll to position [3411, 0]
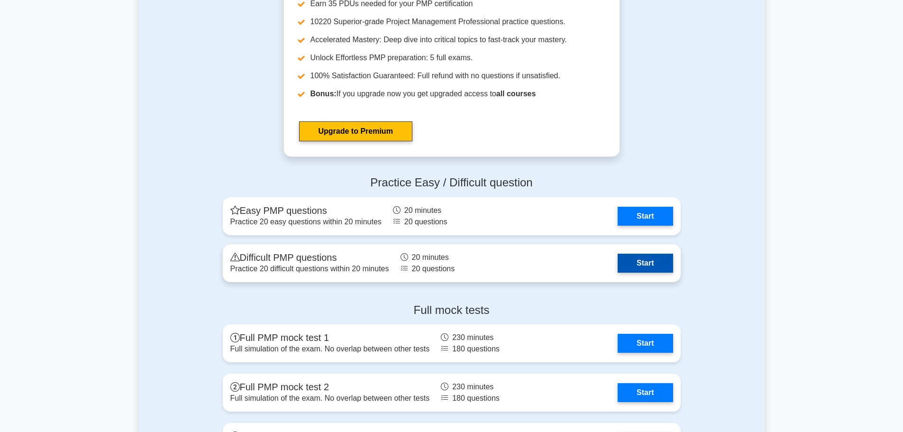
click at [641, 262] on link "Start" at bounding box center [644, 262] width 55 height 19
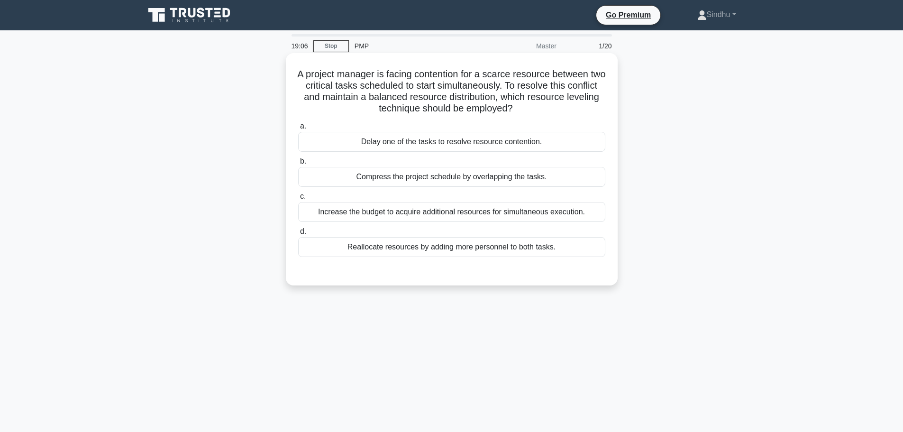
click at [389, 216] on div "Increase the budget to acquire additional resources for simultaneous execution." at bounding box center [451, 212] width 307 height 20
click at [298, 199] on input "c. Increase the budget to acquire additional resources for simultaneous executi…" at bounding box center [298, 196] width 0 height 6
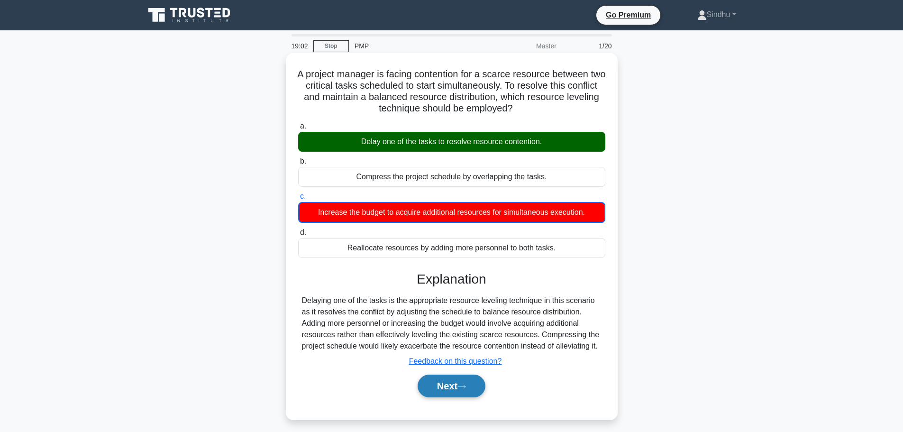
click at [429, 381] on button "Next" at bounding box center [451, 385] width 68 height 23
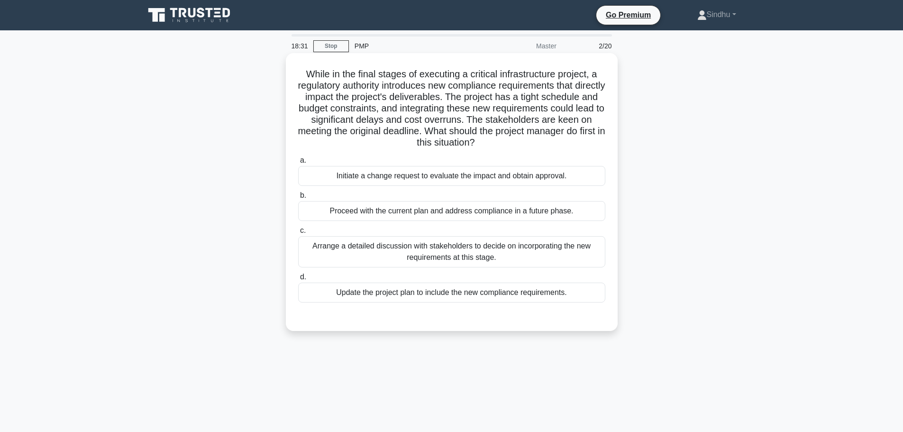
click at [424, 175] on div "Initiate a change request to evaluate the impact and obtain approval." at bounding box center [451, 176] width 307 height 20
click at [298, 163] on input "a. Initiate a change request to evaluate the impact and obtain approval." at bounding box center [298, 160] width 0 height 6
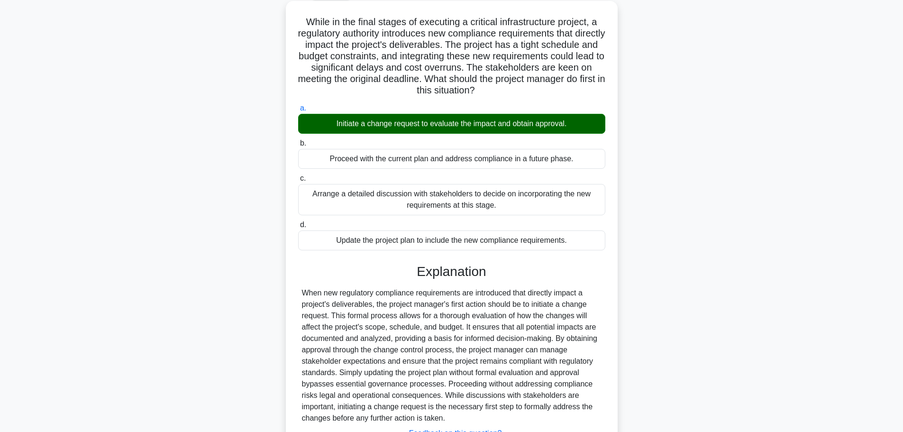
scroll to position [130, 0]
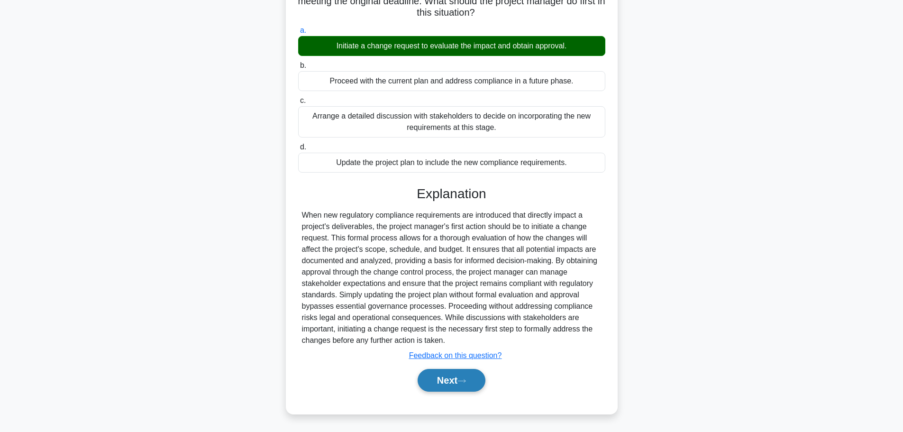
click at [434, 375] on button "Next" at bounding box center [451, 380] width 68 height 23
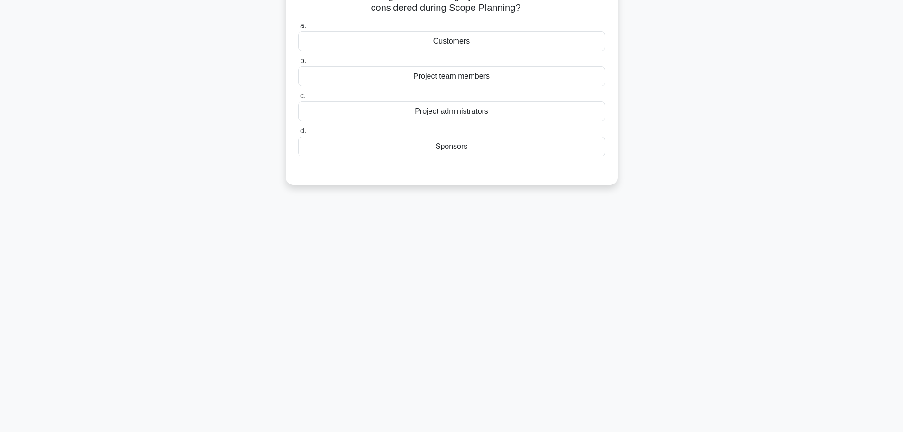
scroll to position [0, 0]
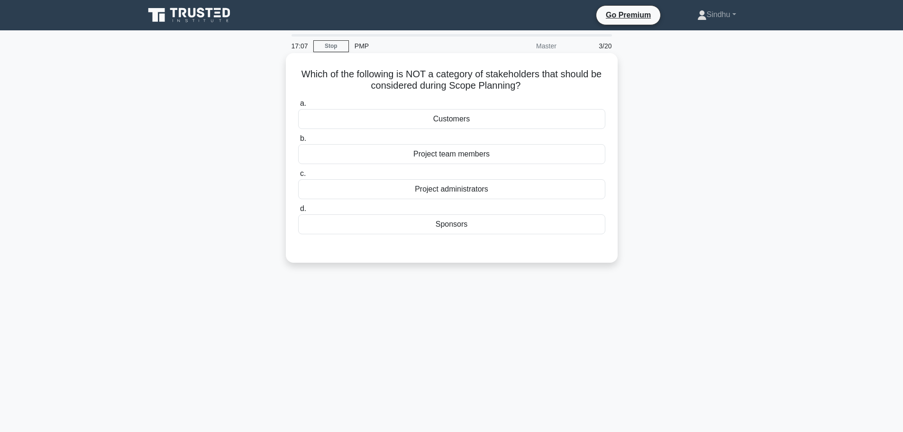
click at [452, 188] on div "Project administrators" at bounding box center [451, 189] width 307 height 20
click at [298, 177] on input "c. Project administrators" at bounding box center [298, 174] width 0 height 6
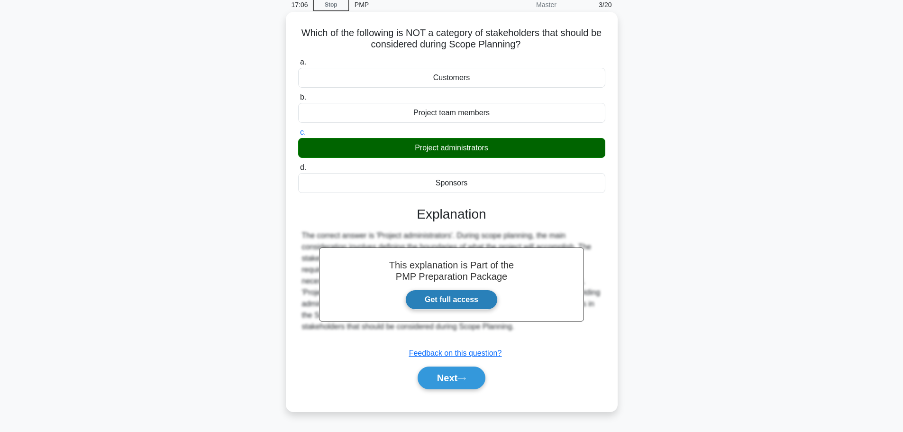
scroll to position [80, 0]
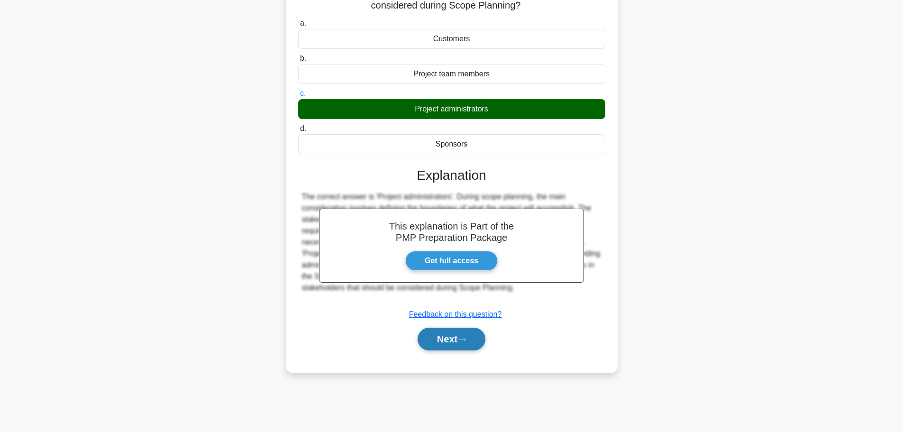
click at [438, 336] on button "Next" at bounding box center [451, 338] width 68 height 23
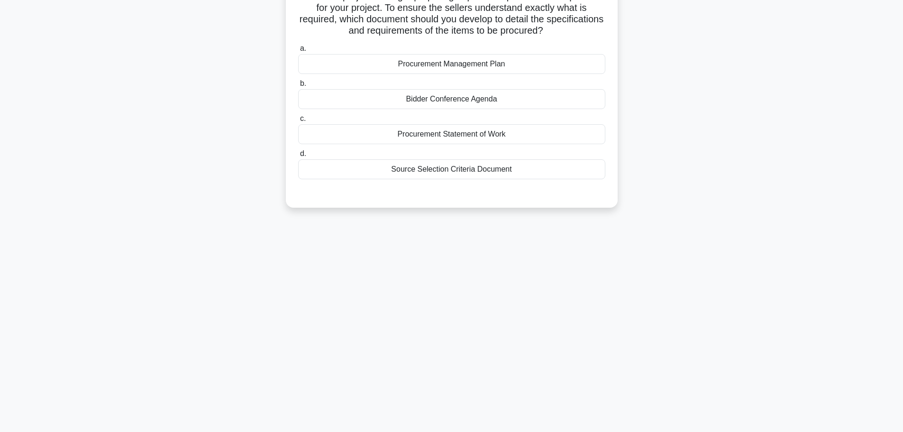
scroll to position [0, 0]
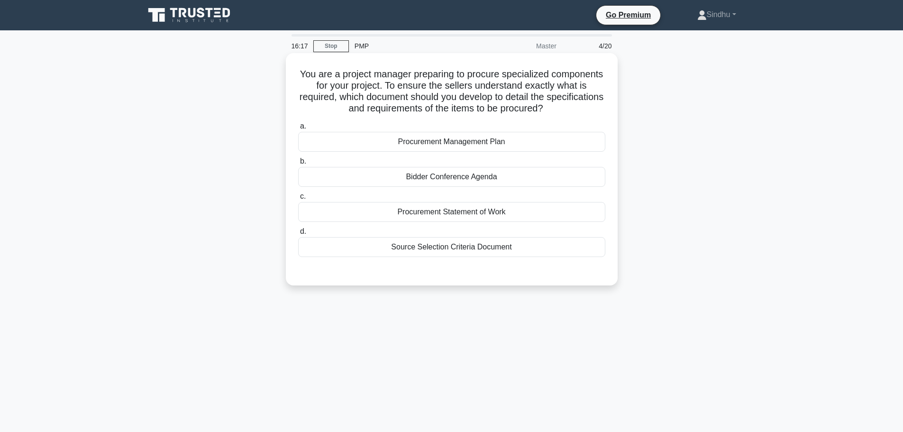
click at [486, 146] on div "Procurement Management Plan" at bounding box center [451, 142] width 307 height 20
click at [298, 129] on input "a. Procurement Management Plan" at bounding box center [298, 126] width 0 height 6
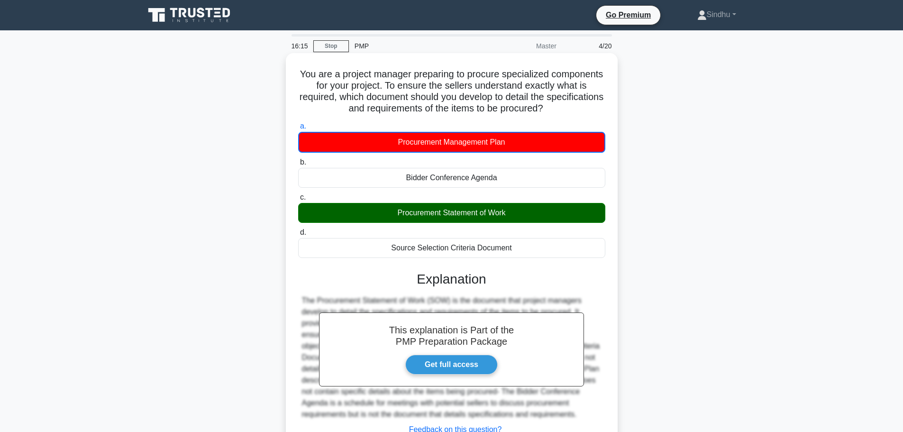
drag, startPoint x: 449, startPoint y: 213, endPoint x: 520, endPoint y: 217, distance: 71.2
click at [520, 217] on div "Procurement Statement of Work" at bounding box center [451, 213] width 307 height 20
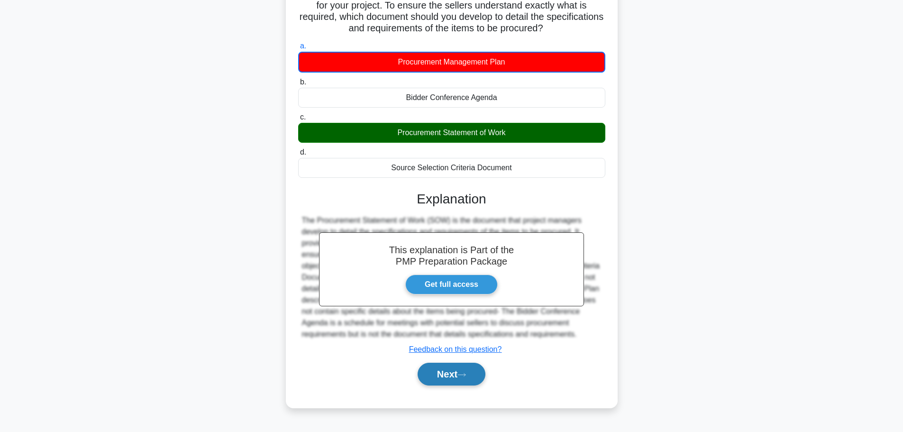
click at [451, 382] on button "Next" at bounding box center [451, 373] width 68 height 23
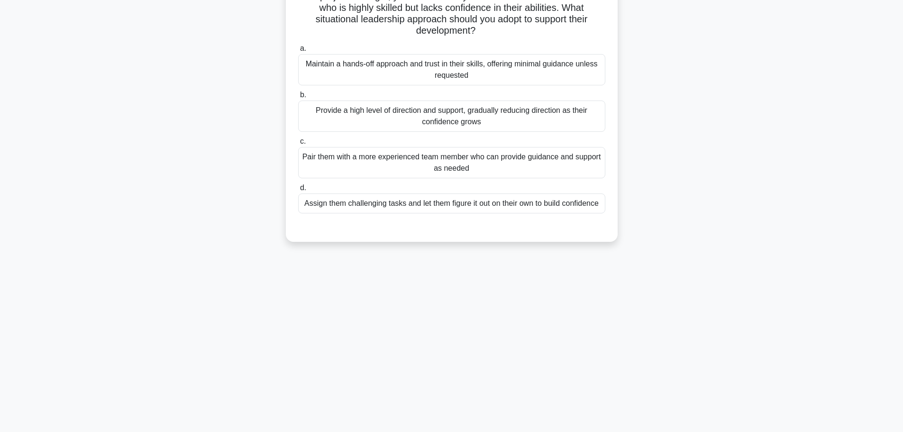
scroll to position [33, 0]
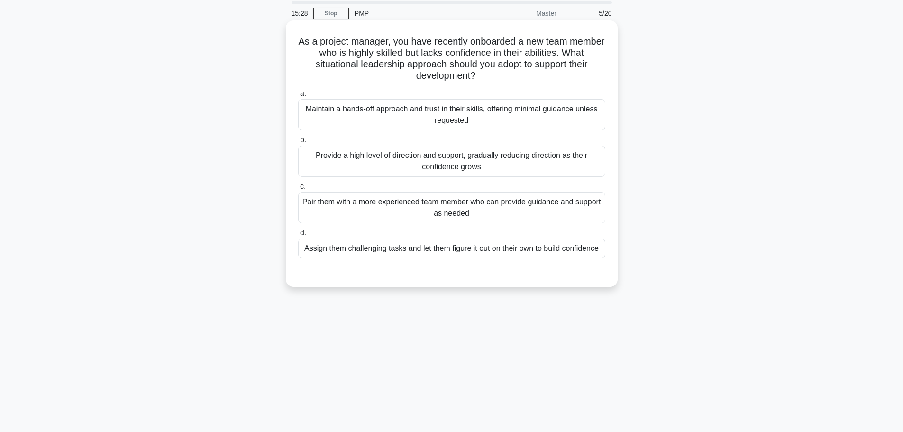
click at [421, 122] on div "Maintain a hands-off approach and trust in their skills, offering minimal guida…" at bounding box center [451, 114] width 307 height 31
click at [298, 97] on input "a. Maintain a hands-off approach and trust in their skills, offering minimal gu…" at bounding box center [298, 93] width 0 height 6
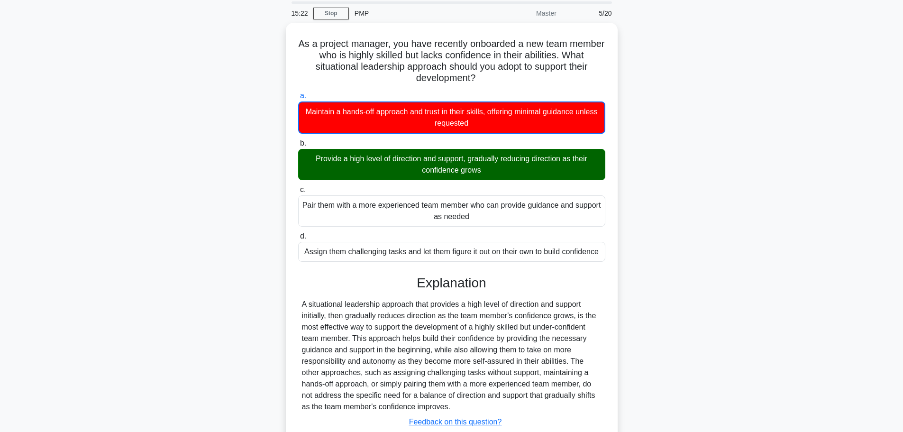
scroll to position [97, 0]
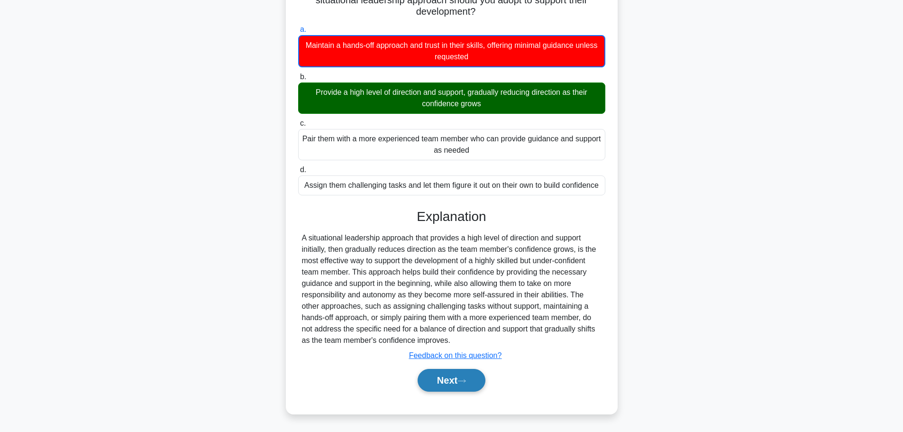
click at [438, 385] on button "Next" at bounding box center [451, 380] width 68 height 23
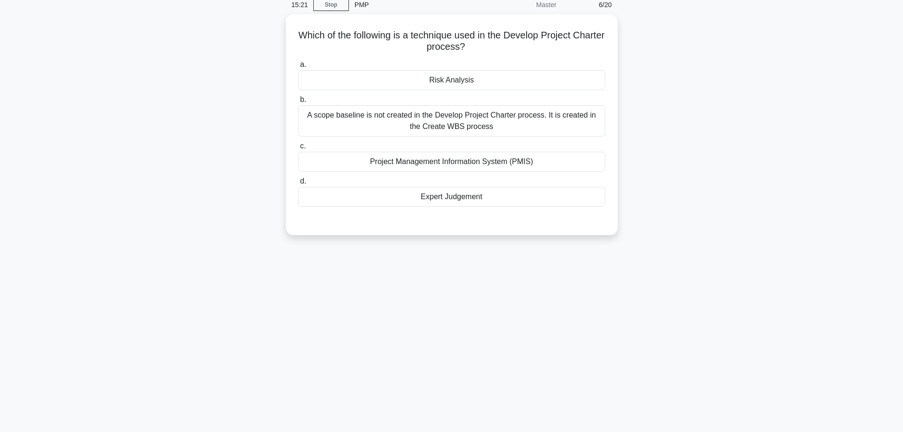
scroll to position [0, 0]
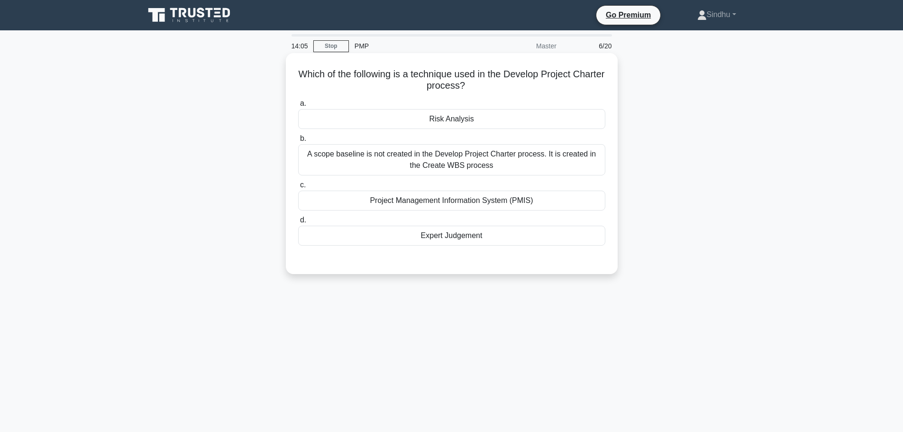
click at [514, 204] on div "Project Management Information System (PMIS)" at bounding box center [451, 200] width 307 height 20
click at [298, 188] on input "c. Project Management Information System (PMIS)" at bounding box center [298, 185] width 0 height 6
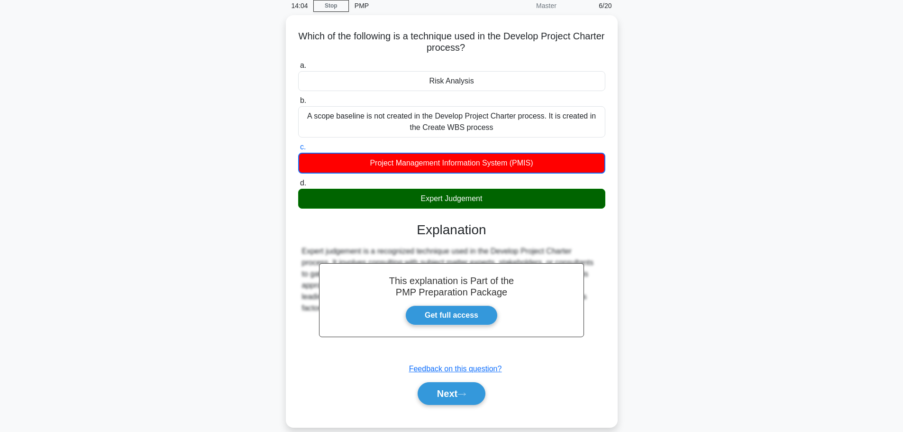
scroll to position [80, 0]
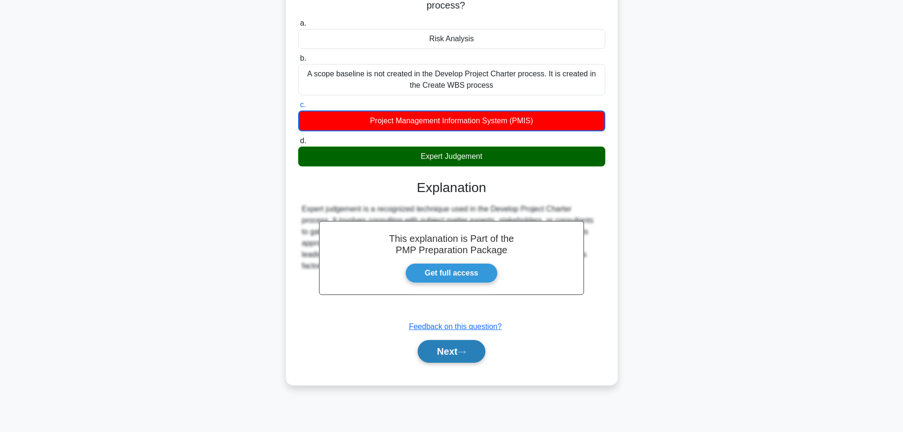
click at [442, 362] on button "Next" at bounding box center [451, 351] width 68 height 23
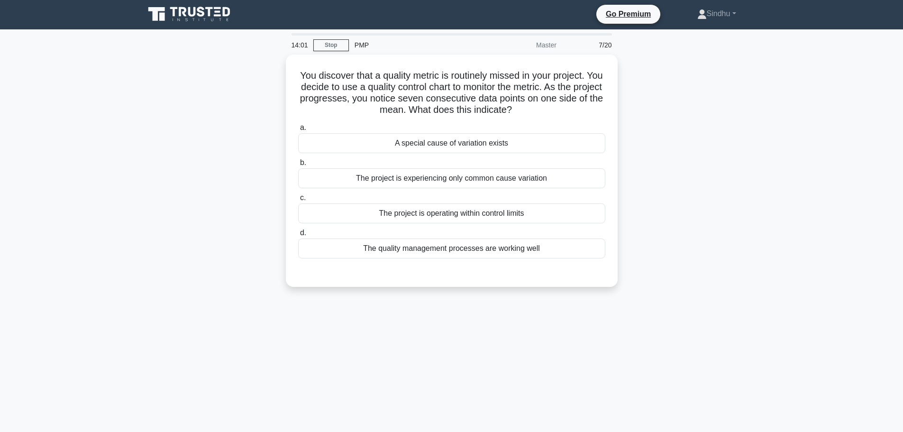
scroll to position [0, 0]
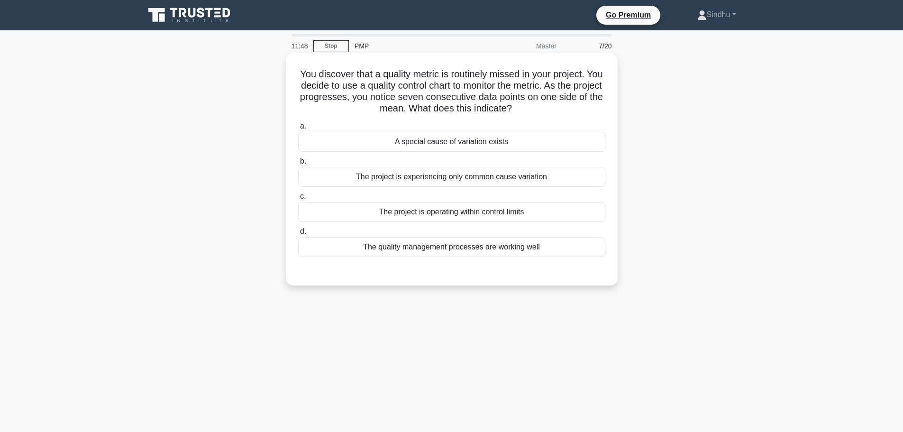
click at [472, 176] on div "The project is experiencing only common cause variation" at bounding box center [451, 177] width 307 height 20
click at [298, 164] on input "b. The project is experiencing only common cause variation" at bounding box center [298, 161] width 0 height 6
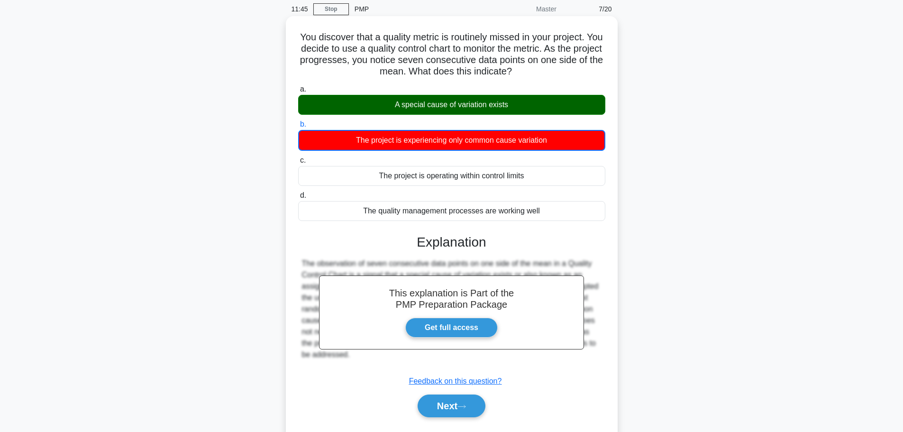
scroll to position [80, 0]
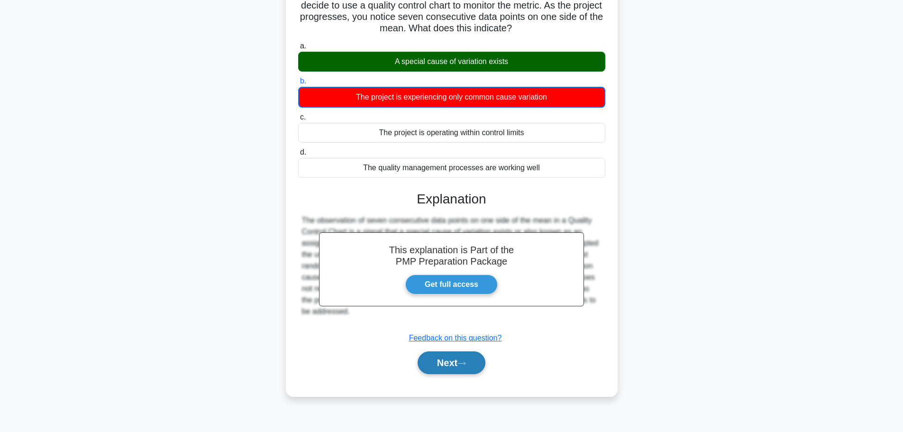
click at [434, 361] on button "Next" at bounding box center [451, 362] width 68 height 23
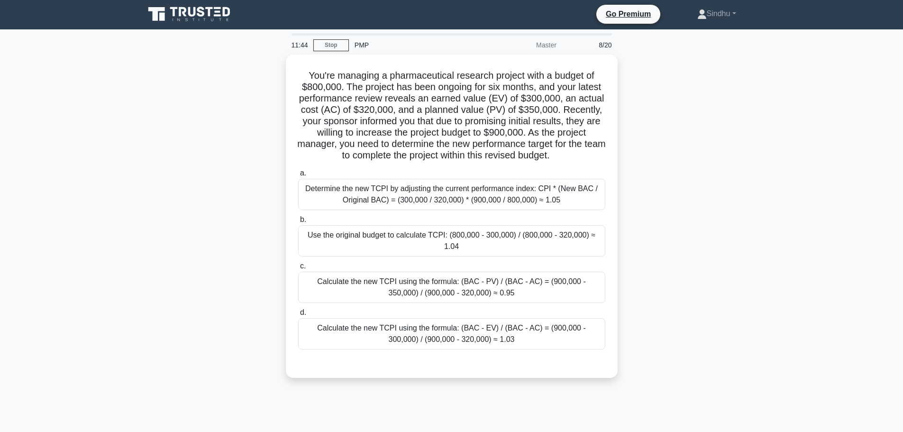
scroll to position [0, 0]
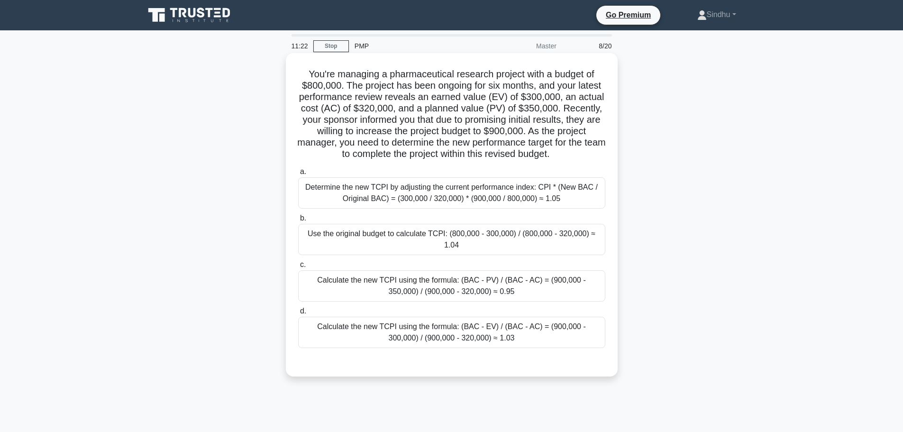
click at [458, 328] on div "Calculate the new TCPI using the formula: (BAC - EV) / (BAC - AC) = (900,000 - …" at bounding box center [451, 331] width 307 height 31
click at [298, 314] on input "d. Calculate the new TCPI using the formula: (BAC - EV) / (BAC - AC) = (900,000…" at bounding box center [298, 311] width 0 height 6
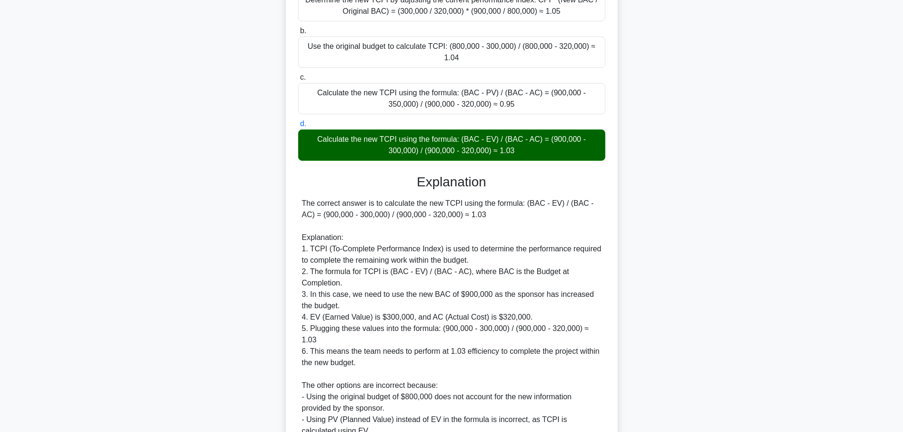
scroll to position [267, 0]
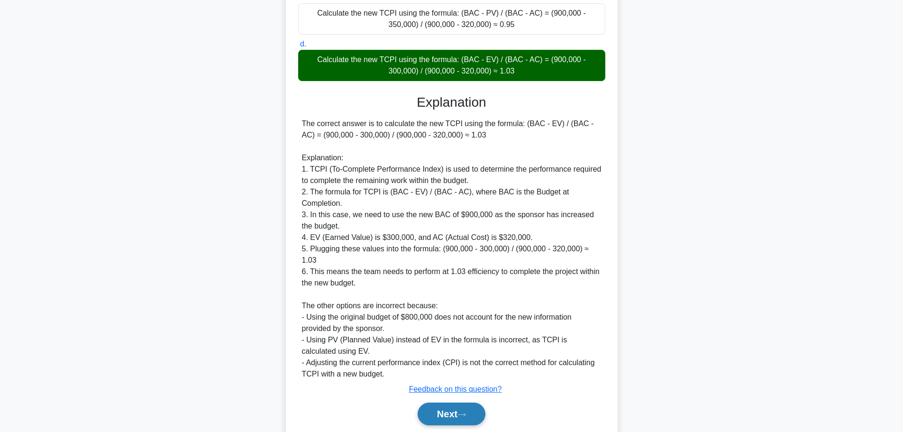
click at [428, 402] on button "Next" at bounding box center [451, 413] width 68 height 23
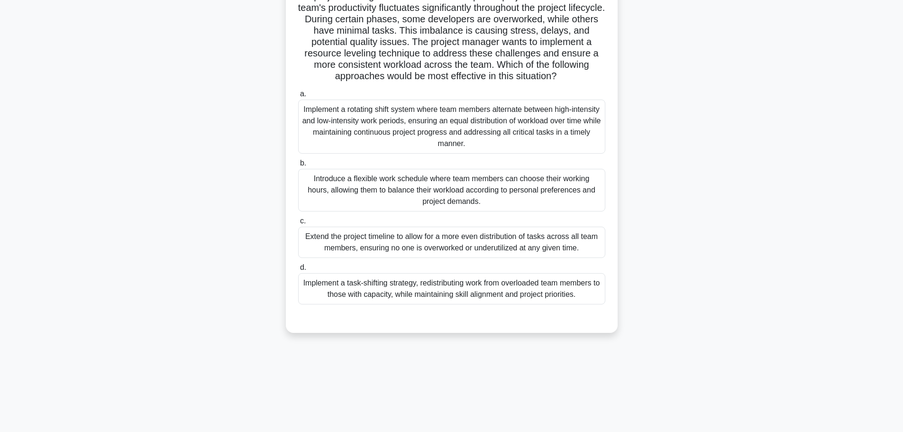
scroll to position [0, 0]
